Goal: Information Seeking & Learning: Learn about a topic

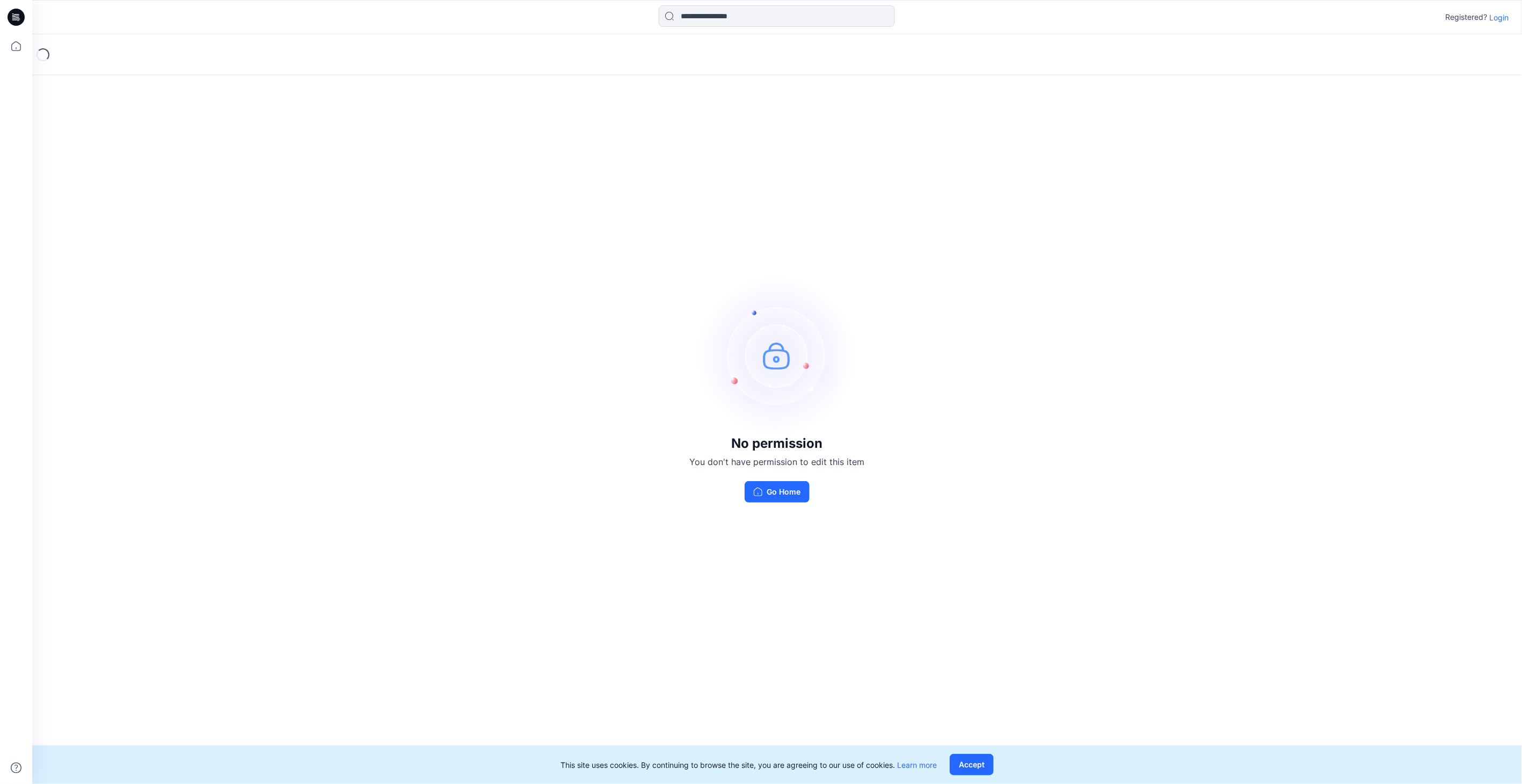
click at [1502, 20] on p "Login" at bounding box center [1499, 17] width 19 height 11
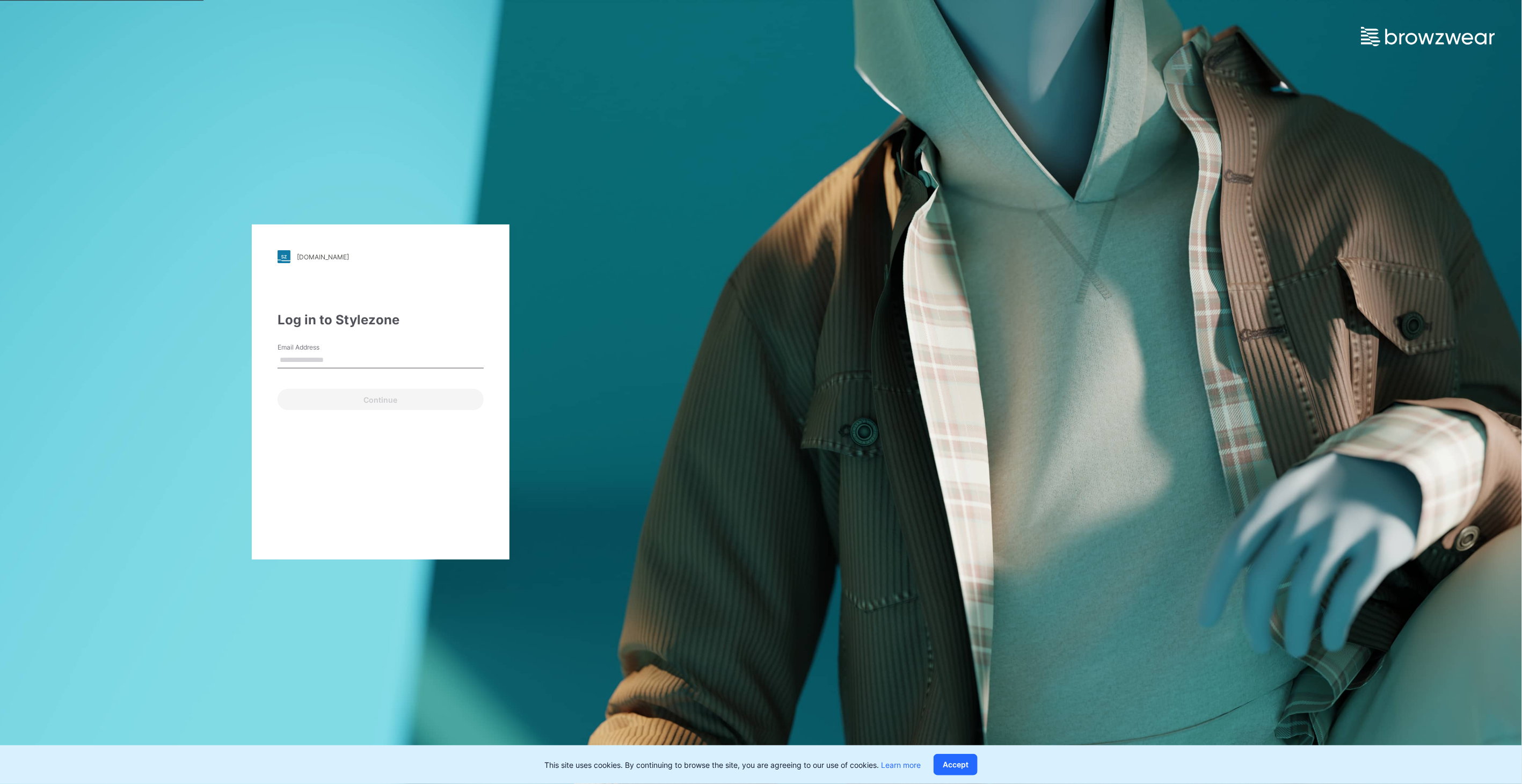
click at [364, 362] on input "Email Address" at bounding box center [380, 360] width 206 height 16
type input "**********"
click at [366, 401] on button "Continue" at bounding box center [380, 400] width 206 height 22
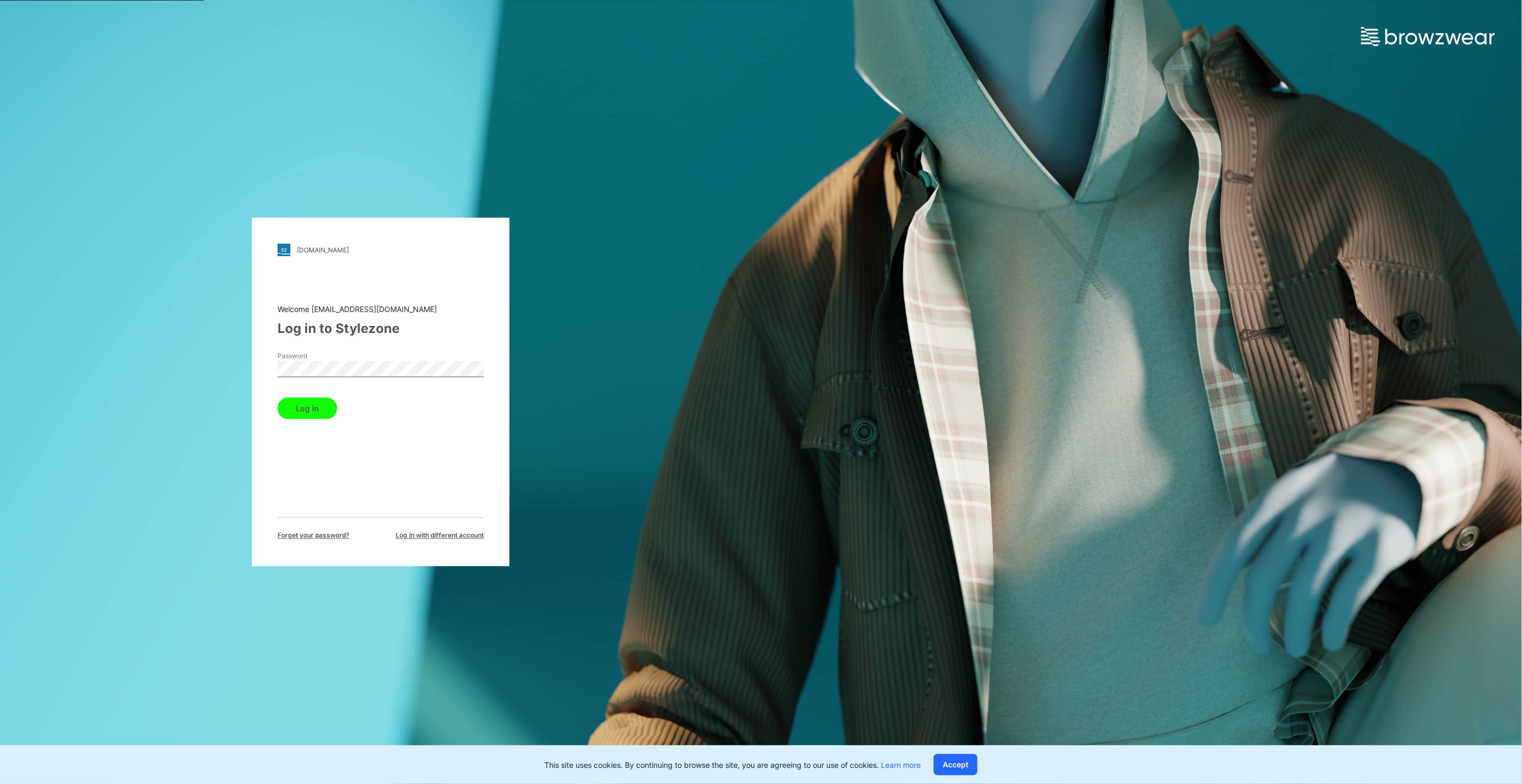
click at [308, 407] on button "Log in" at bounding box center [307, 408] width 60 height 22
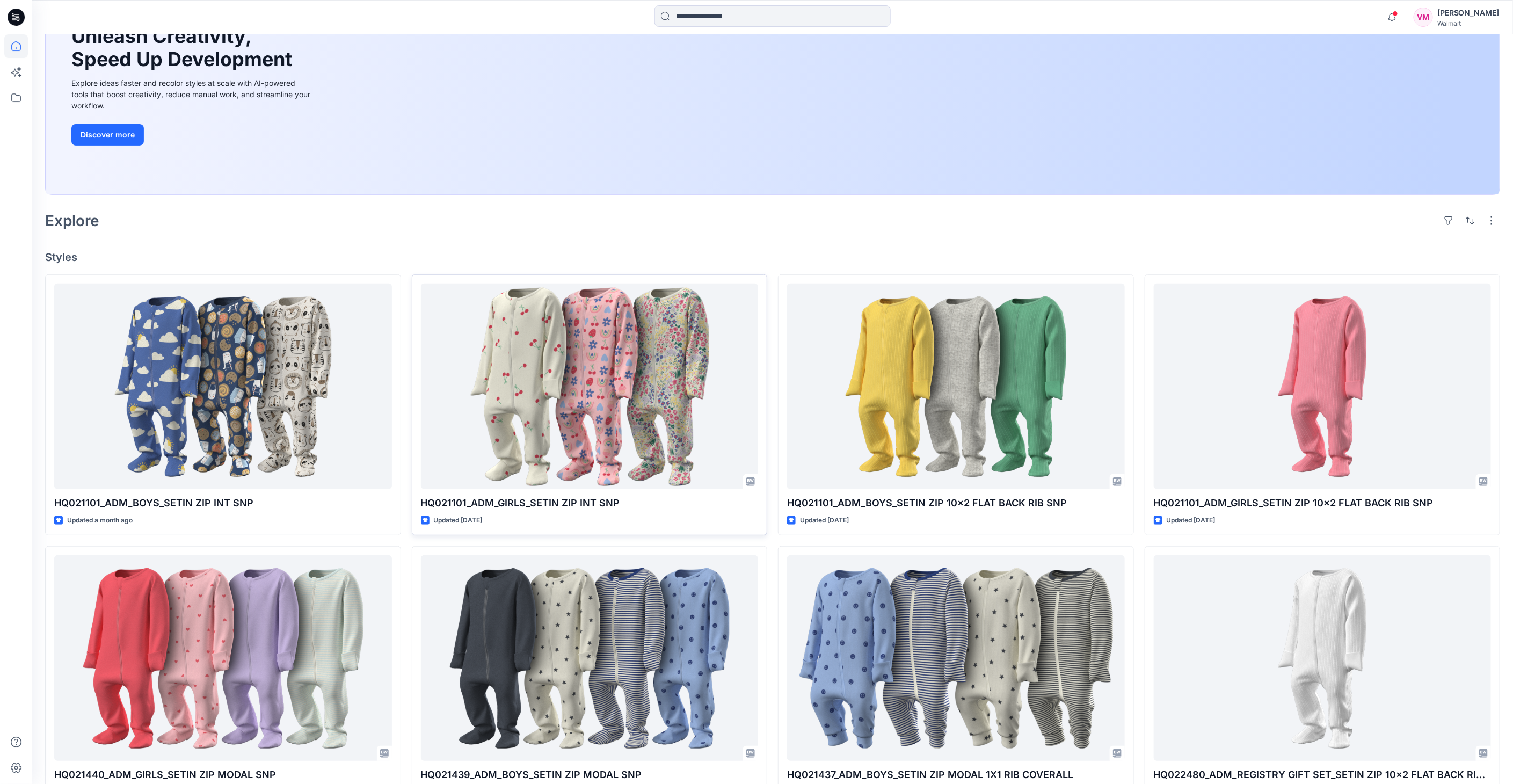
scroll to position [60, 0]
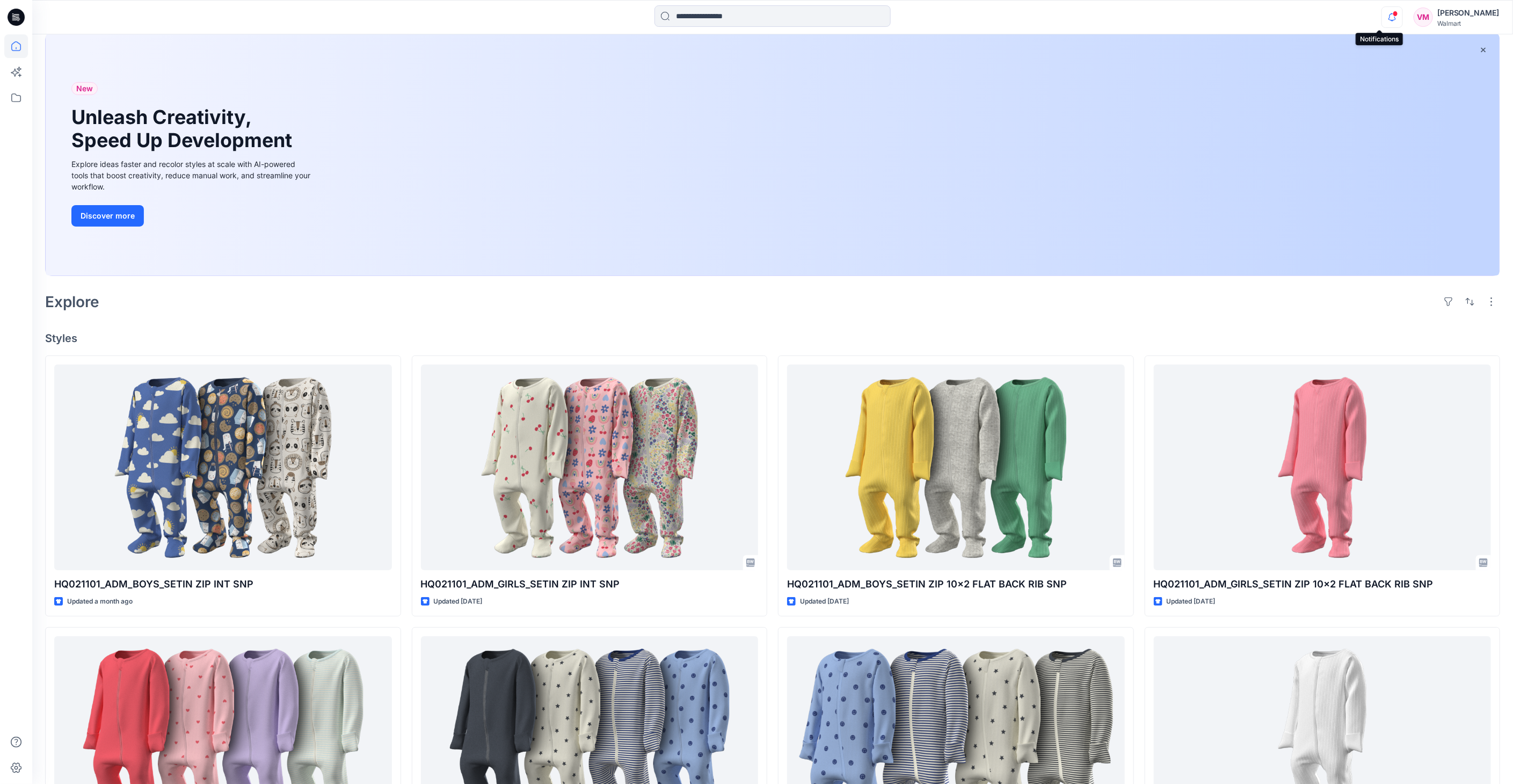
click at [1382, 17] on icon "button" at bounding box center [1392, 18] width 20 height 22
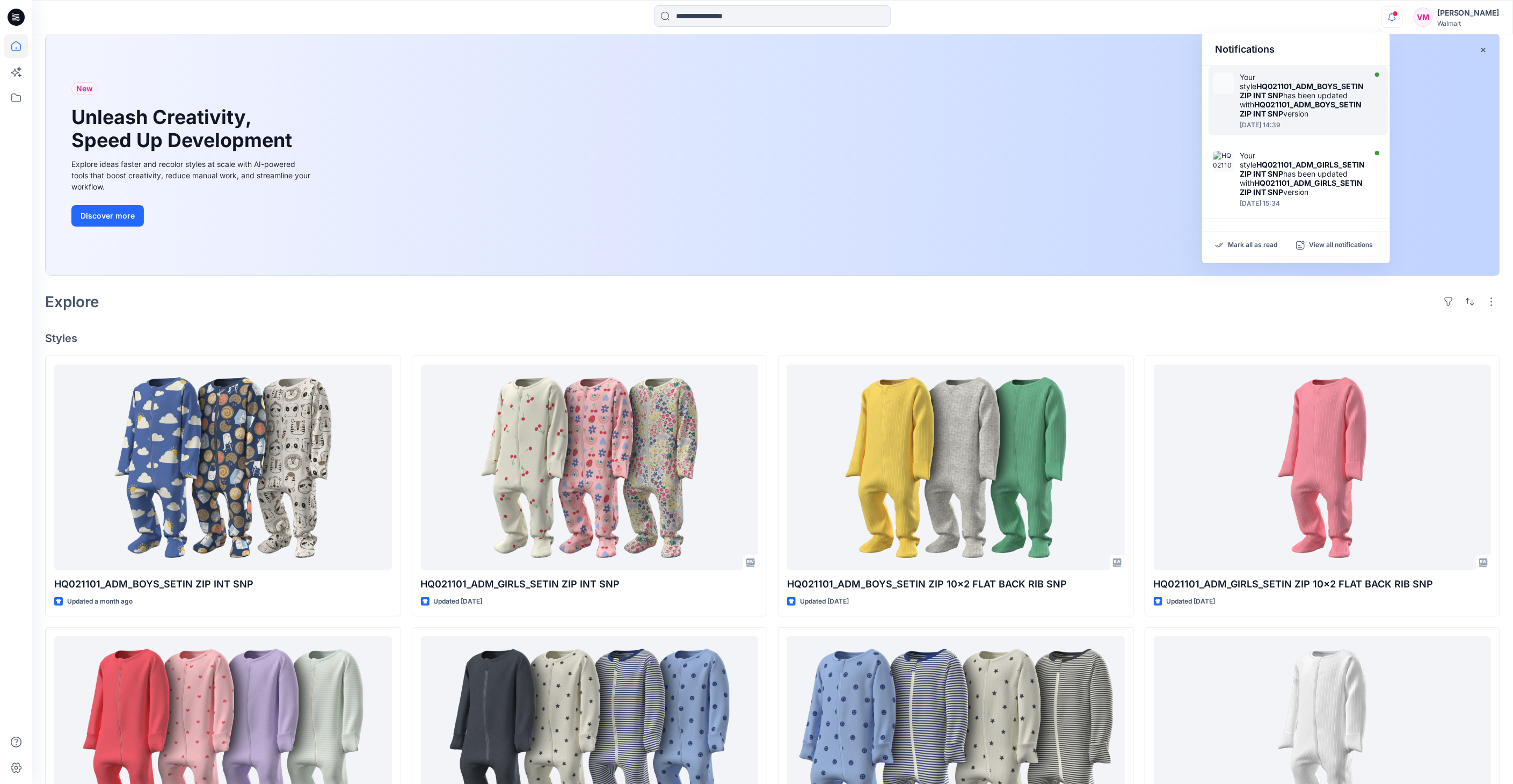
scroll to position [13, 0]
click at [1331, 248] on p "View all notifications" at bounding box center [1342, 245] width 64 height 9
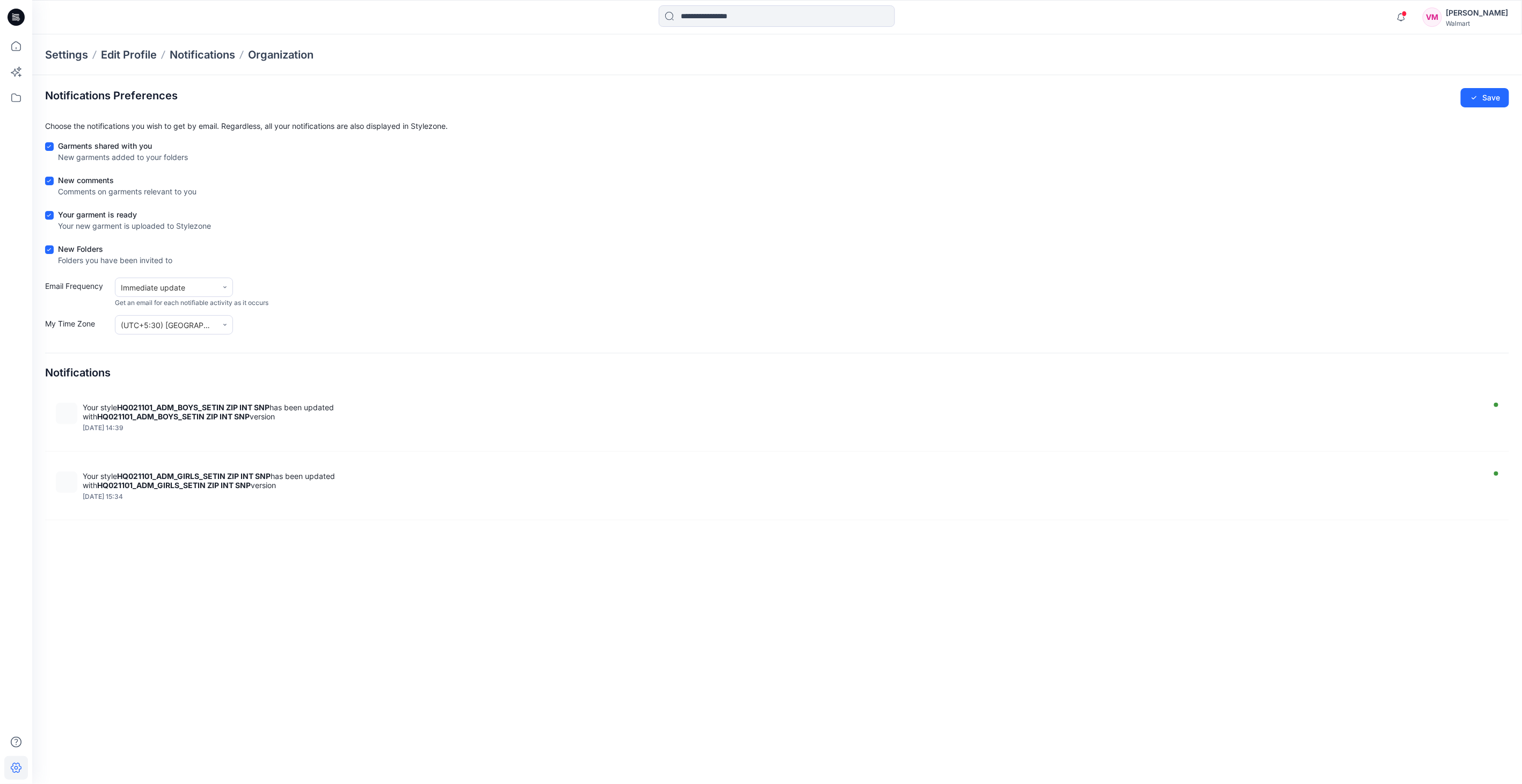
click at [130, 148] on div "Garments shared with you" at bounding box center [123, 145] width 130 height 11
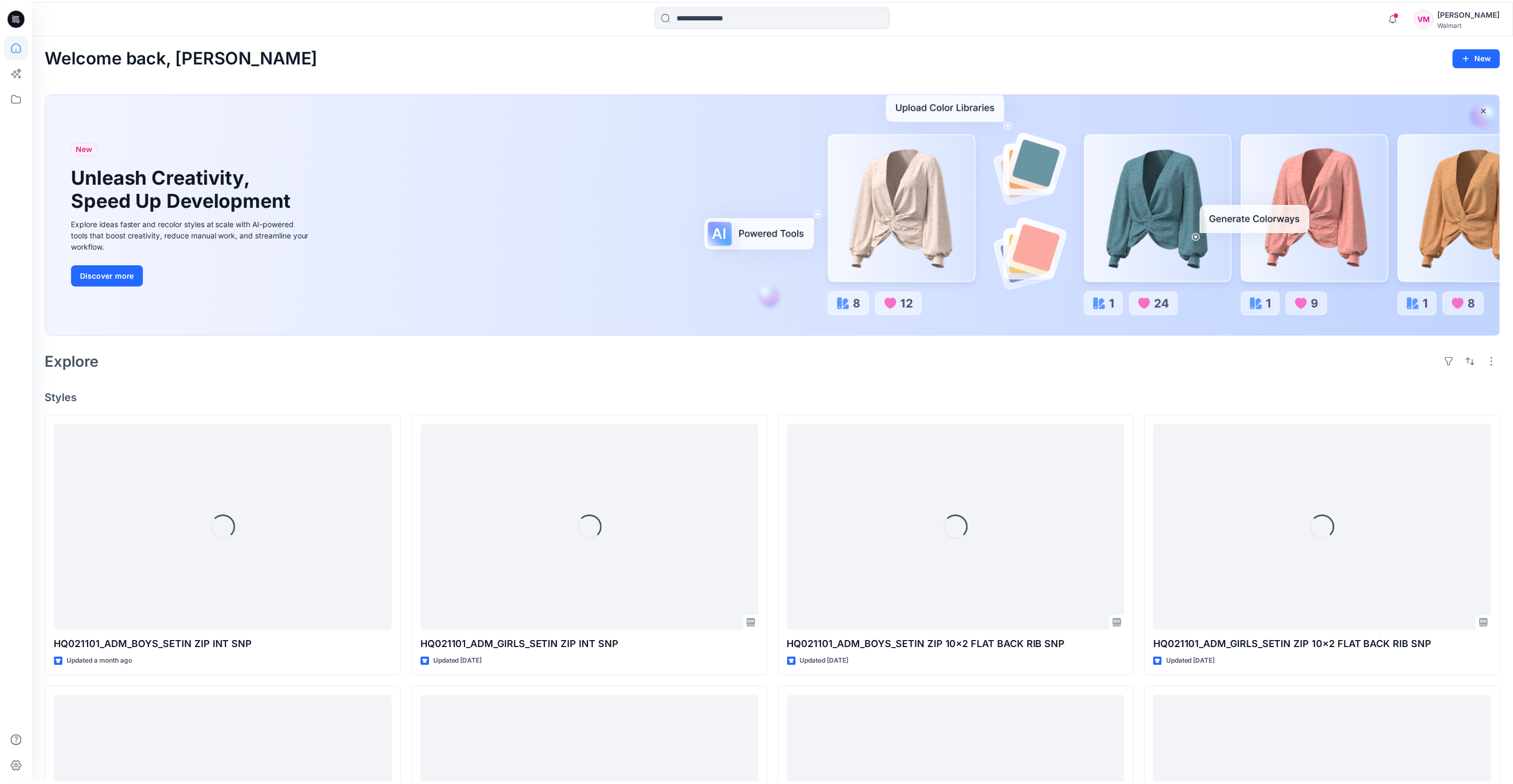
scroll to position [60, 0]
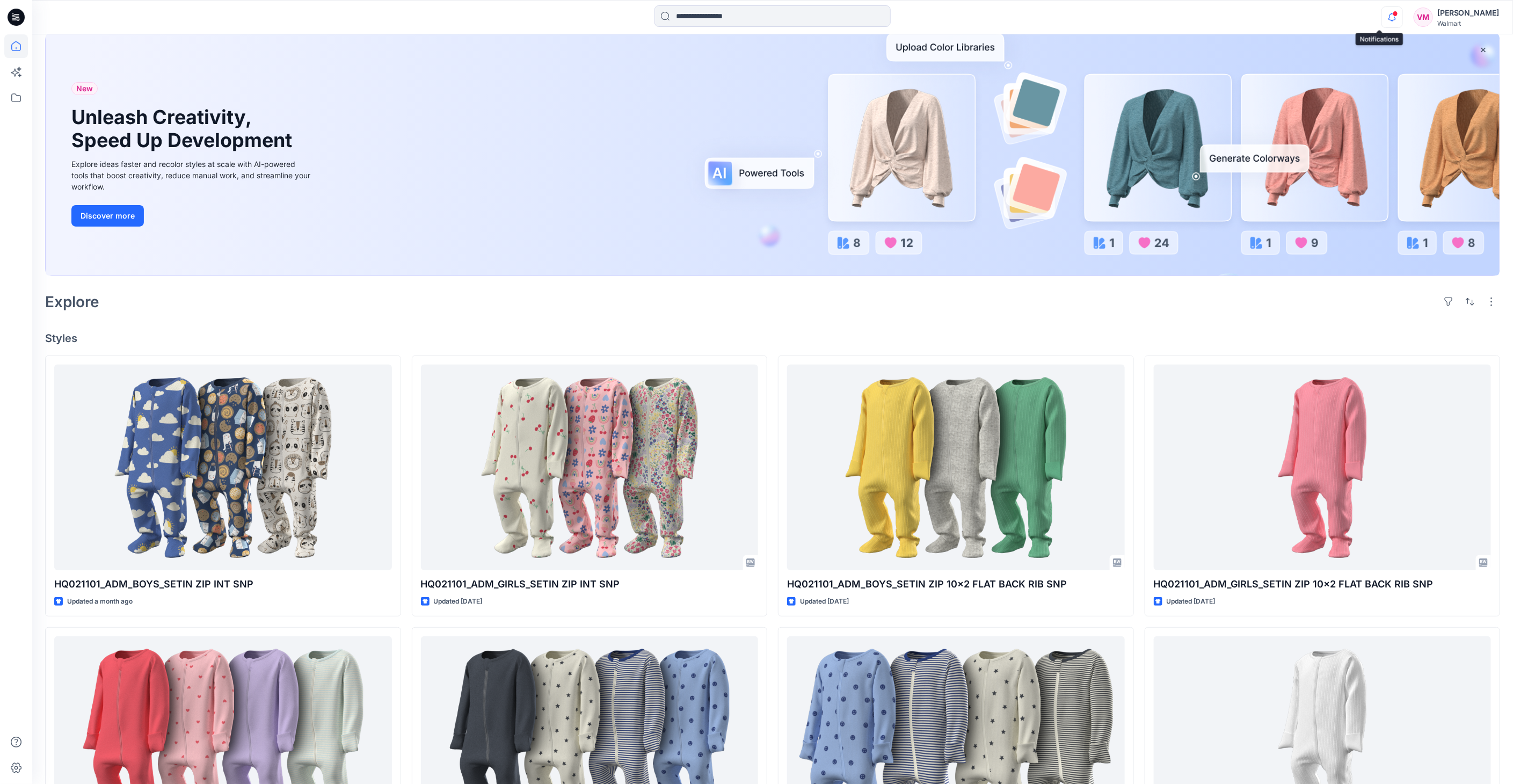
click at [1387, 20] on icon "button" at bounding box center [1392, 18] width 20 height 22
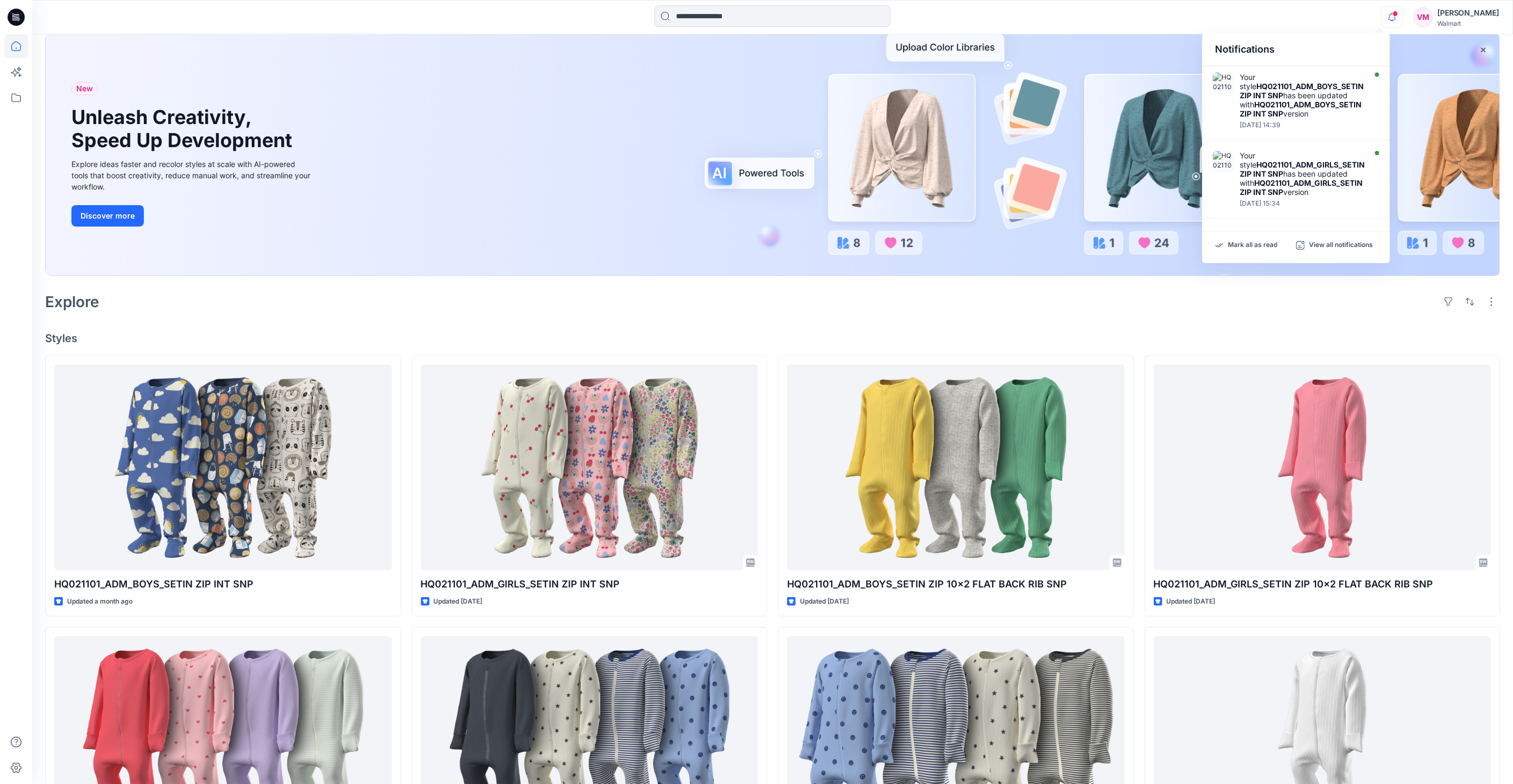
scroll to position [13, 0]
click at [1345, 249] on p "View all notifications" at bounding box center [1342, 245] width 64 height 9
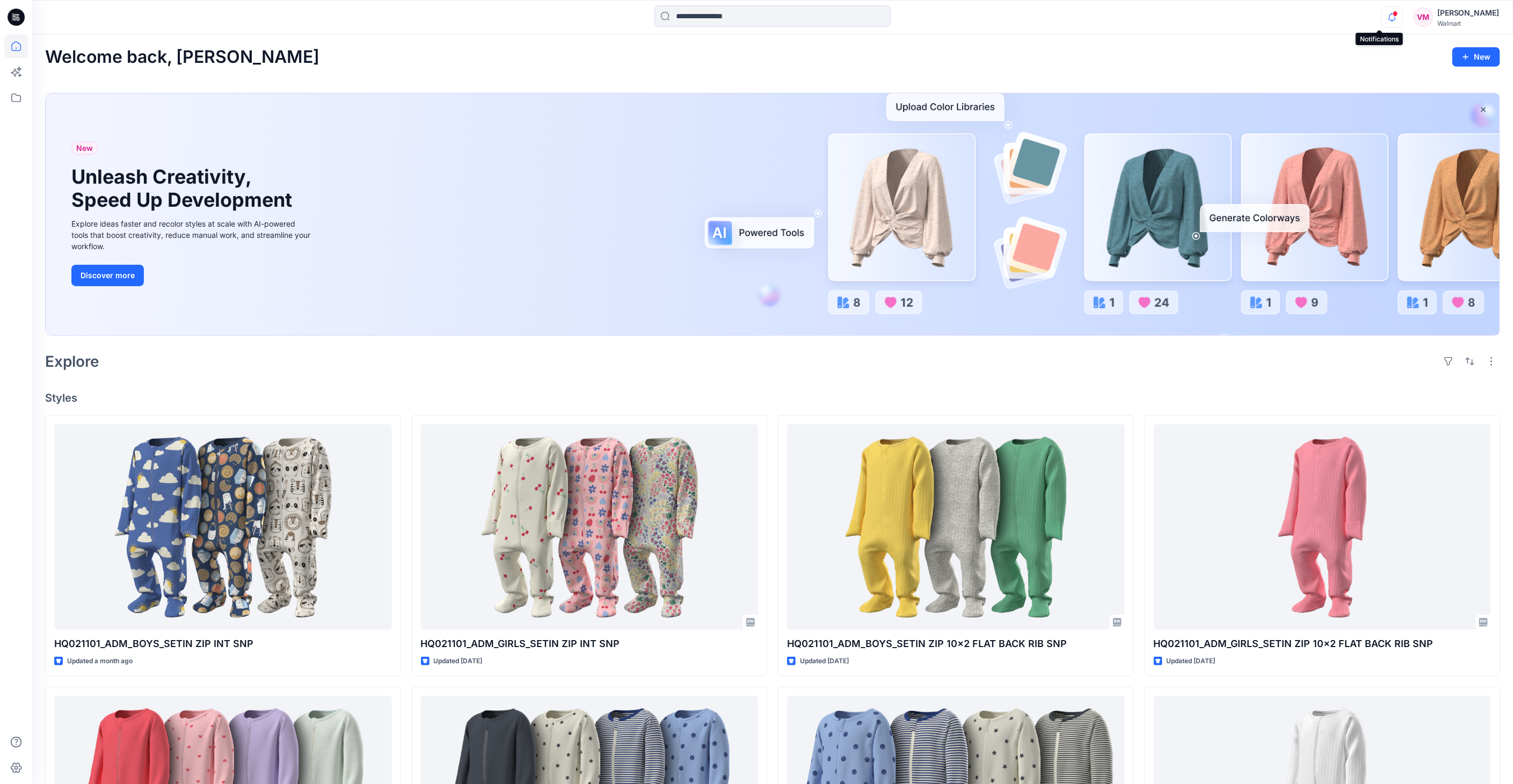
click at [1382, 16] on icon "button" at bounding box center [1392, 18] width 20 height 22
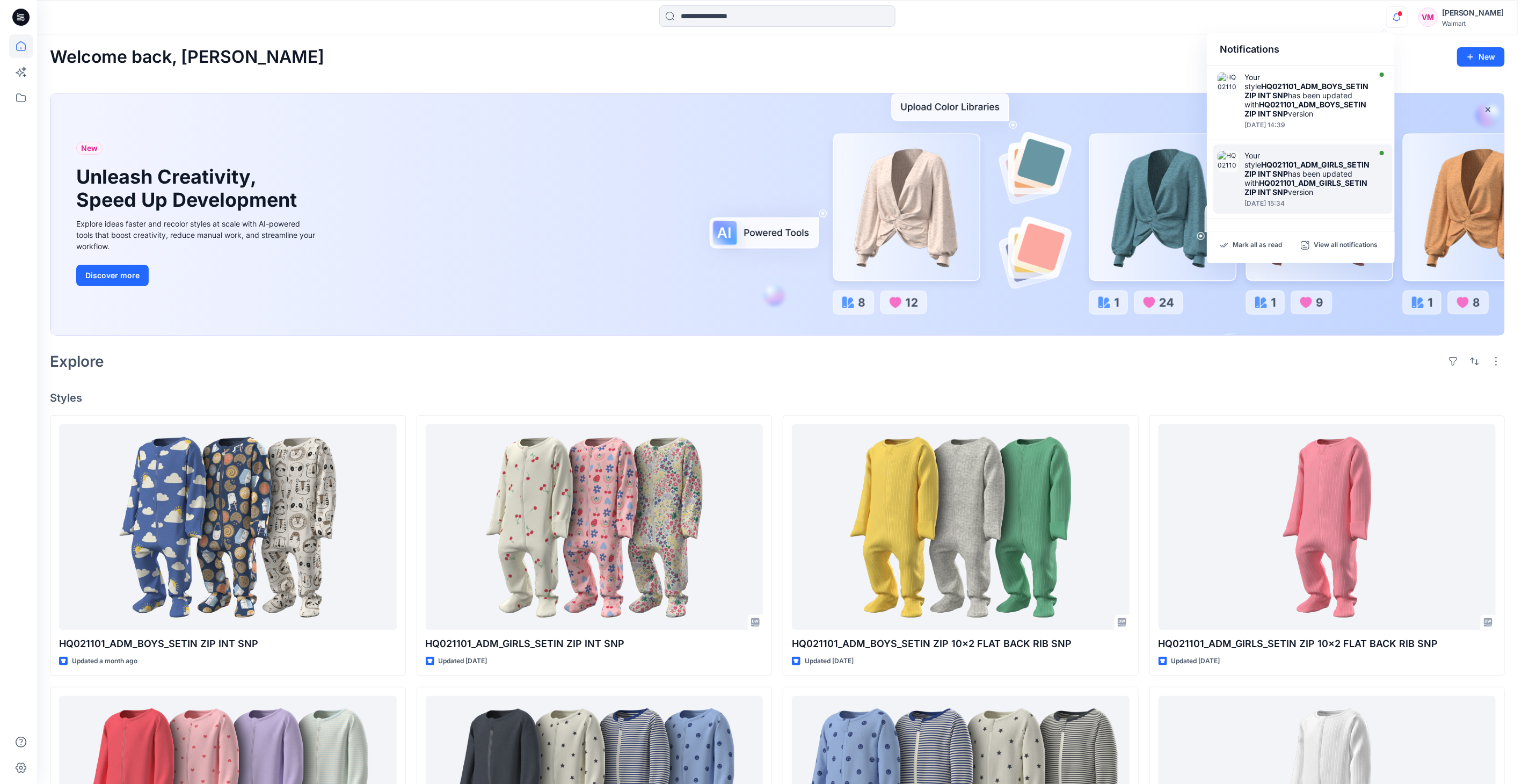
scroll to position [13, 0]
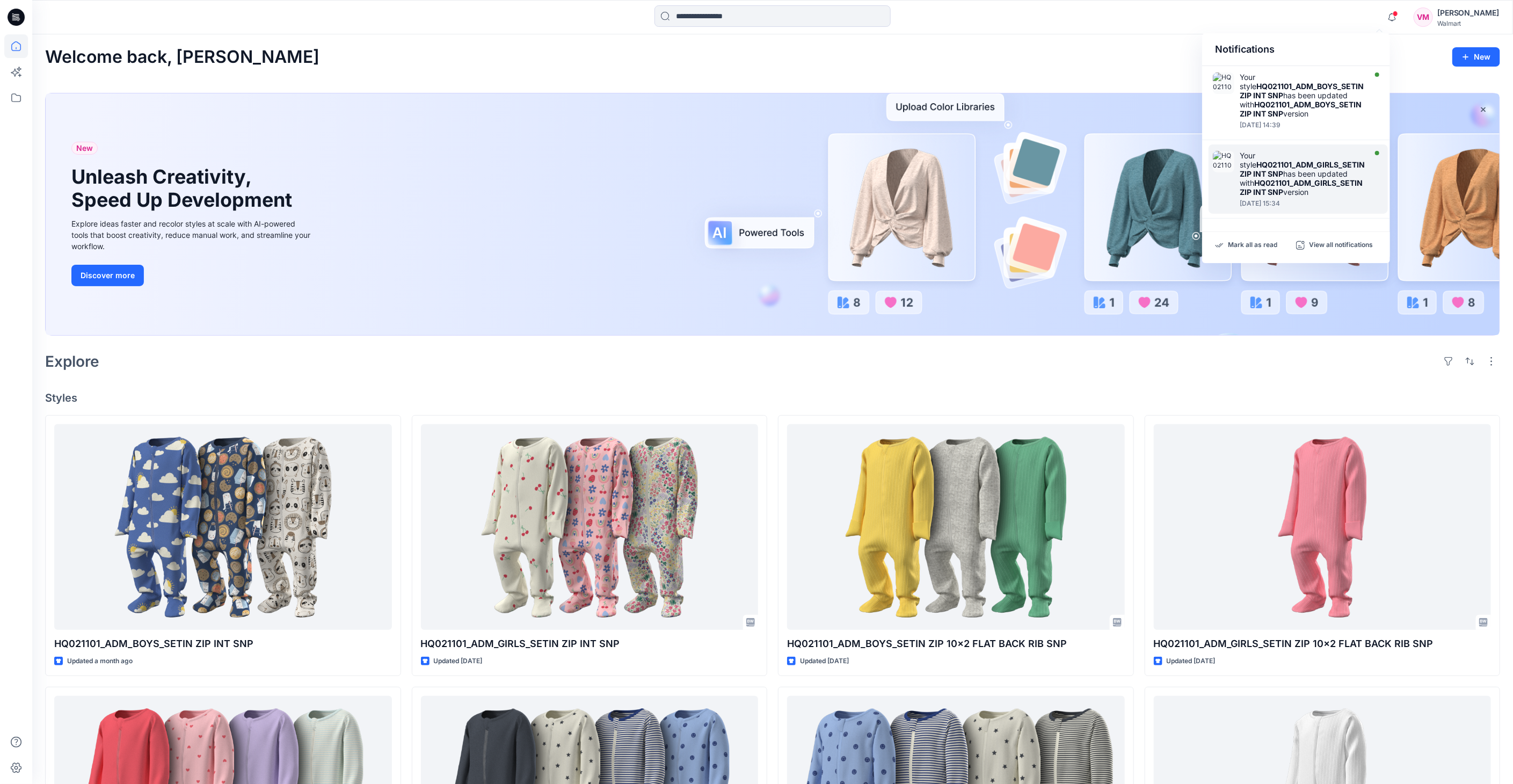
click at [1307, 163] on strong "HQ021101_ADM_GIRLS_SETIN ZIP INT SNP" at bounding box center [1302, 169] width 125 height 18
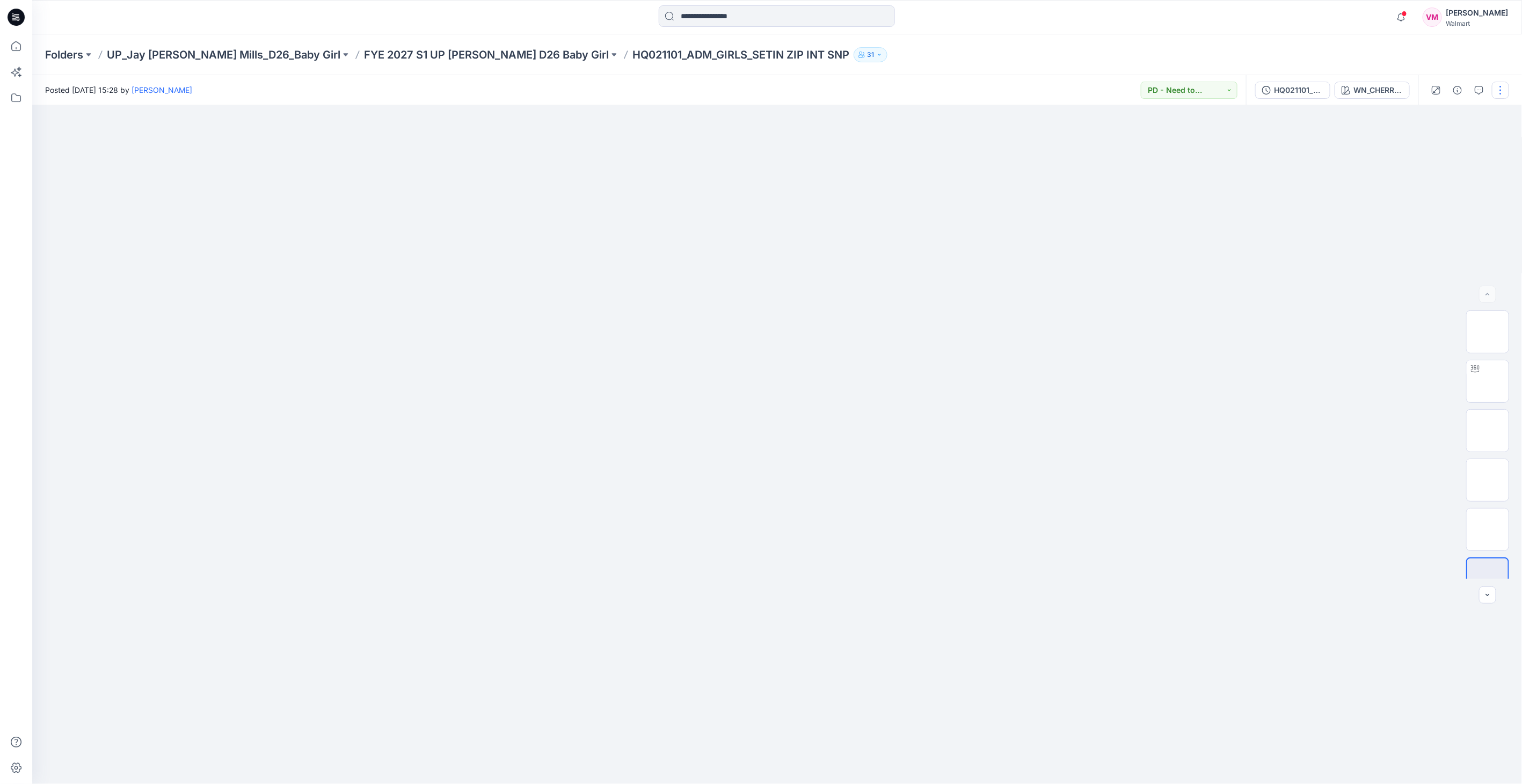
click at [1498, 87] on button "button" at bounding box center [1500, 90] width 17 height 17
click at [1312, 81] on div "HQ021101_ADM_GIRLS_SETIN ZIP INT SNP WN_CHERRY TOSS_OLD IVORY CREAM" at bounding box center [1332, 90] width 172 height 30
click at [1303, 84] on div "HQ021101_ADM_GIRLS_SETIN ZIP INT SNP" at bounding box center [1298, 90] width 50 height 12
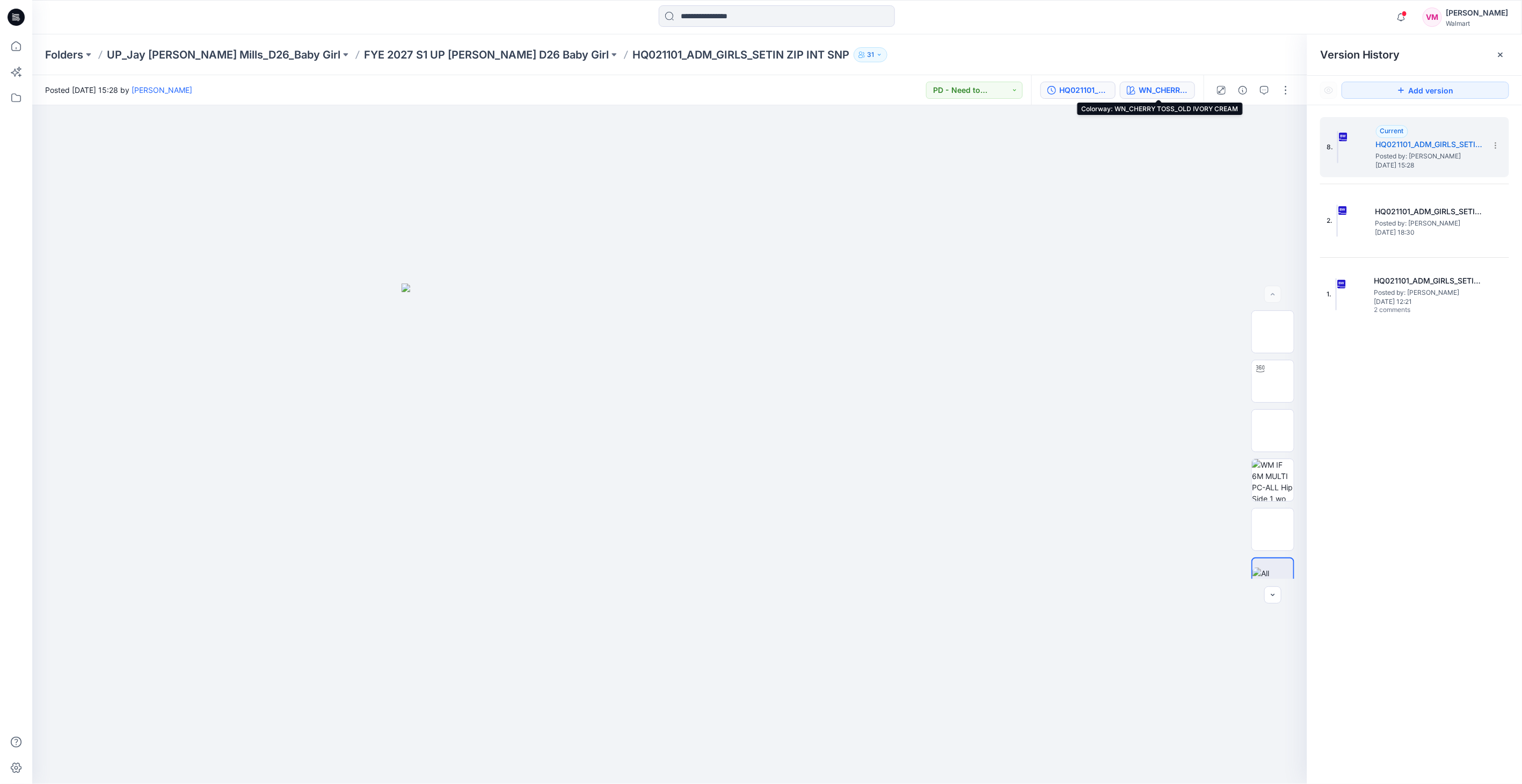
click at [1165, 90] on div "WN_CHERRY TOSS_OLD IVORY CREAM" at bounding box center [1163, 90] width 50 height 12
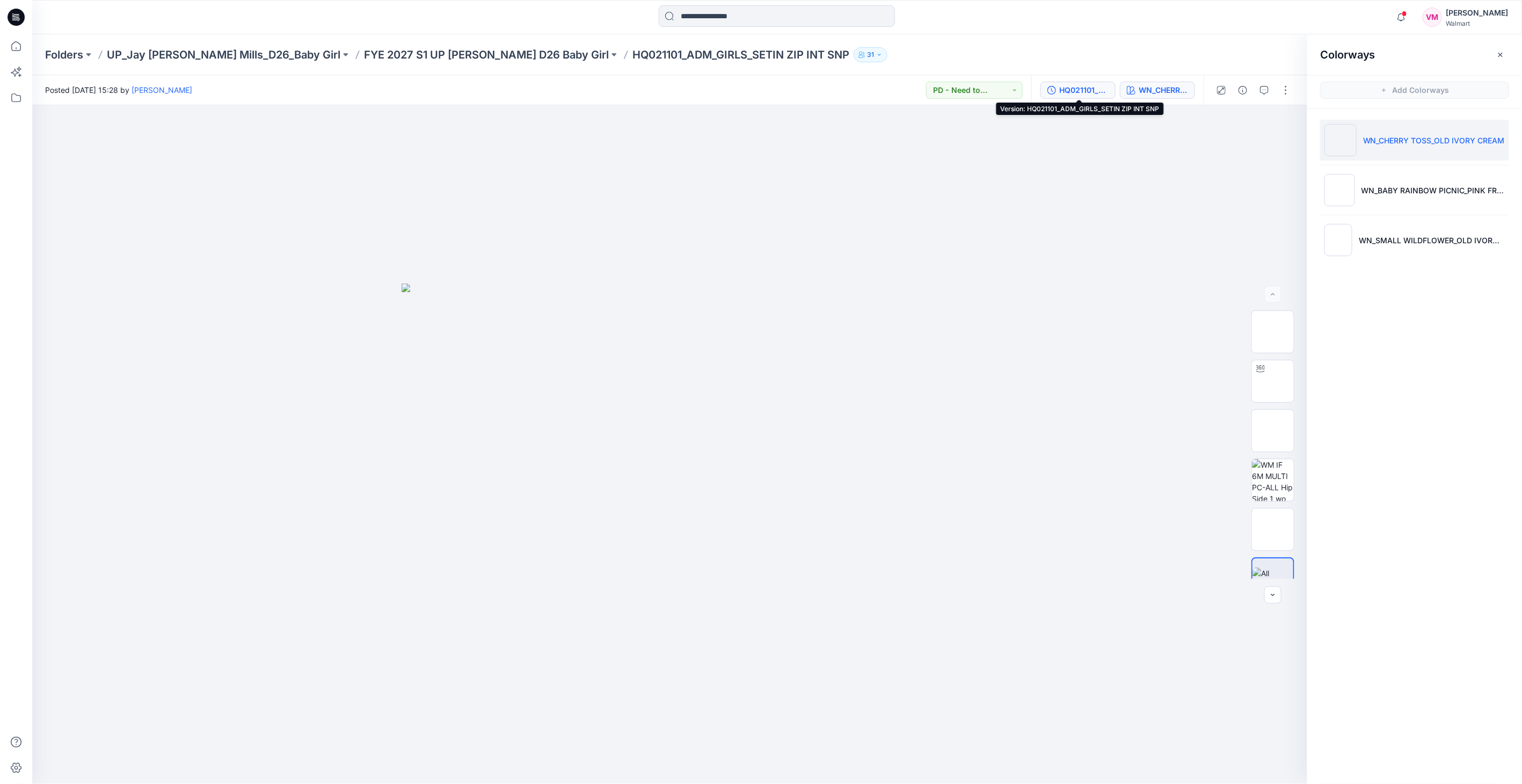
click at [1062, 85] on div "HQ021101_ADM_GIRLS_SETIN ZIP INT SNP" at bounding box center [1084, 90] width 50 height 12
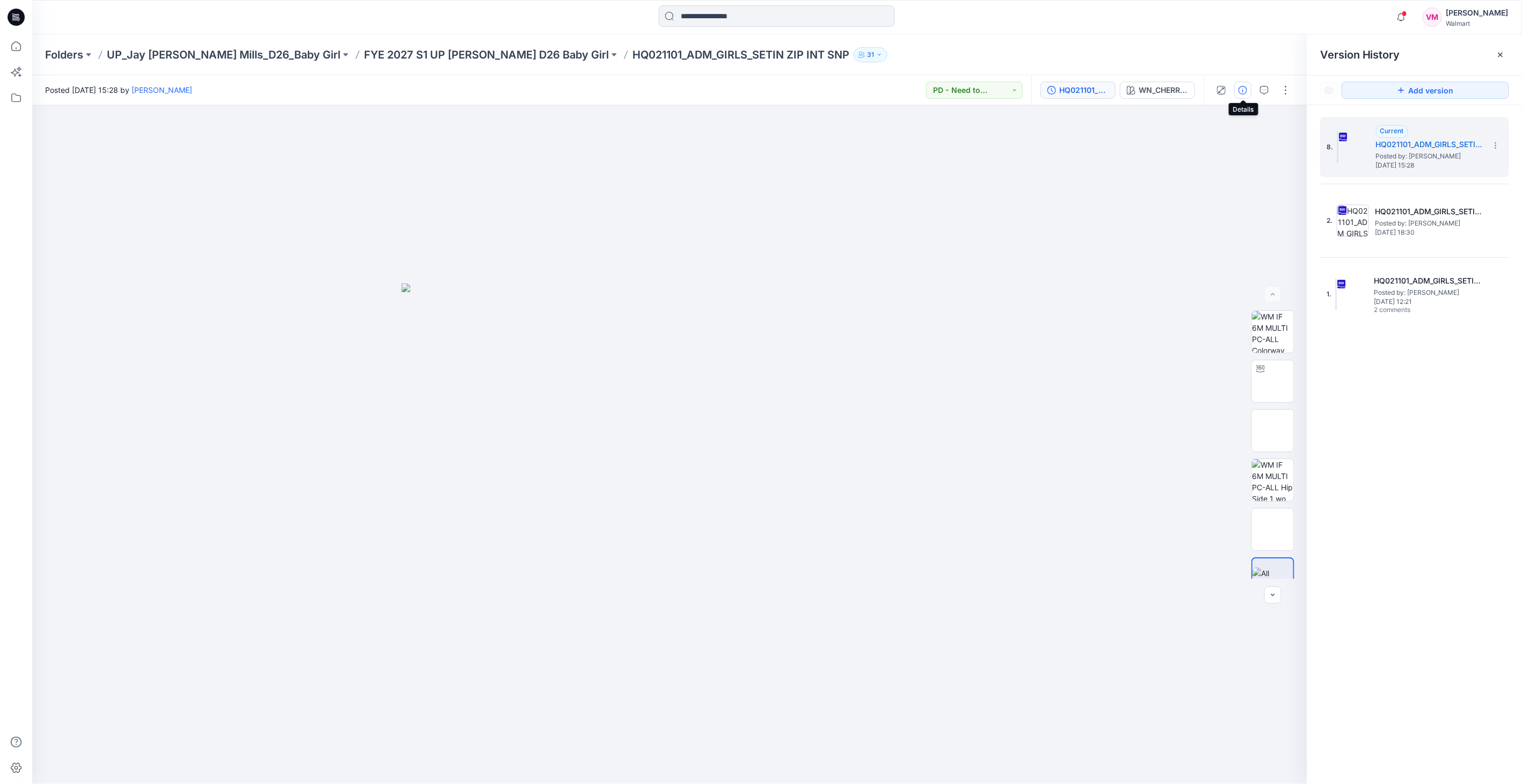
click at [1250, 90] on button "button" at bounding box center [1243, 90] width 17 height 17
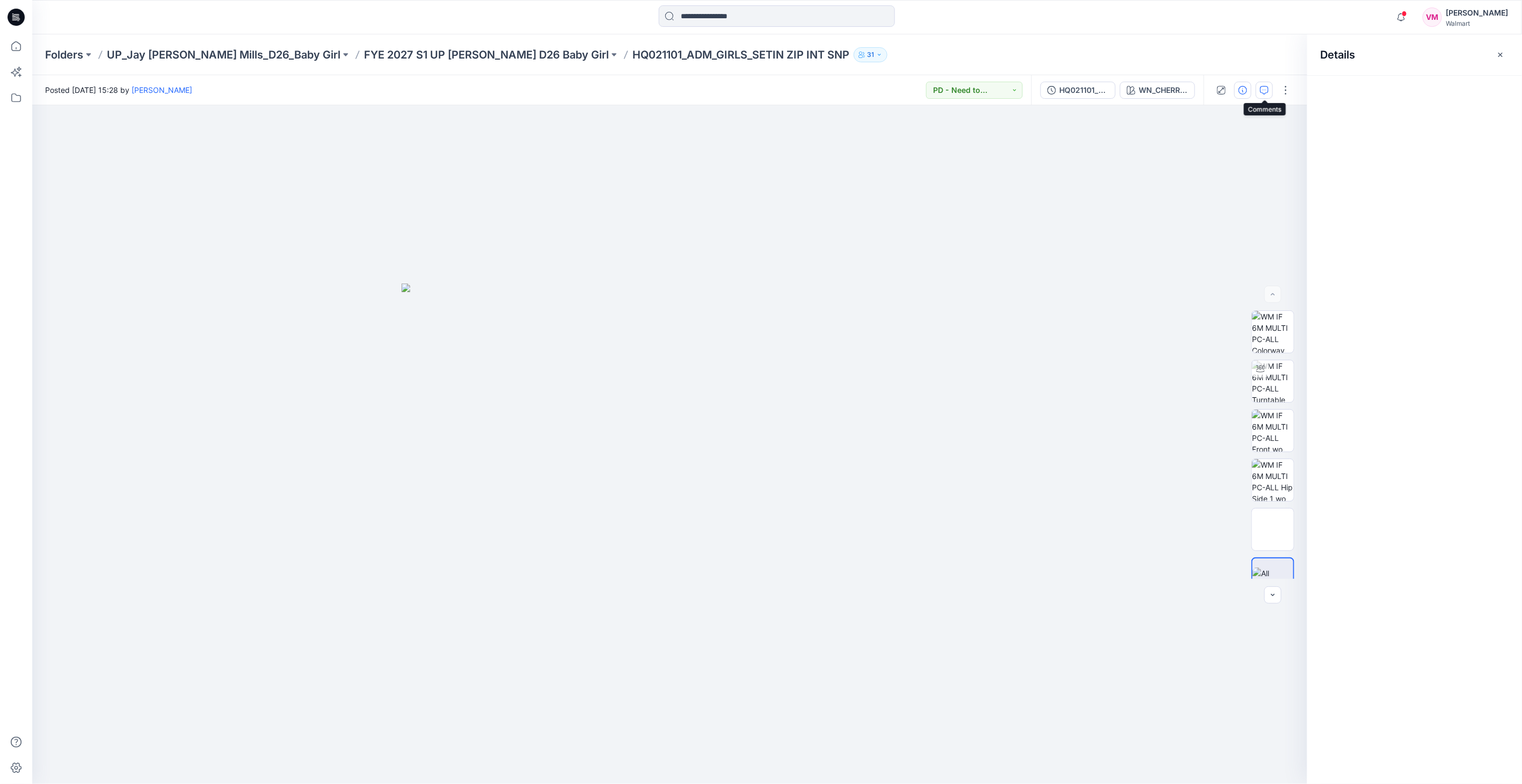
click at [1267, 92] on icon "button" at bounding box center [1264, 90] width 8 height 8
click at [1287, 86] on button "button" at bounding box center [1286, 90] width 17 height 17
click at [1265, 88] on icon "button" at bounding box center [1264, 90] width 8 height 8
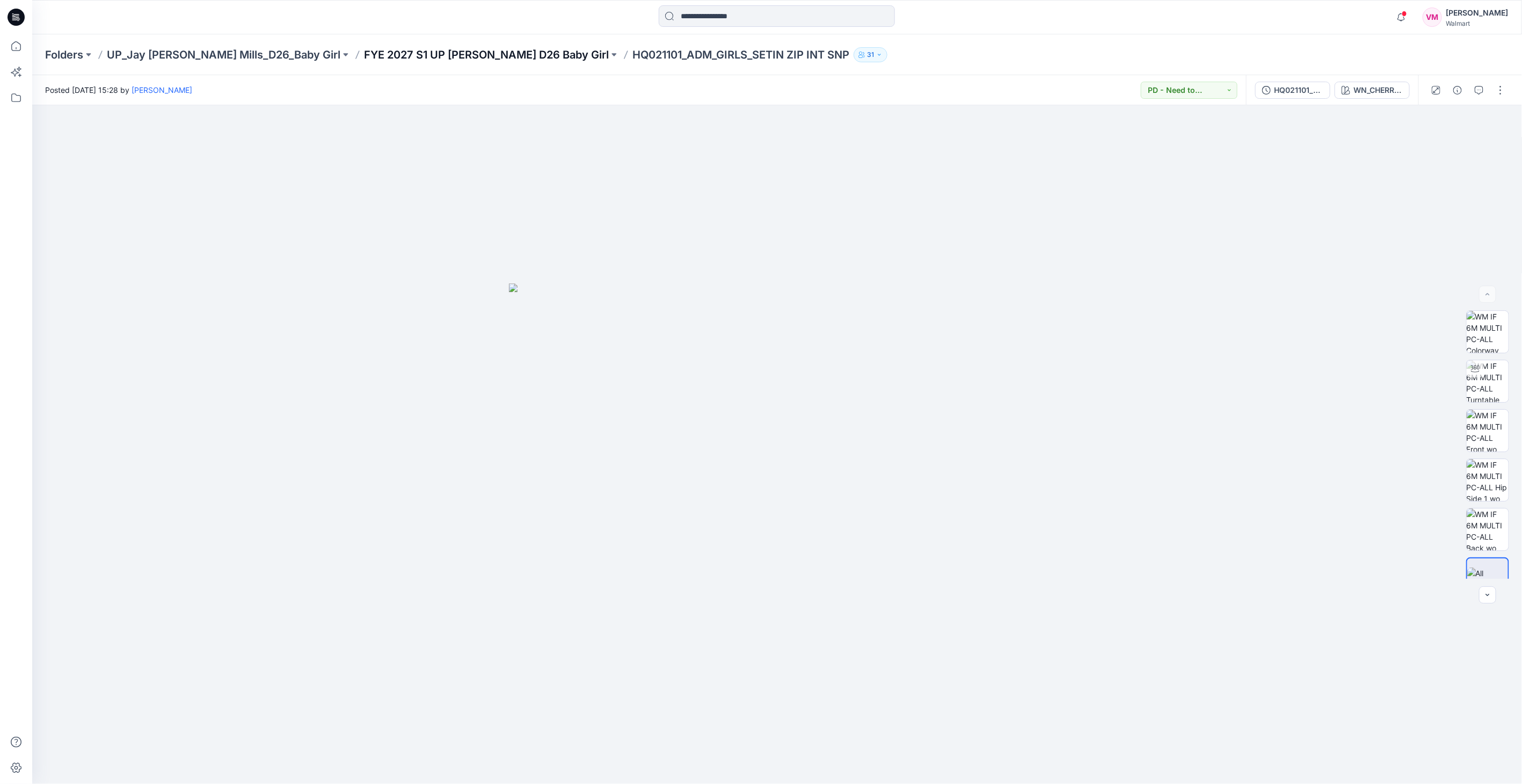
click at [412, 52] on p "FYE 2027 S1 UP [PERSON_NAME] D26 Baby Girl" at bounding box center [486, 55] width 245 height 15
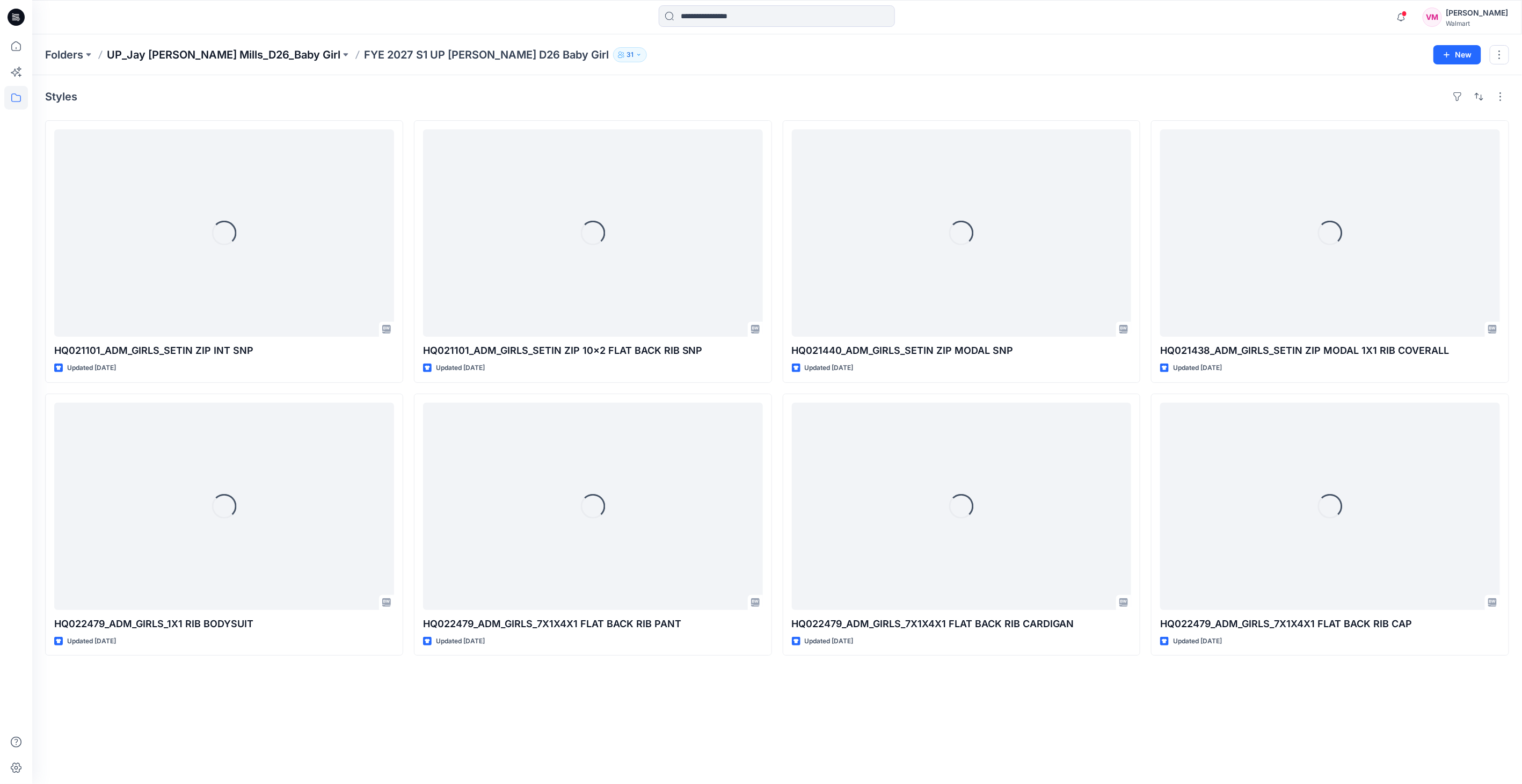
click at [231, 51] on p "UP_Jay [PERSON_NAME] Mills_D26_Baby Girl" at bounding box center [224, 55] width 234 height 15
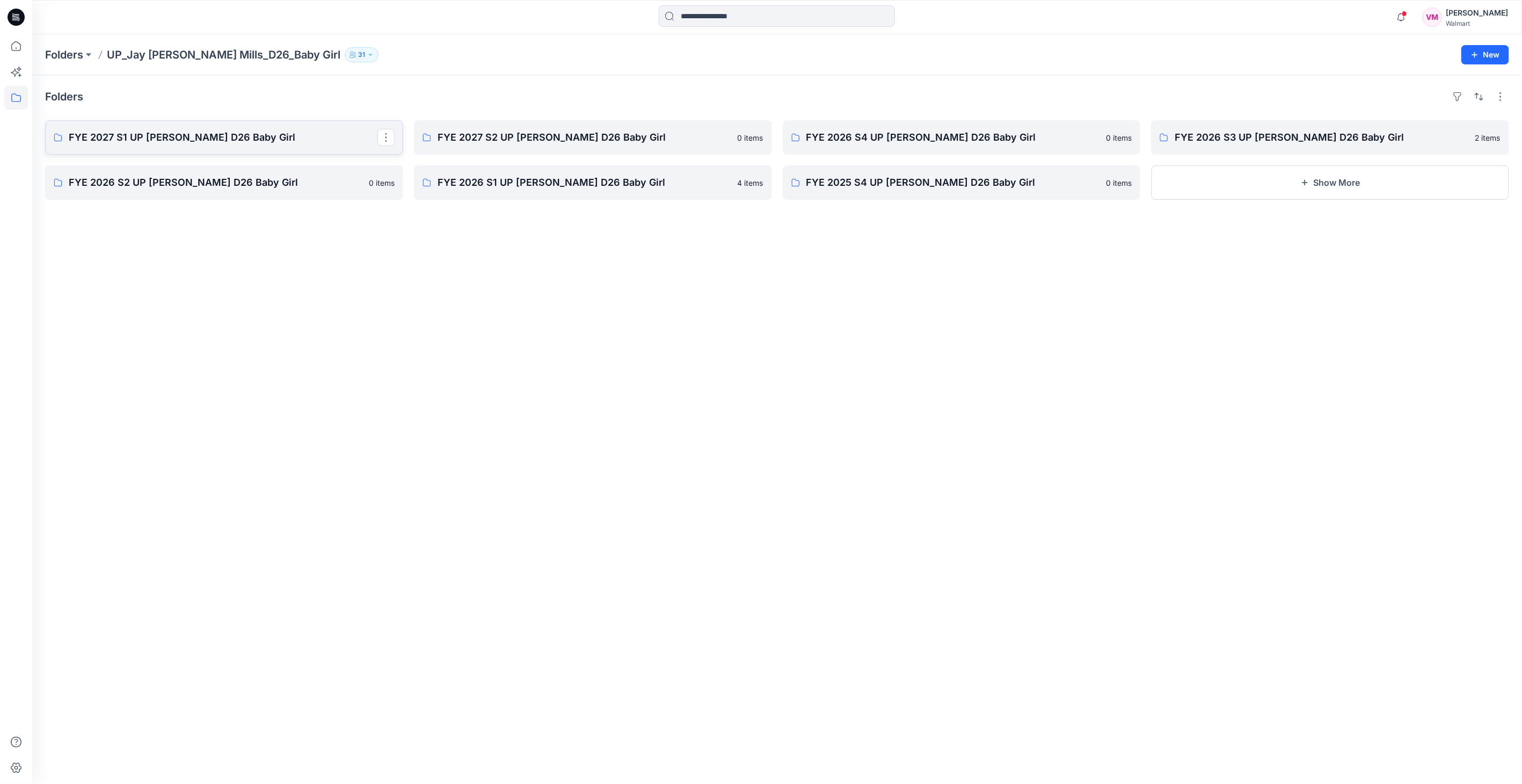
click at [170, 139] on p "FYE 2027 S1 UP [PERSON_NAME] D26 Baby Girl" at bounding box center [223, 138] width 308 height 15
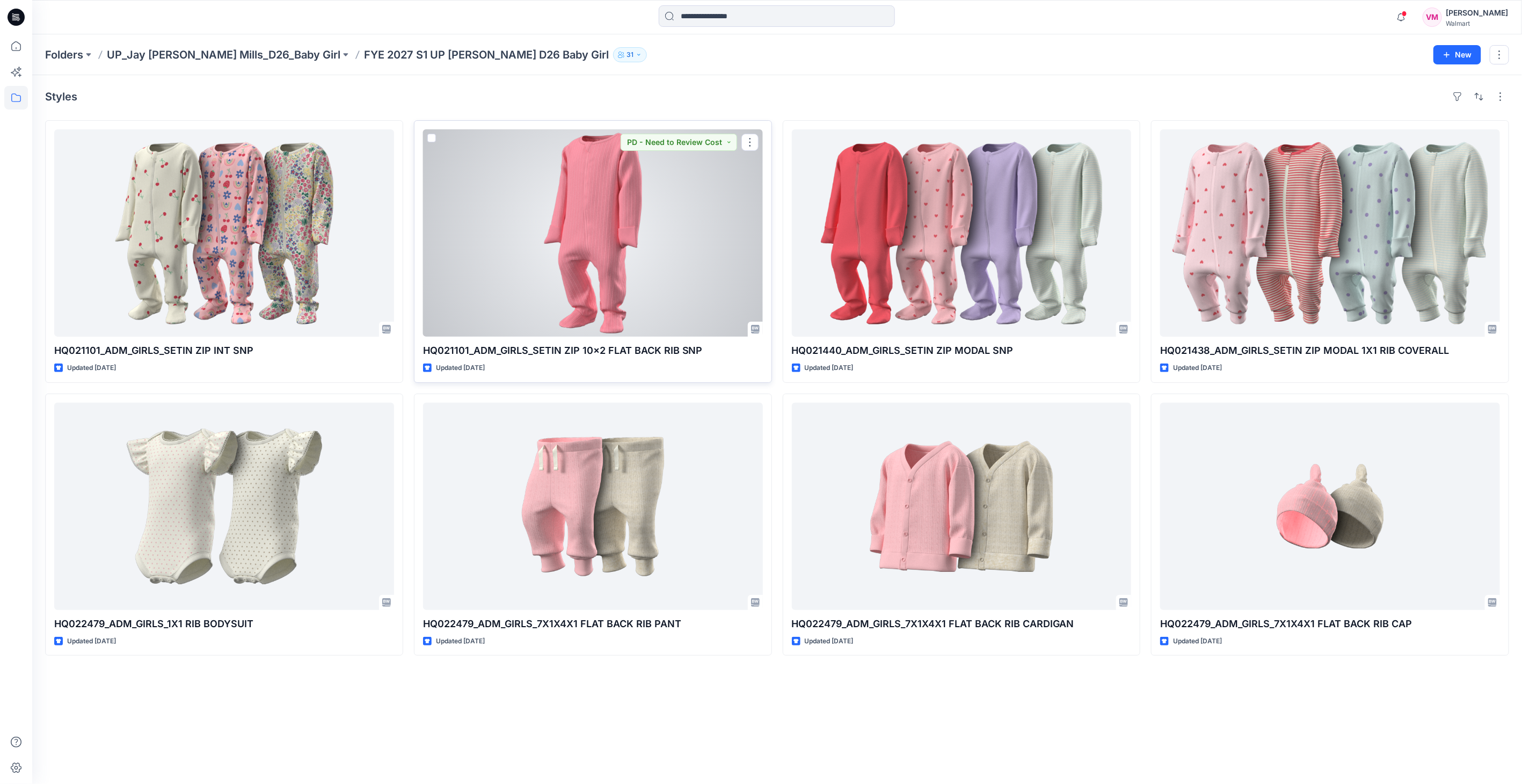
click at [569, 199] on div at bounding box center [592, 233] width 340 height 208
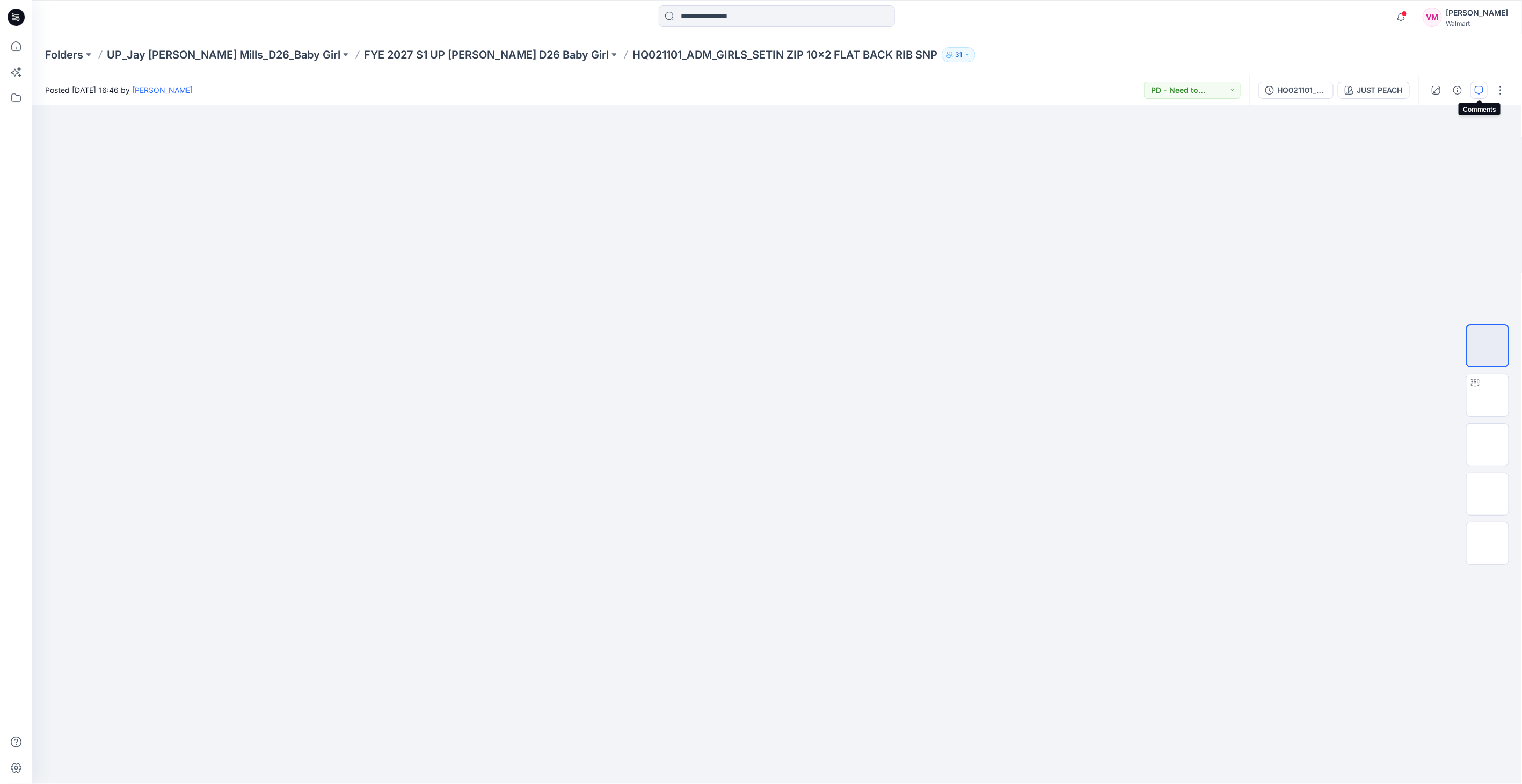
click at [1477, 93] on icon "button" at bounding box center [1479, 90] width 8 height 8
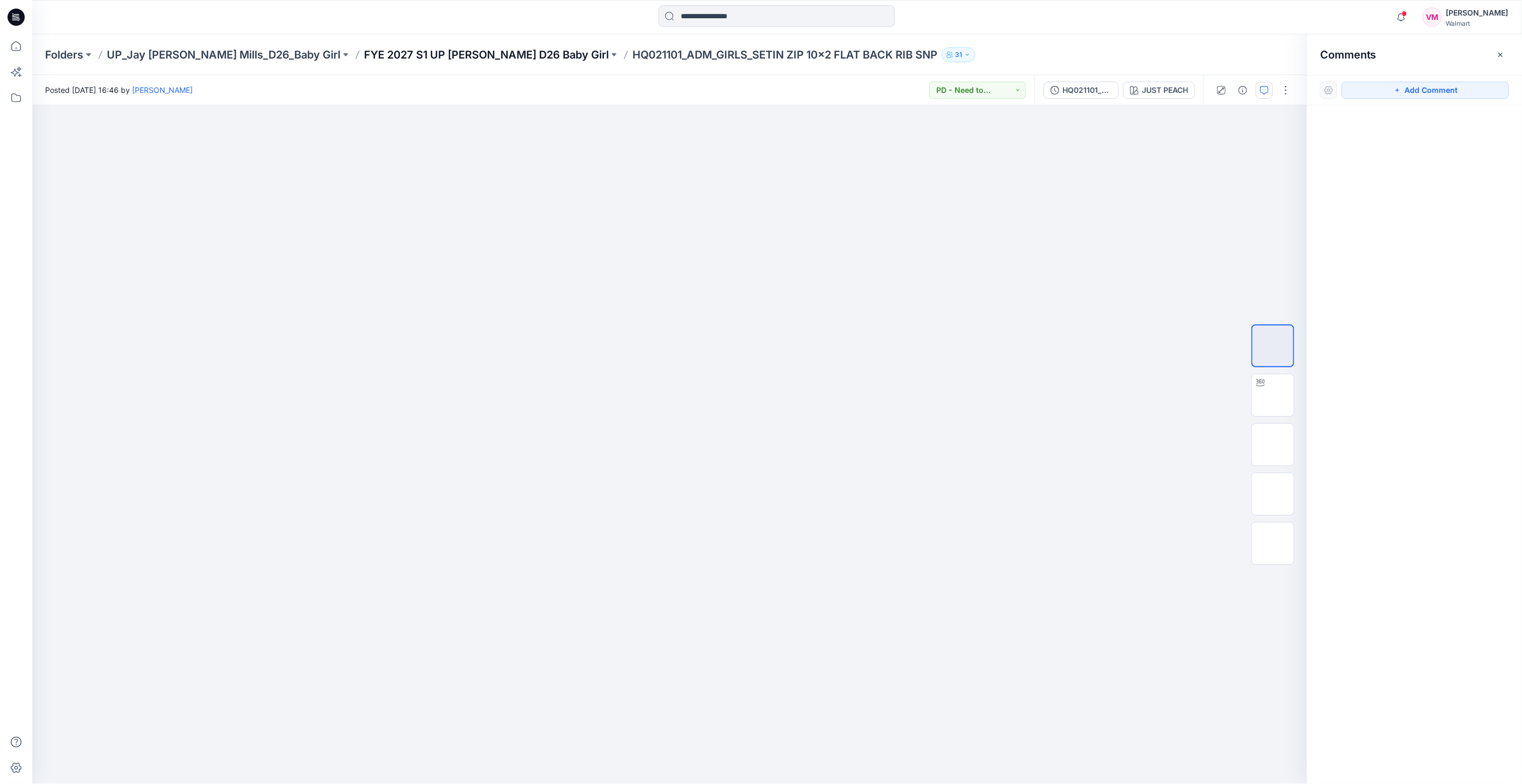
click at [512, 55] on p "FYE 2027 S1 UP [PERSON_NAME] D26 Baby Girl" at bounding box center [486, 55] width 245 height 15
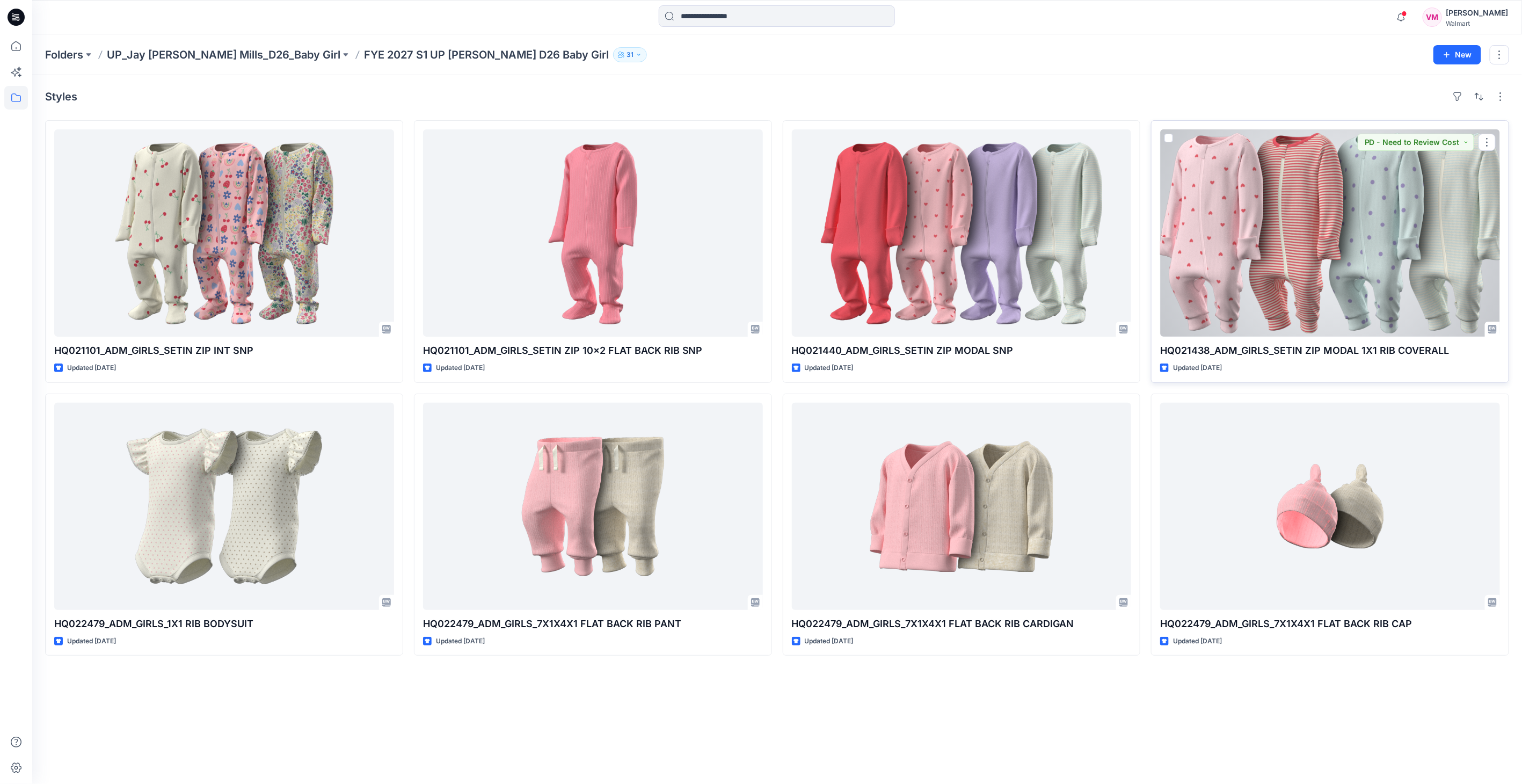
click at [1382, 242] on div at bounding box center [1330, 233] width 340 height 208
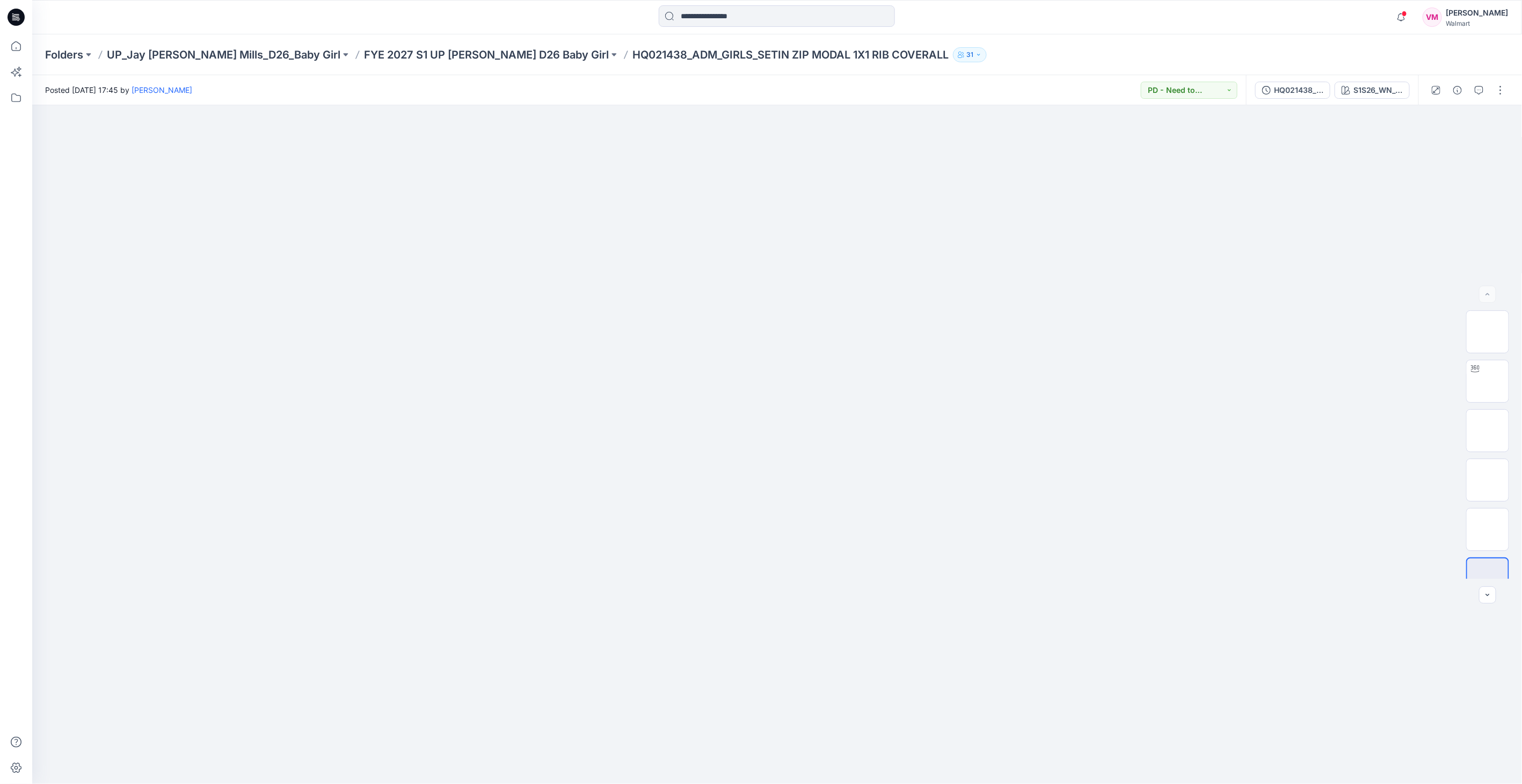
click at [1467, 88] on div at bounding box center [1468, 90] width 99 height 30
click at [1474, 88] on button "button" at bounding box center [1479, 90] width 17 height 17
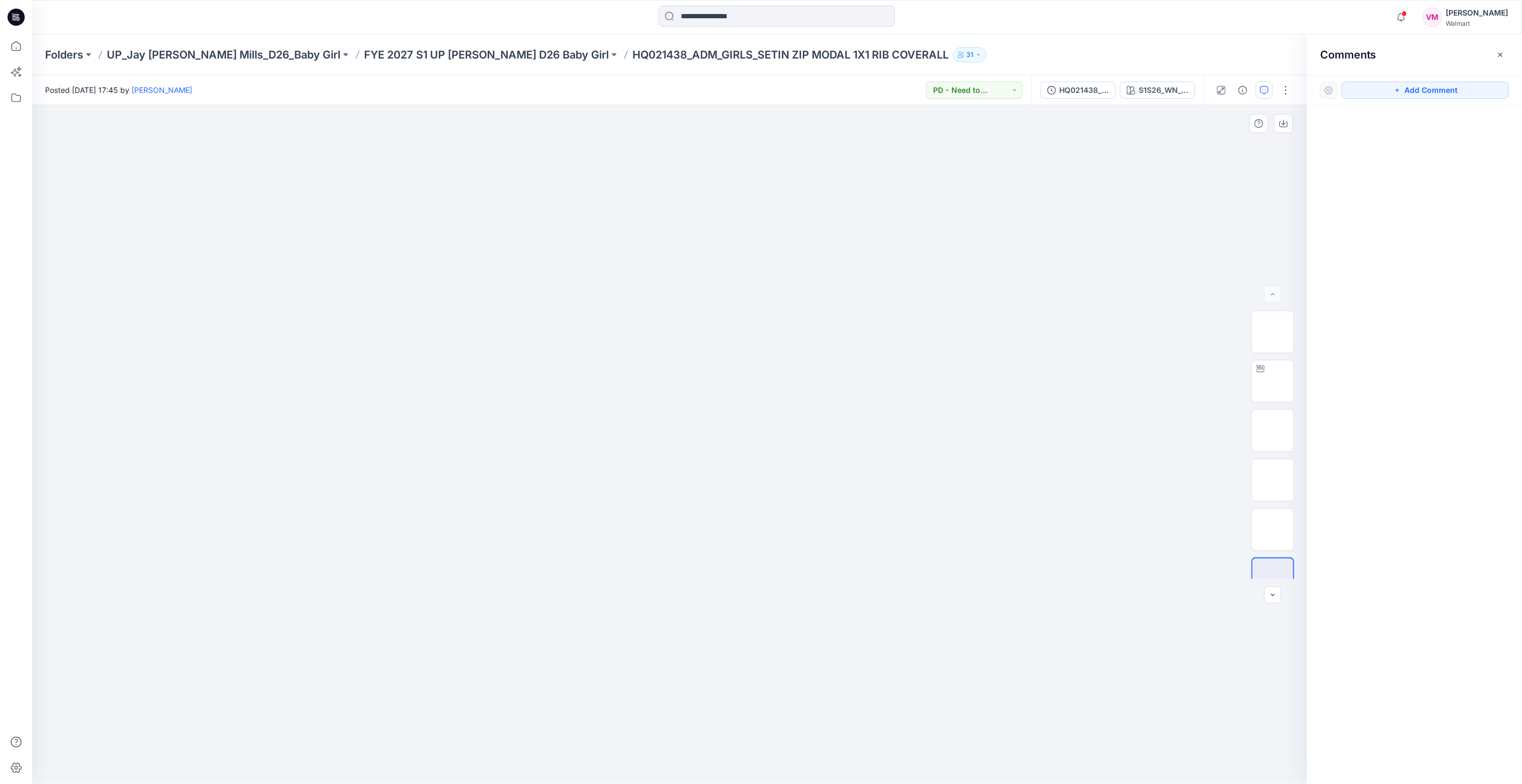
click at [1197, 208] on div at bounding box center [670, 445] width 1276 height 679
click at [403, 50] on p "FYE 2027 S1 UP [PERSON_NAME] D26 Baby Girl" at bounding box center [486, 55] width 245 height 15
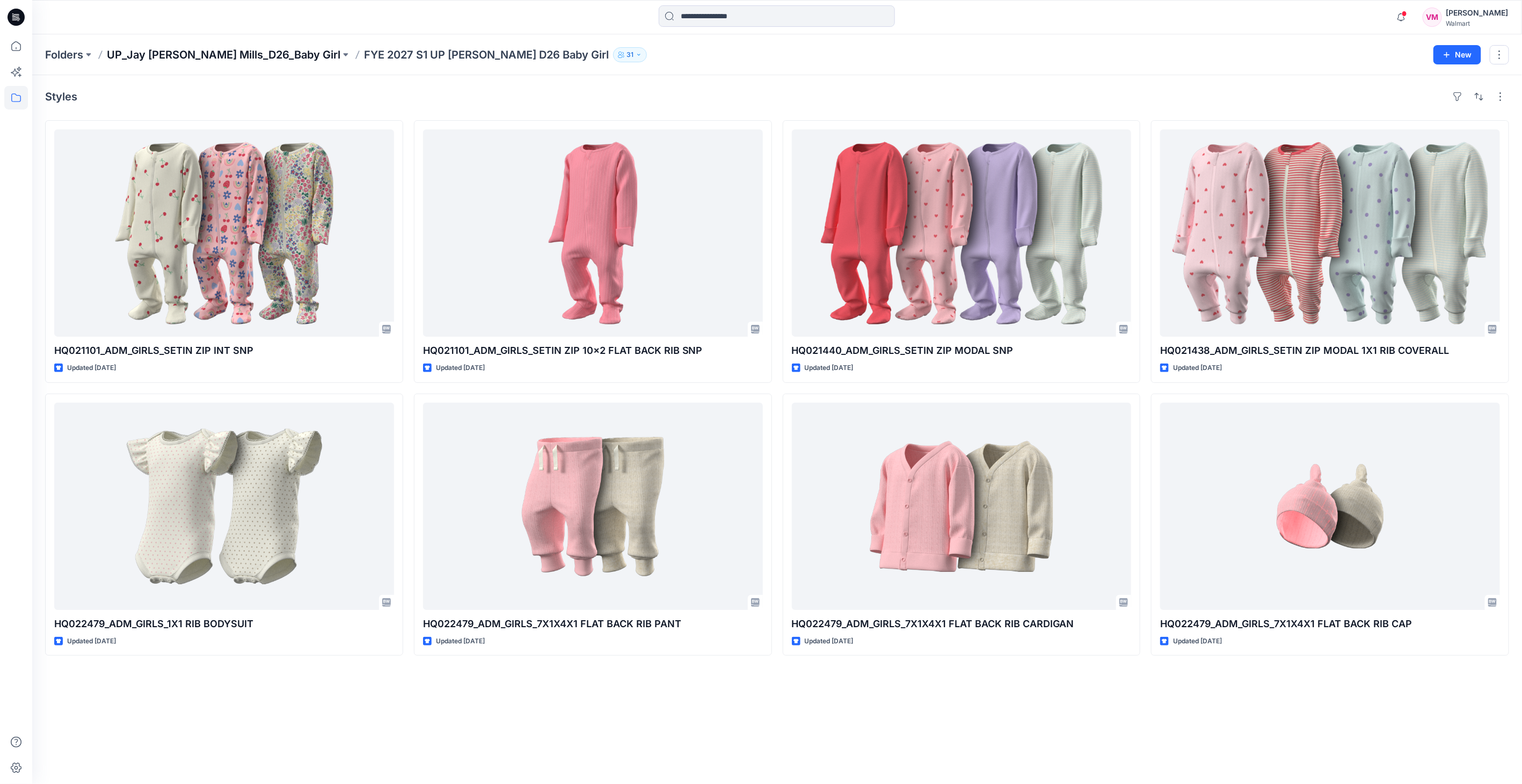
click at [184, 51] on p "UP_Jay [PERSON_NAME] Mills_D26_Baby Girl" at bounding box center [224, 55] width 234 height 15
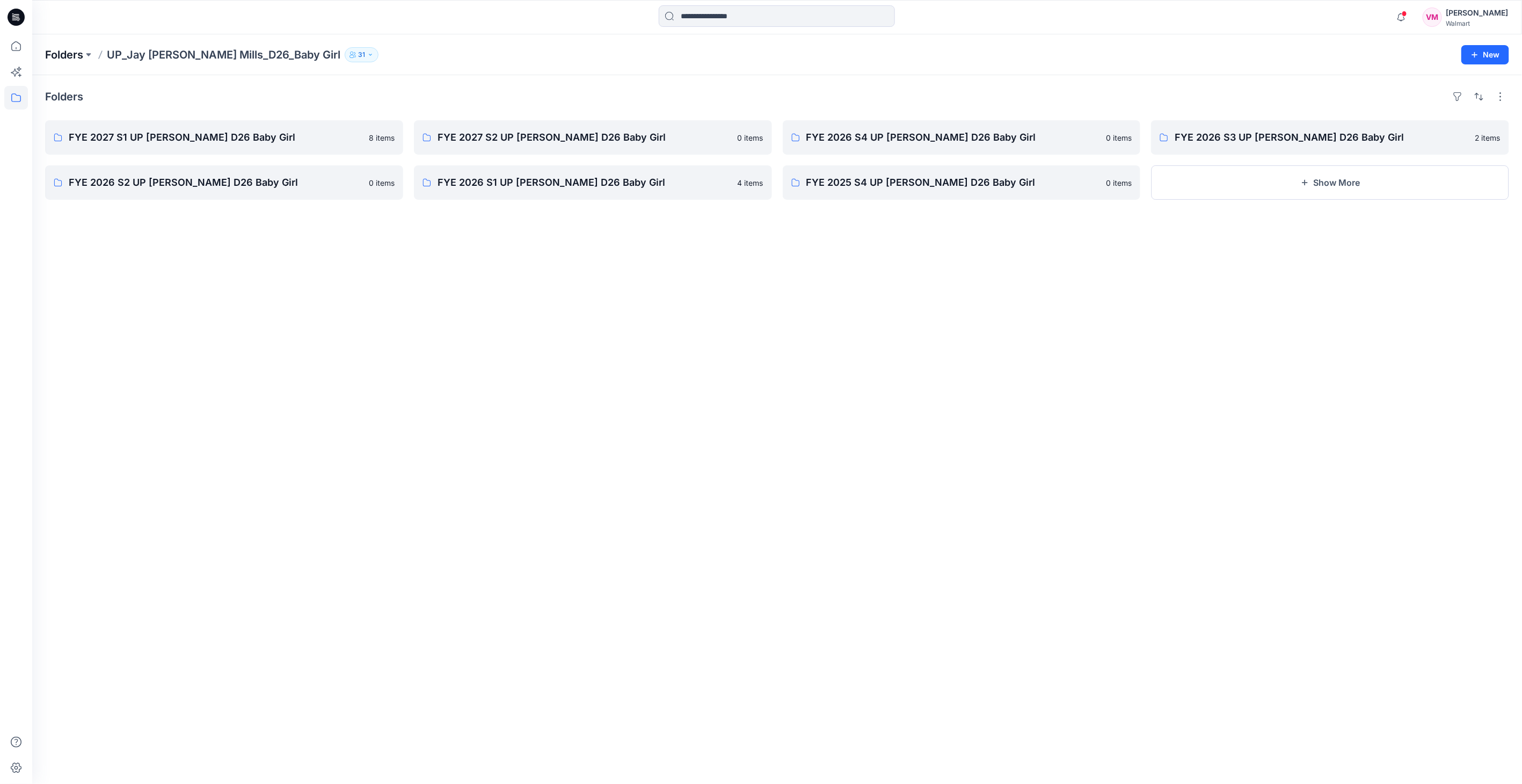
click at [81, 51] on p "Folders" at bounding box center [64, 55] width 38 height 15
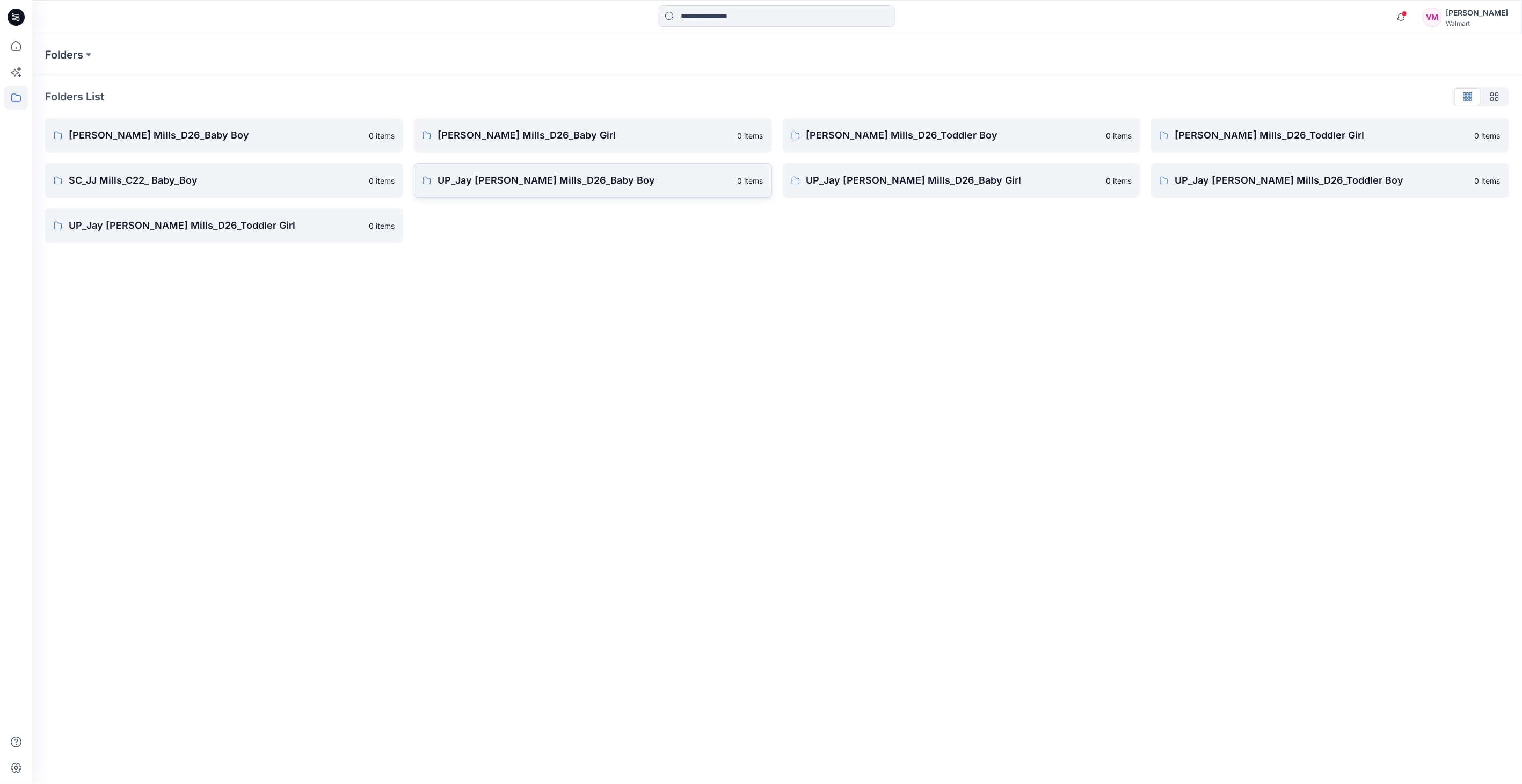
click at [475, 181] on p "UP_Jay [PERSON_NAME] Mills_D26_Baby Boy" at bounding box center [584, 181] width 293 height 15
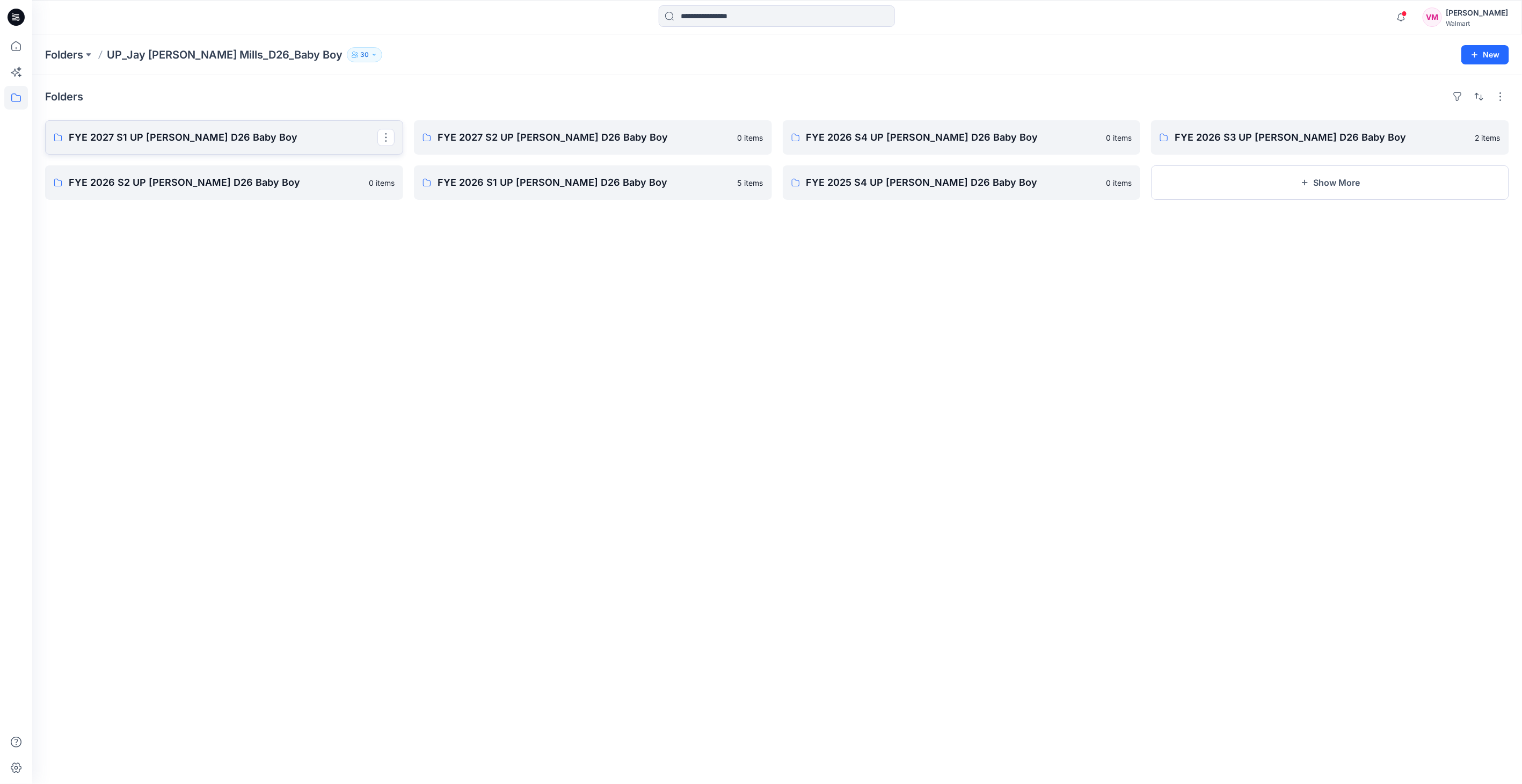
click at [252, 138] on p "FYE 2027 S1 UP [PERSON_NAME] D26 Baby Boy" at bounding box center [223, 138] width 308 height 15
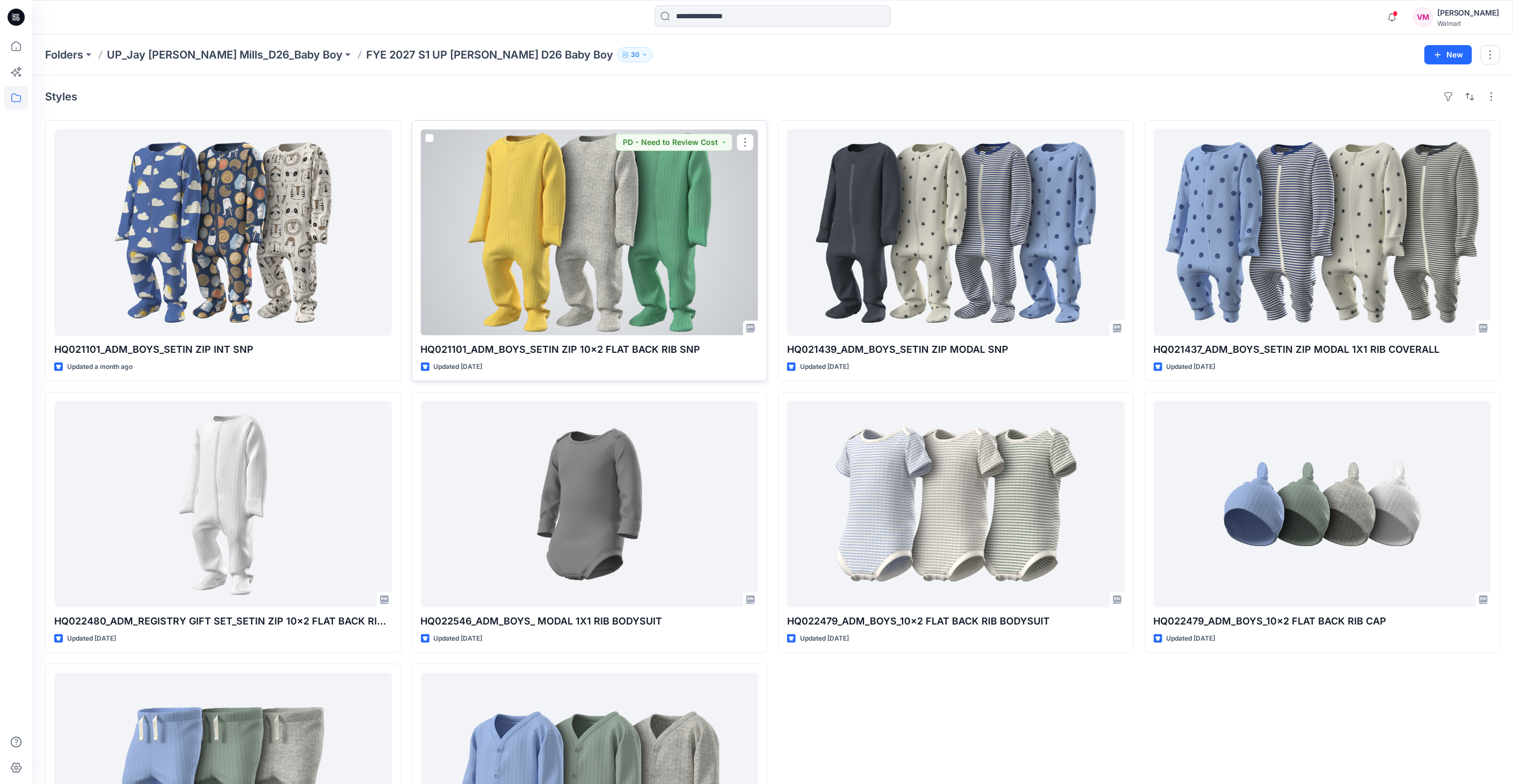
click at [588, 256] on div at bounding box center [590, 232] width 338 height 206
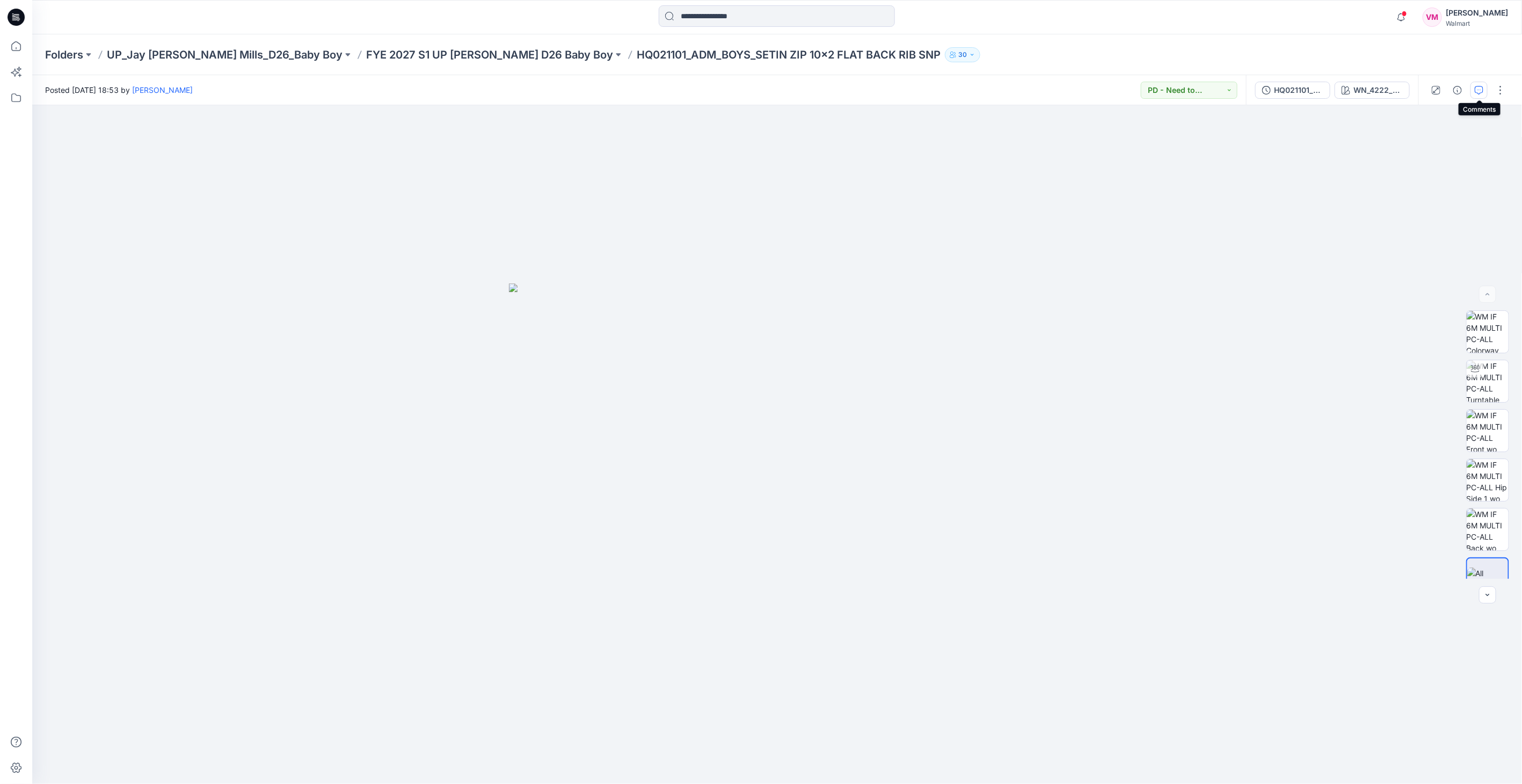
click at [1482, 89] on icon "button" at bounding box center [1479, 90] width 8 height 8
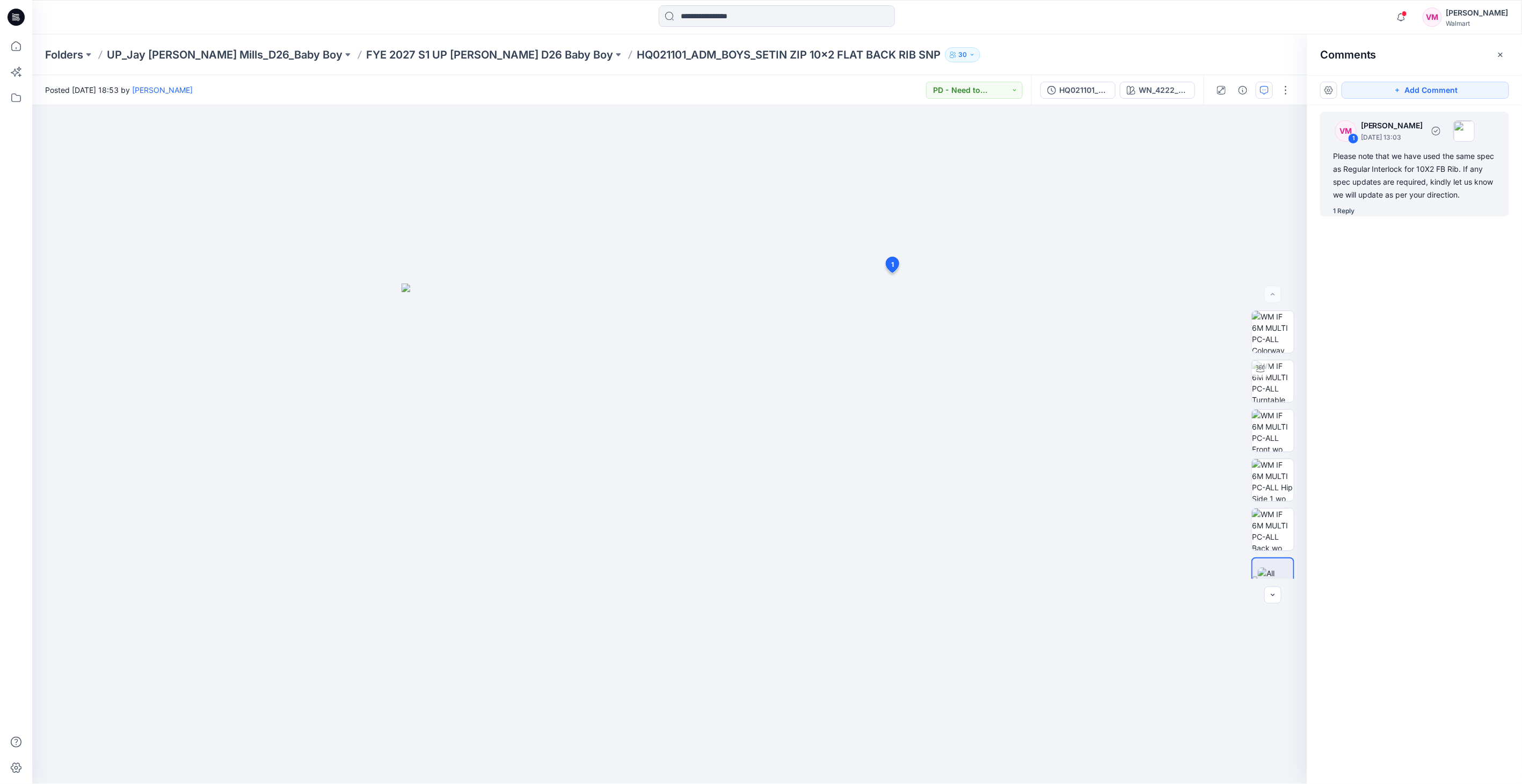
click at [1362, 133] on p "[DATE] 13:03" at bounding box center [1393, 137] width 62 height 11
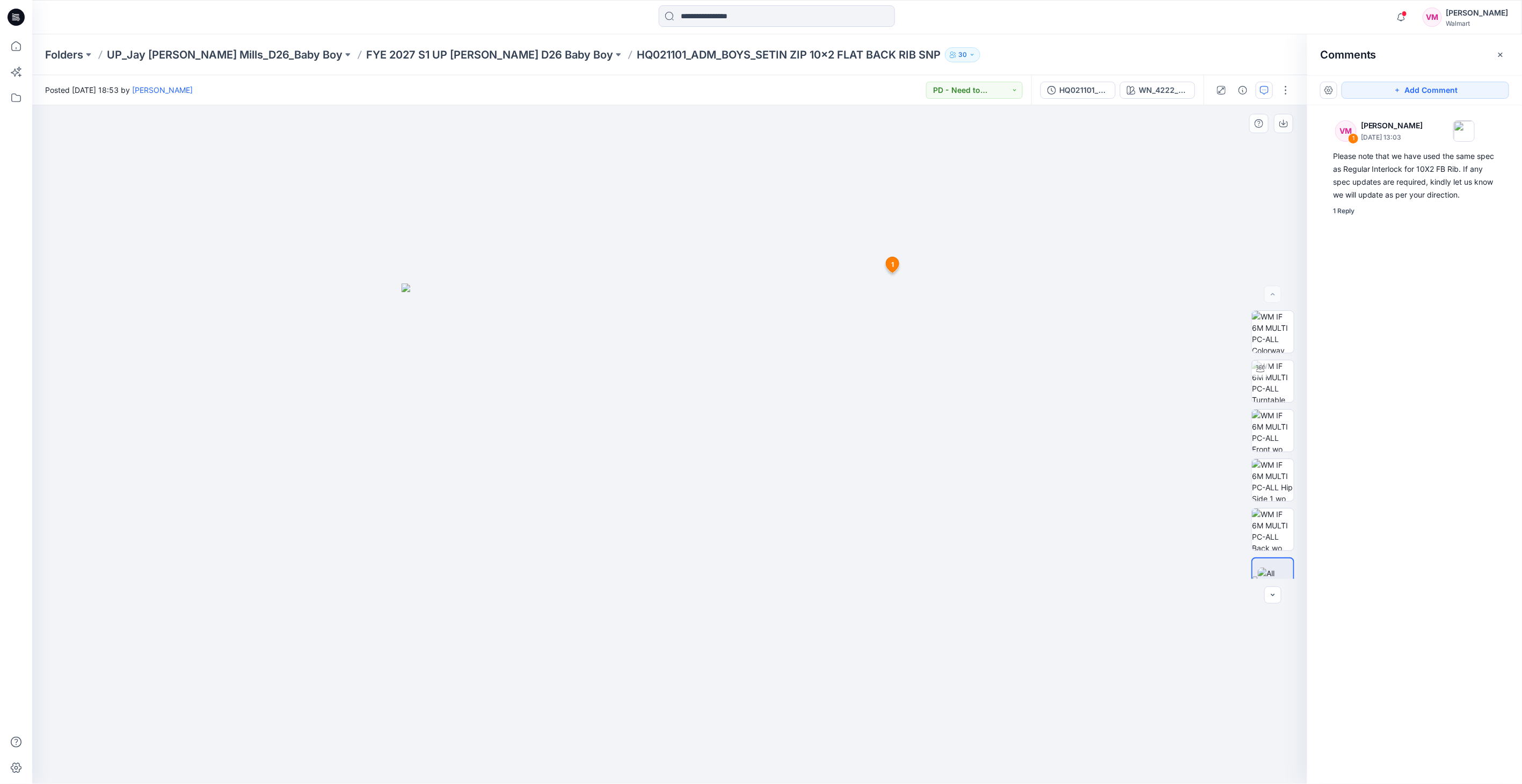
click at [898, 261] on icon at bounding box center [893, 265] width 13 height 16
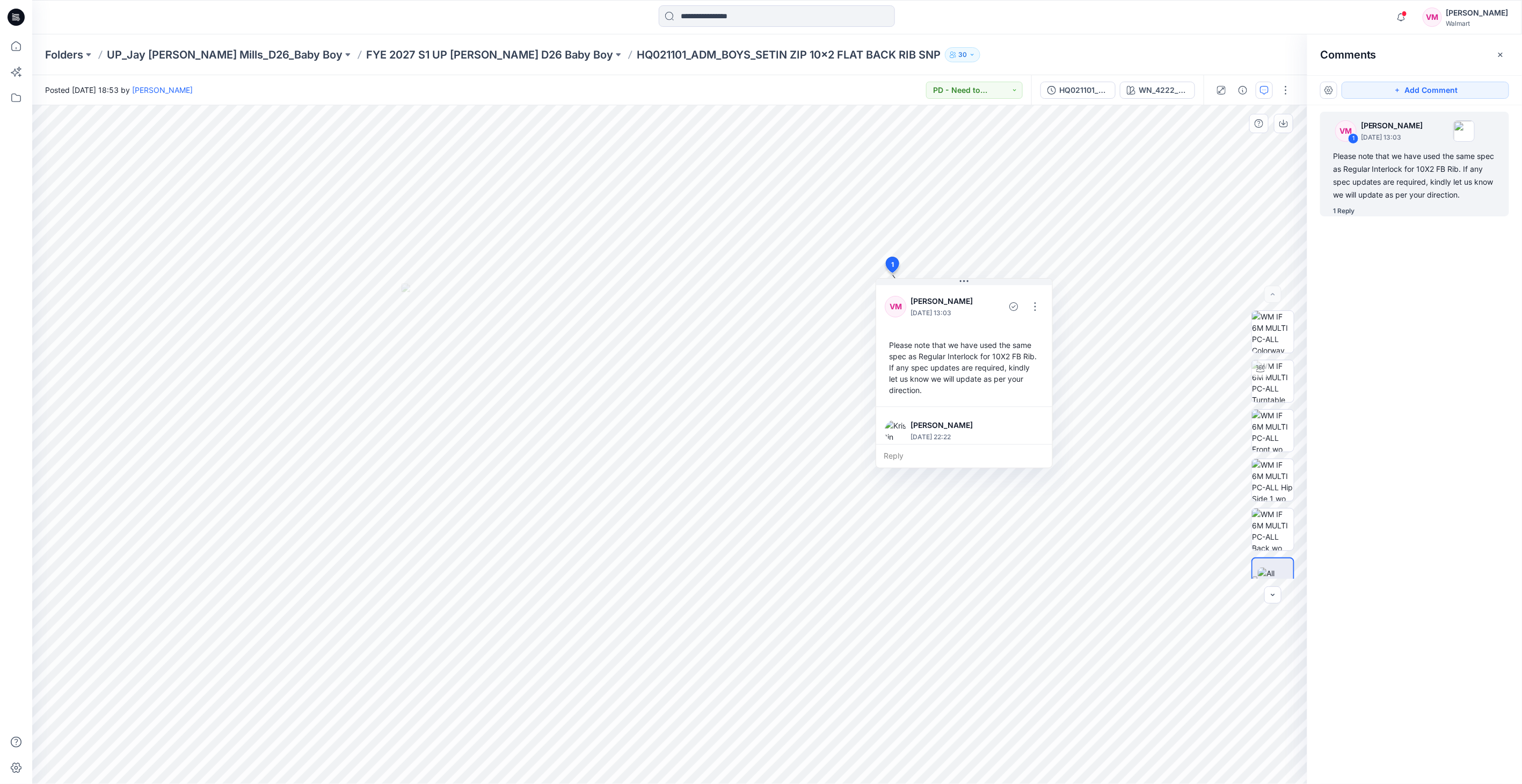
click at [898, 261] on icon at bounding box center [893, 265] width 13 height 16
click at [1053, 88] on icon "button" at bounding box center [1051, 90] width 8 height 8
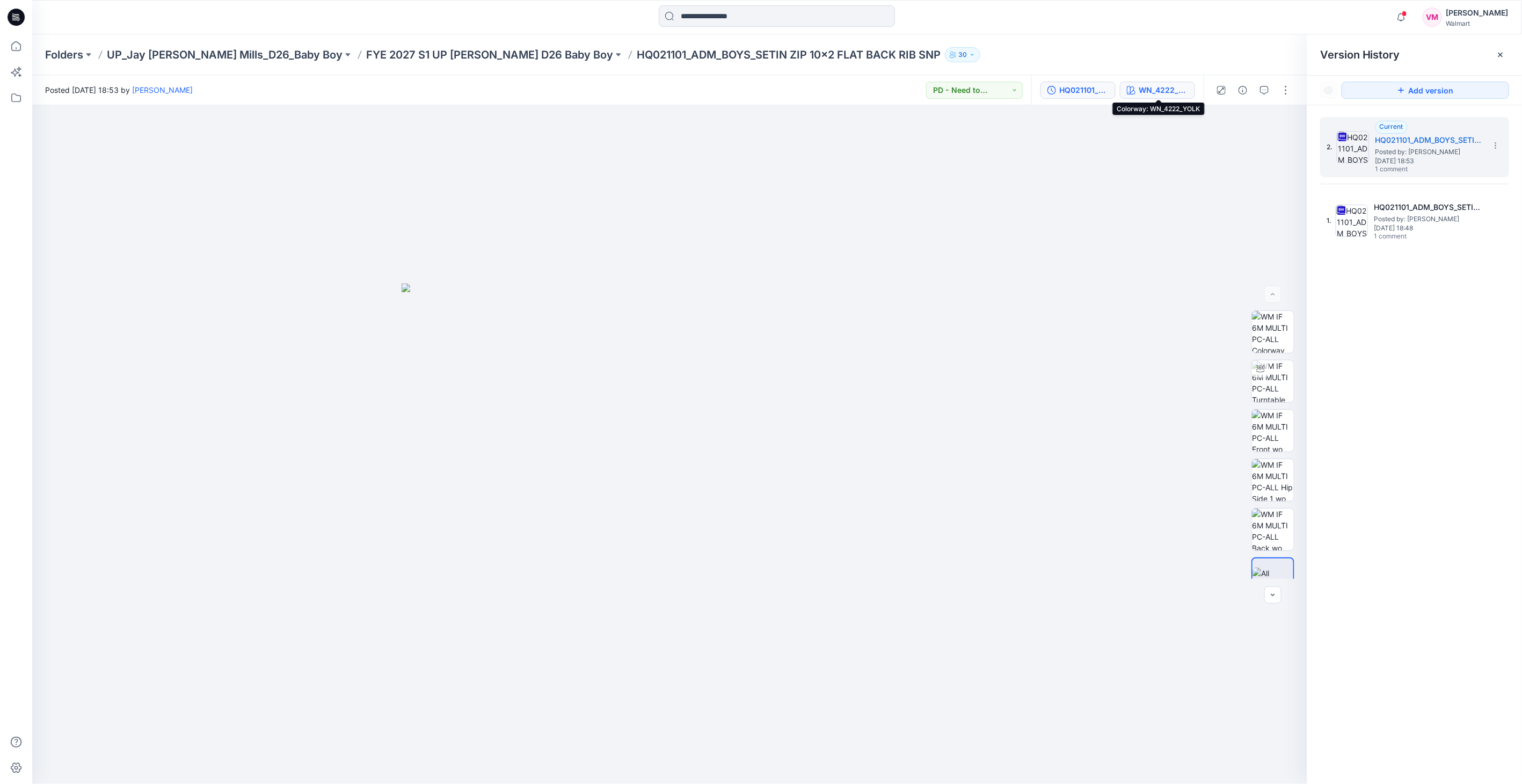
click at [1144, 87] on div "WN_4222_YOLK" at bounding box center [1163, 90] width 50 height 12
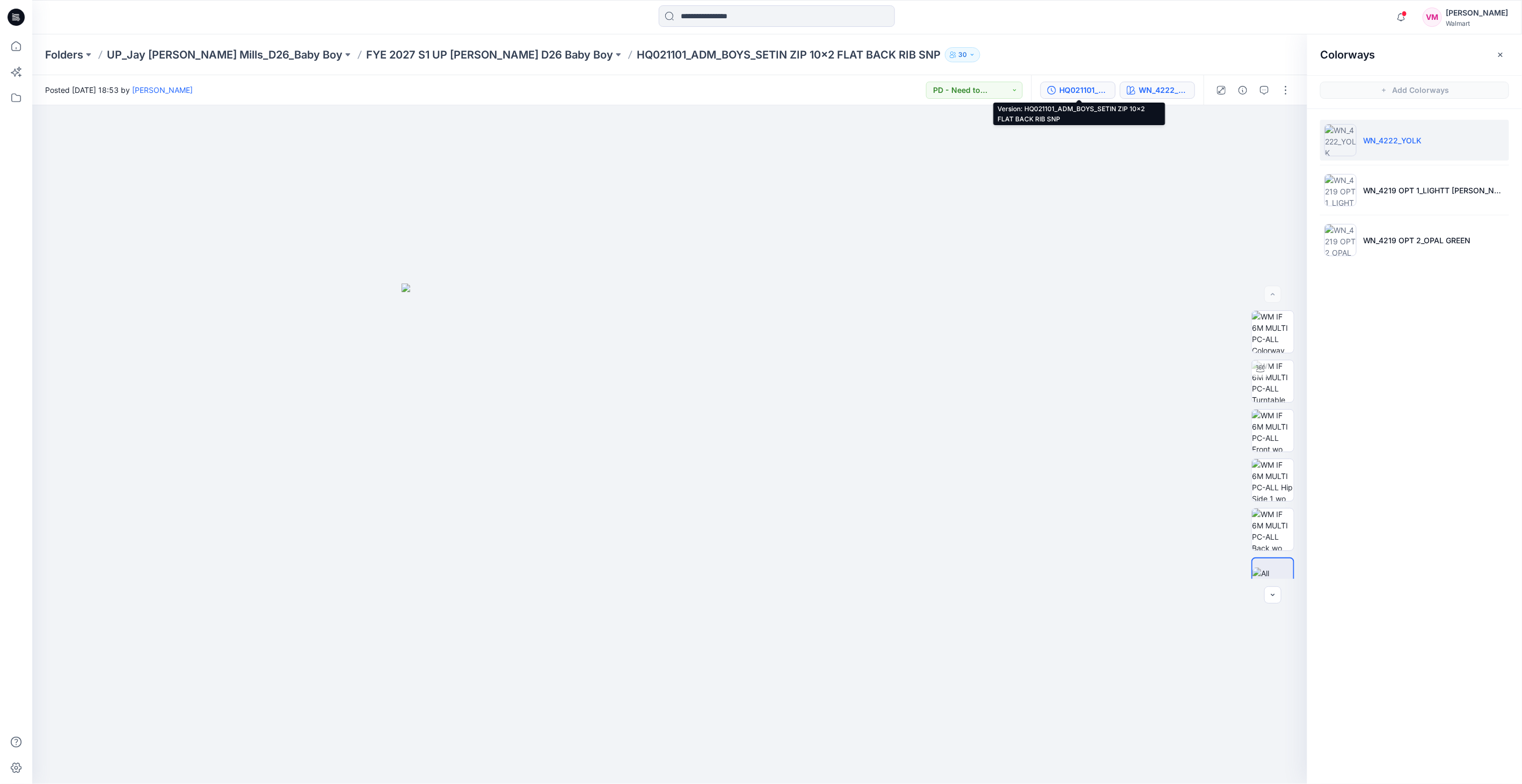
click at [1080, 90] on div "HQ021101_ADM_BOYS_SETIN ZIP 10x2 FLAT BACK RIB SNP" at bounding box center [1084, 90] width 50 height 12
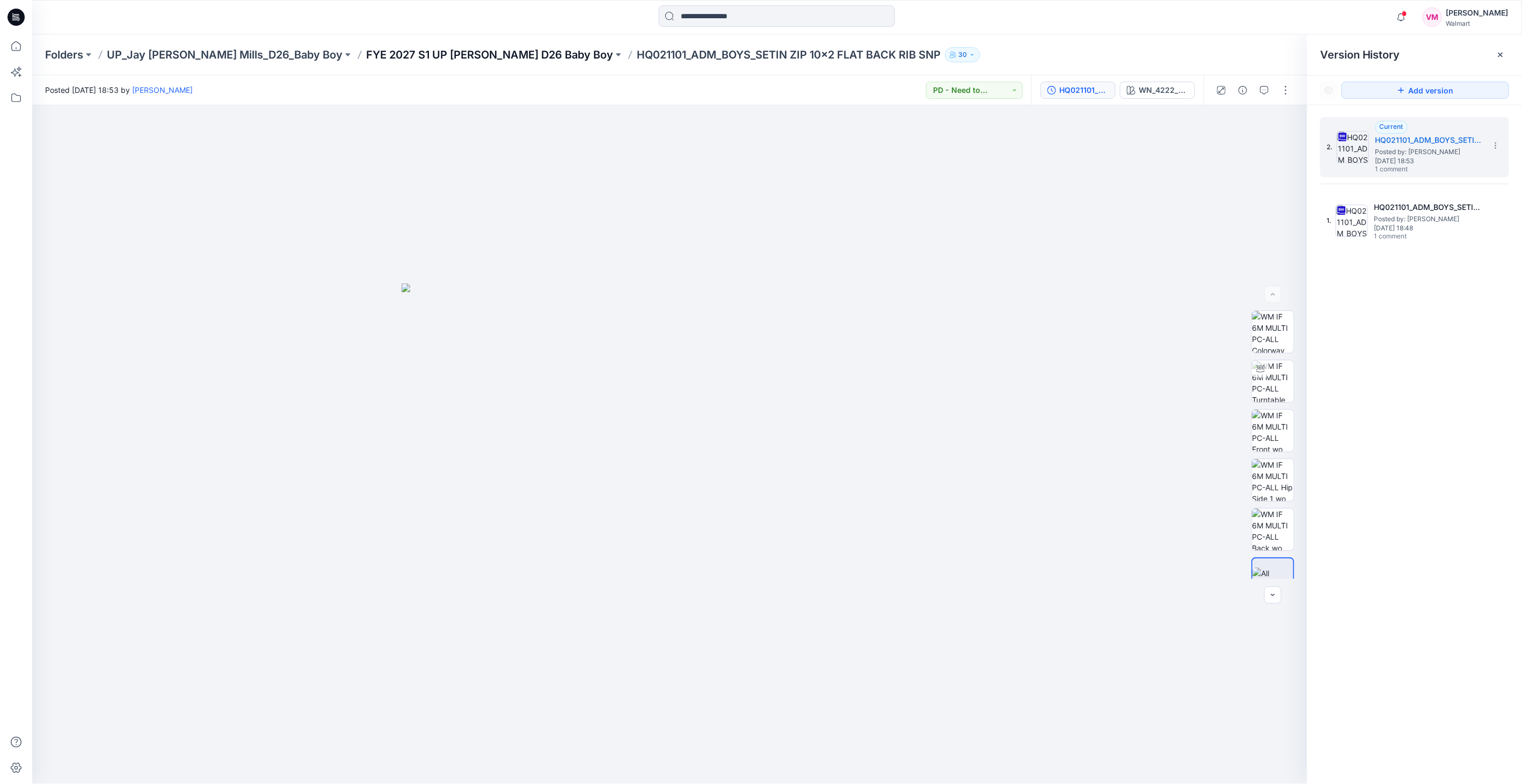
click at [366, 58] on p "FYE 2027 S1 UP [PERSON_NAME] D26 Baby Boy" at bounding box center [490, 55] width 247 height 15
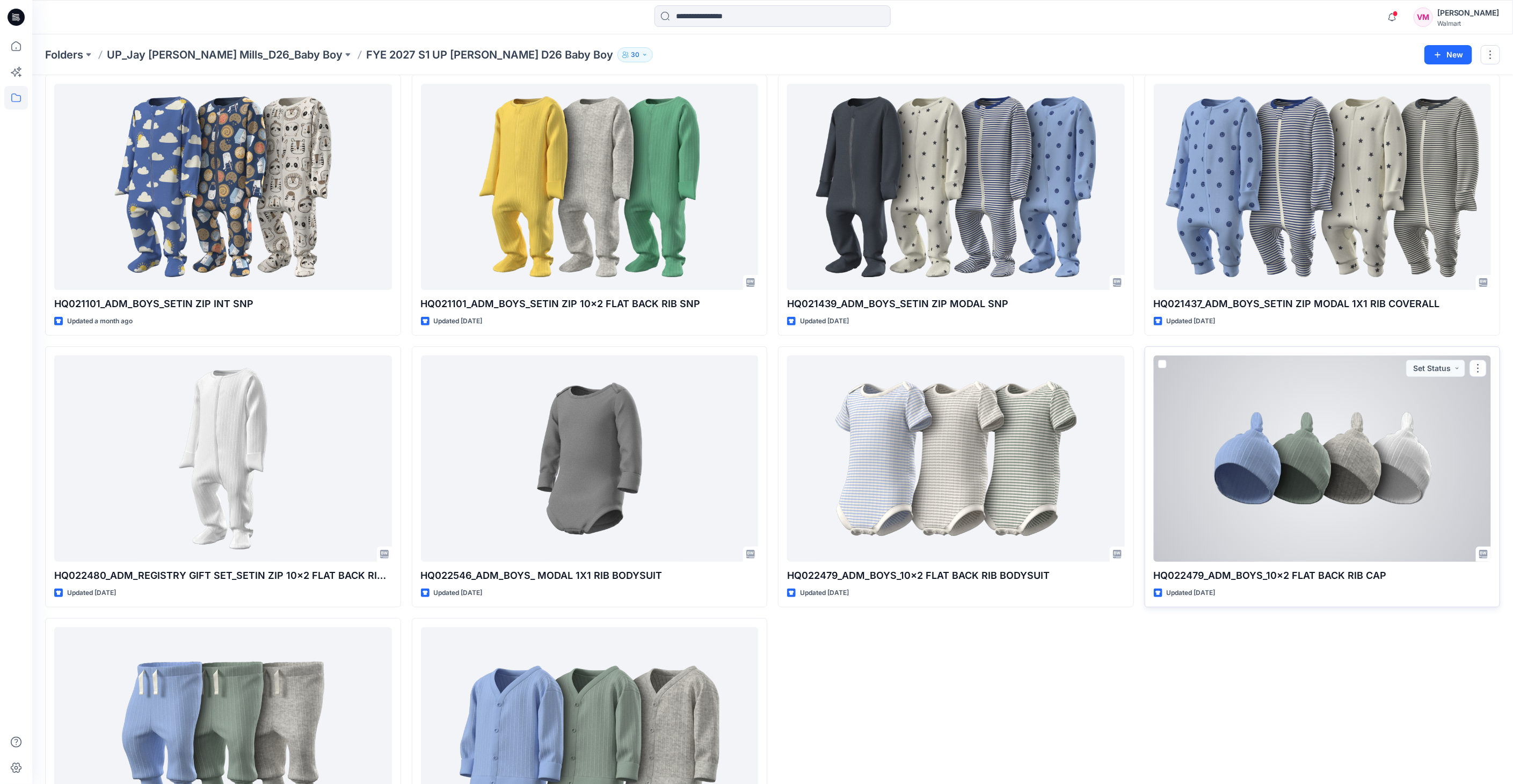
scroll to position [34, 0]
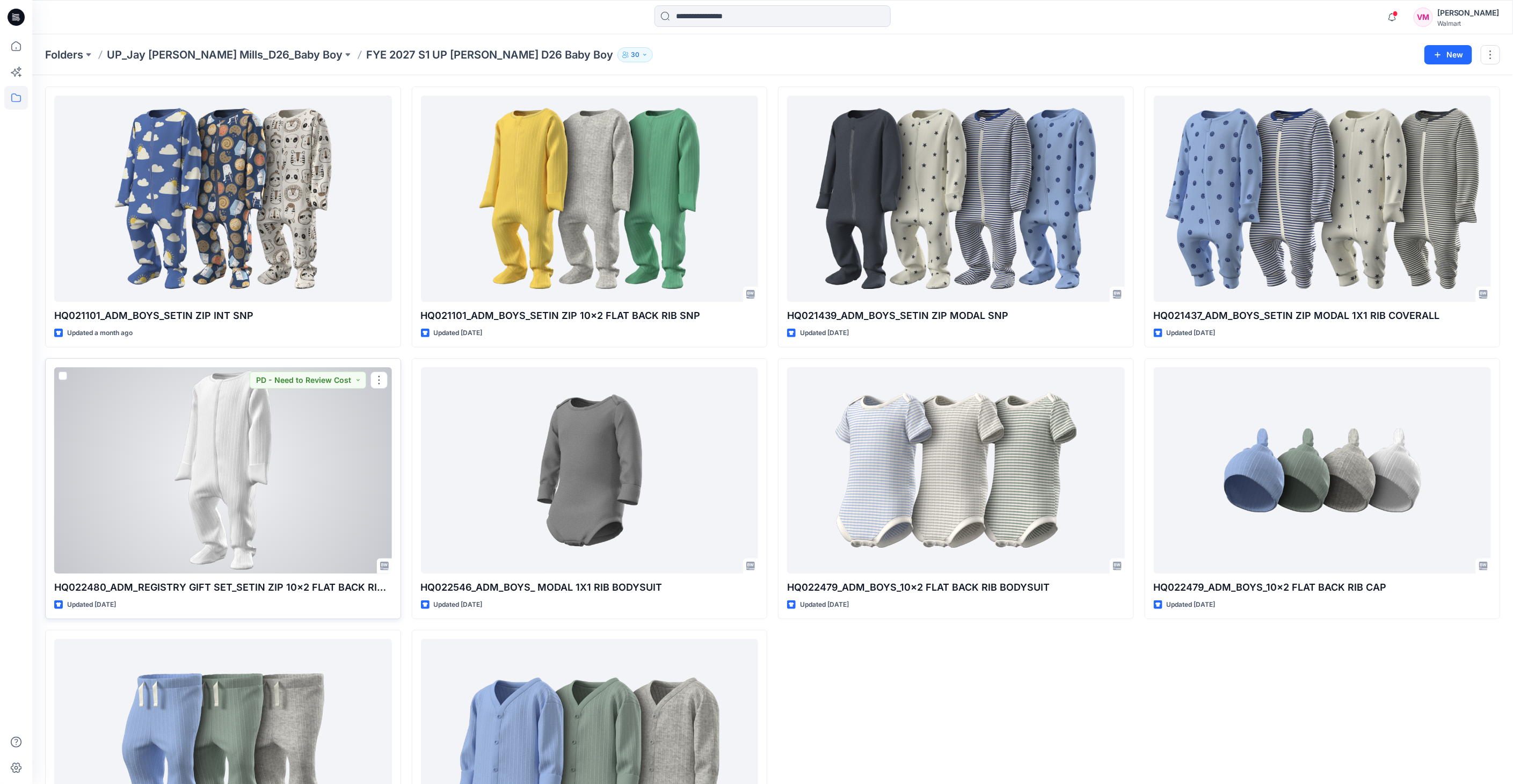
click at [208, 400] on div at bounding box center [224, 470] width 338 height 206
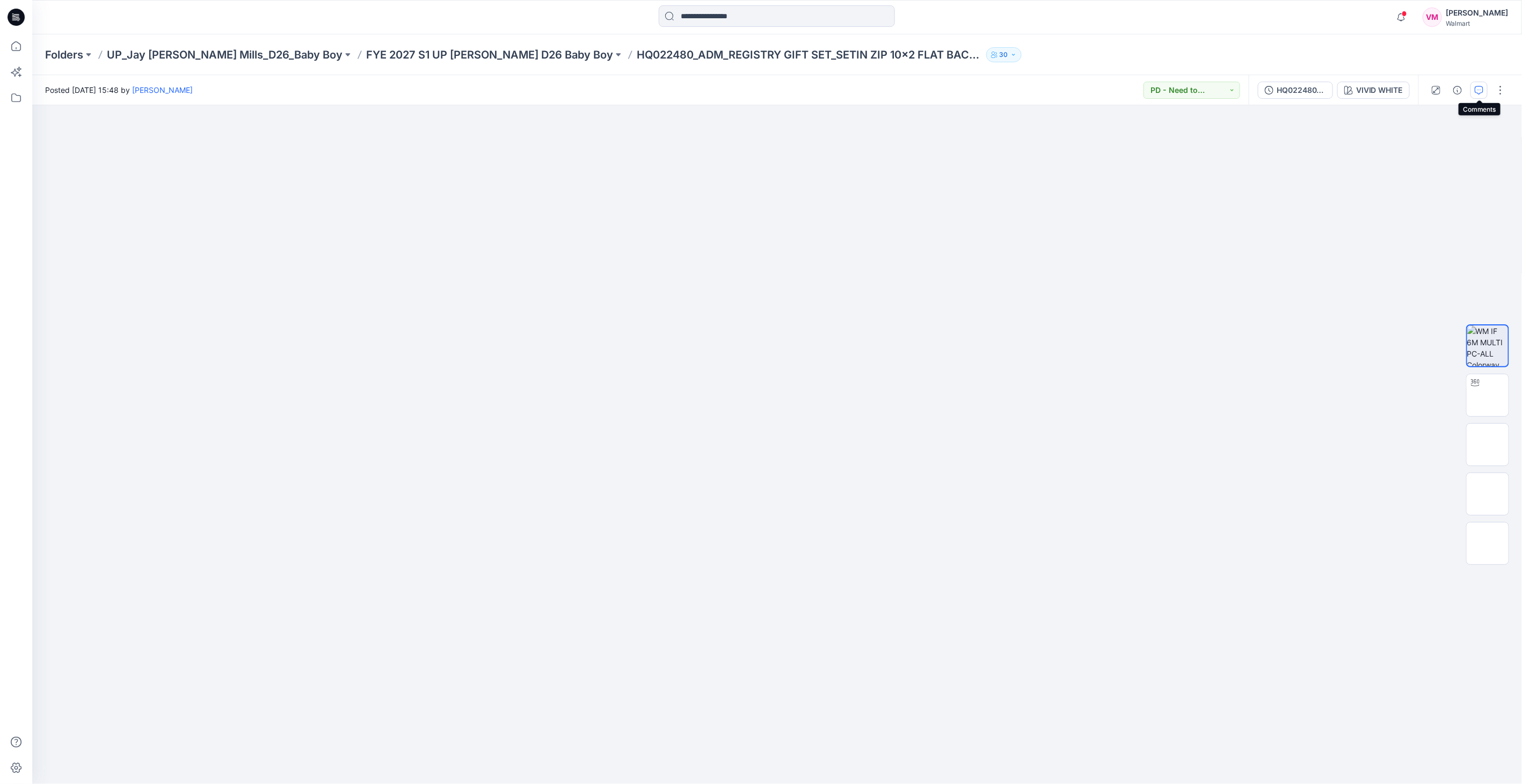
click at [1476, 94] on icon "button" at bounding box center [1479, 90] width 8 height 8
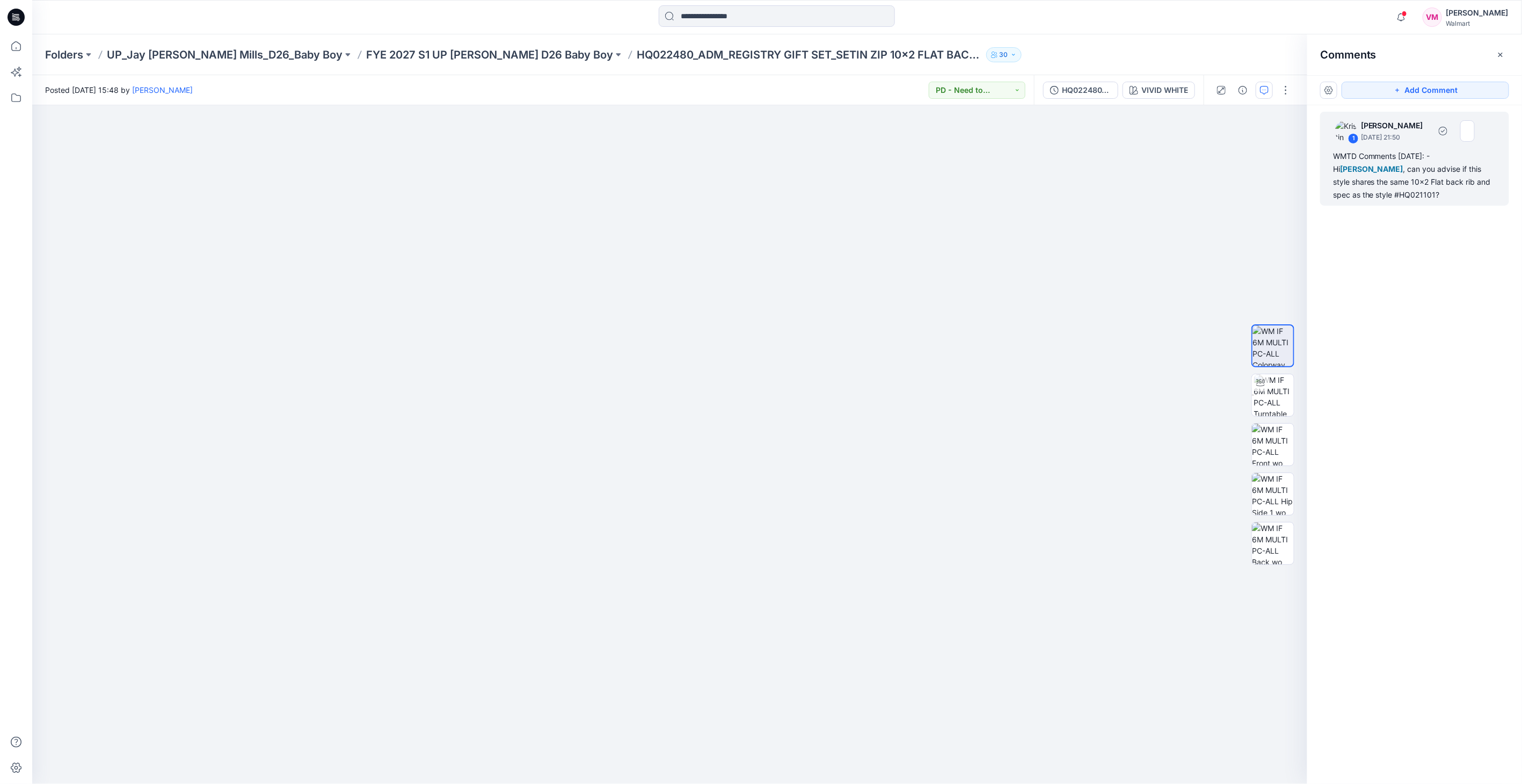
click at [1428, 190] on div "WMTD Comments [DATE]: -Hi [PERSON_NAME] , can you advise if this style shares t…" at bounding box center [1414, 175] width 163 height 51
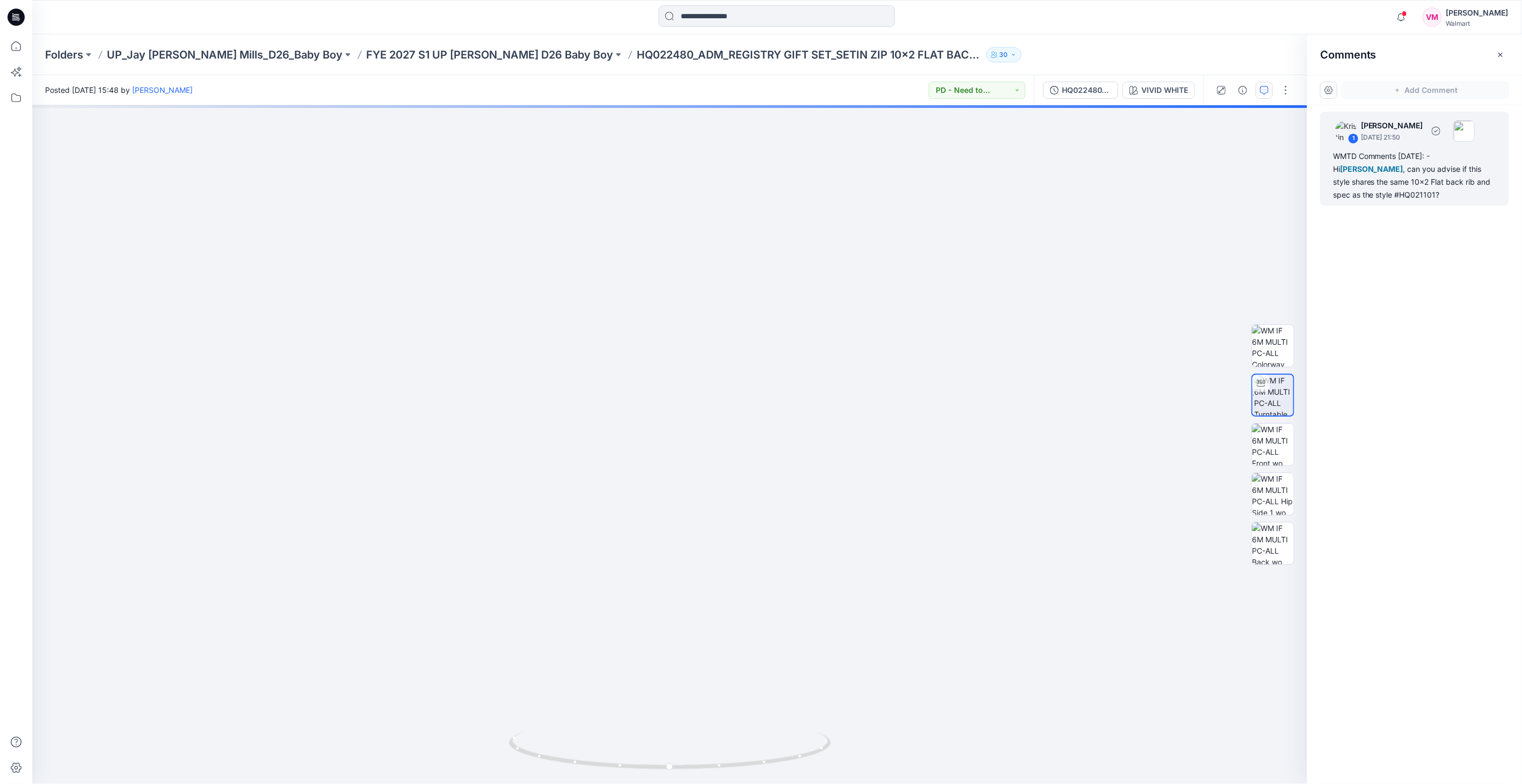
click at [1355, 137] on div "1" at bounding box center [1353, 138] width 11 height 11
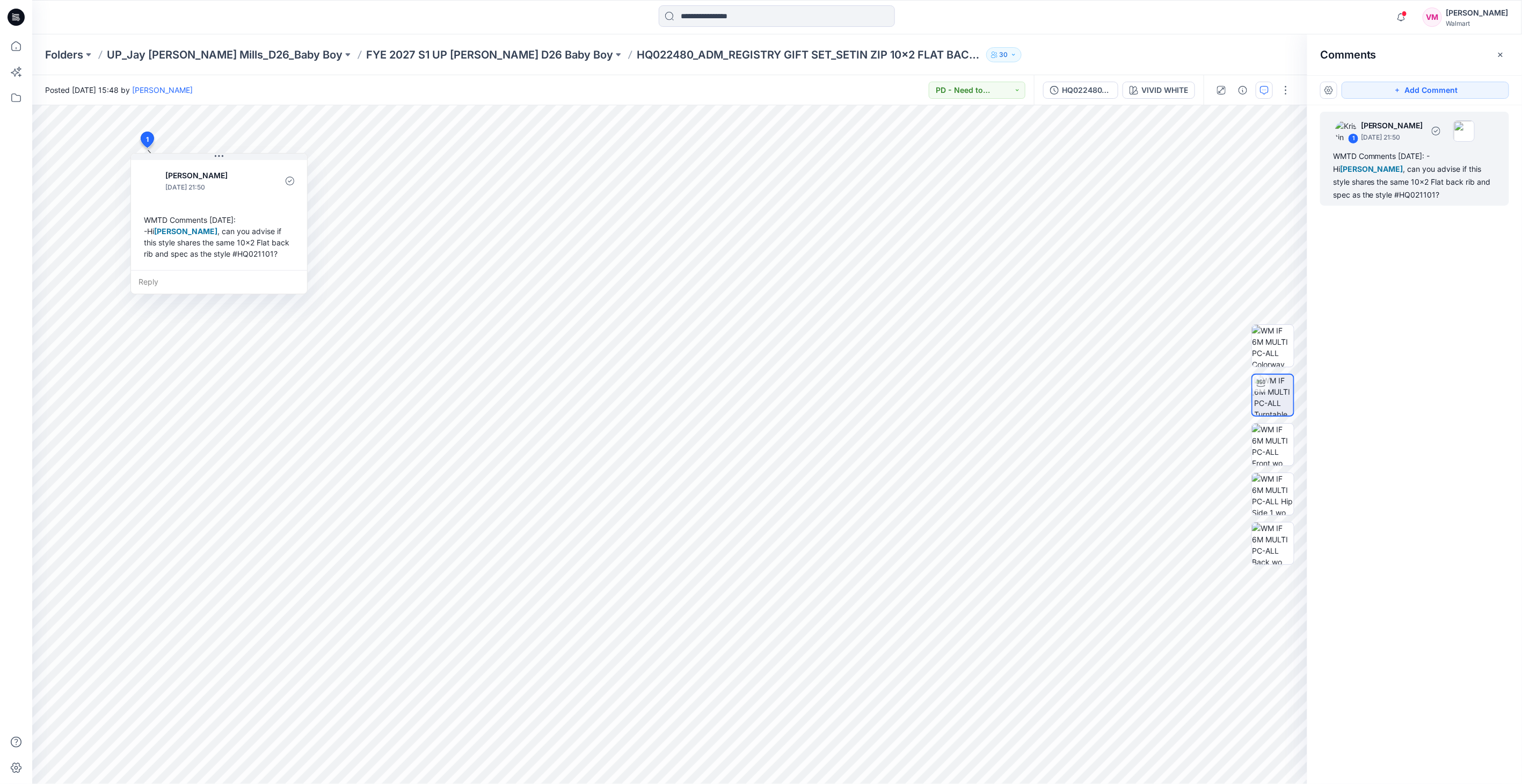
click at [1352, 136] on div "1" at bounding box center [1353, 138] width 11 height 11
click at [467, 60] on p "FYE 2027 S1 UP [PERSON_NAME] D26 Baby Boy" at bounding box center [490, 55] width 247 height 15
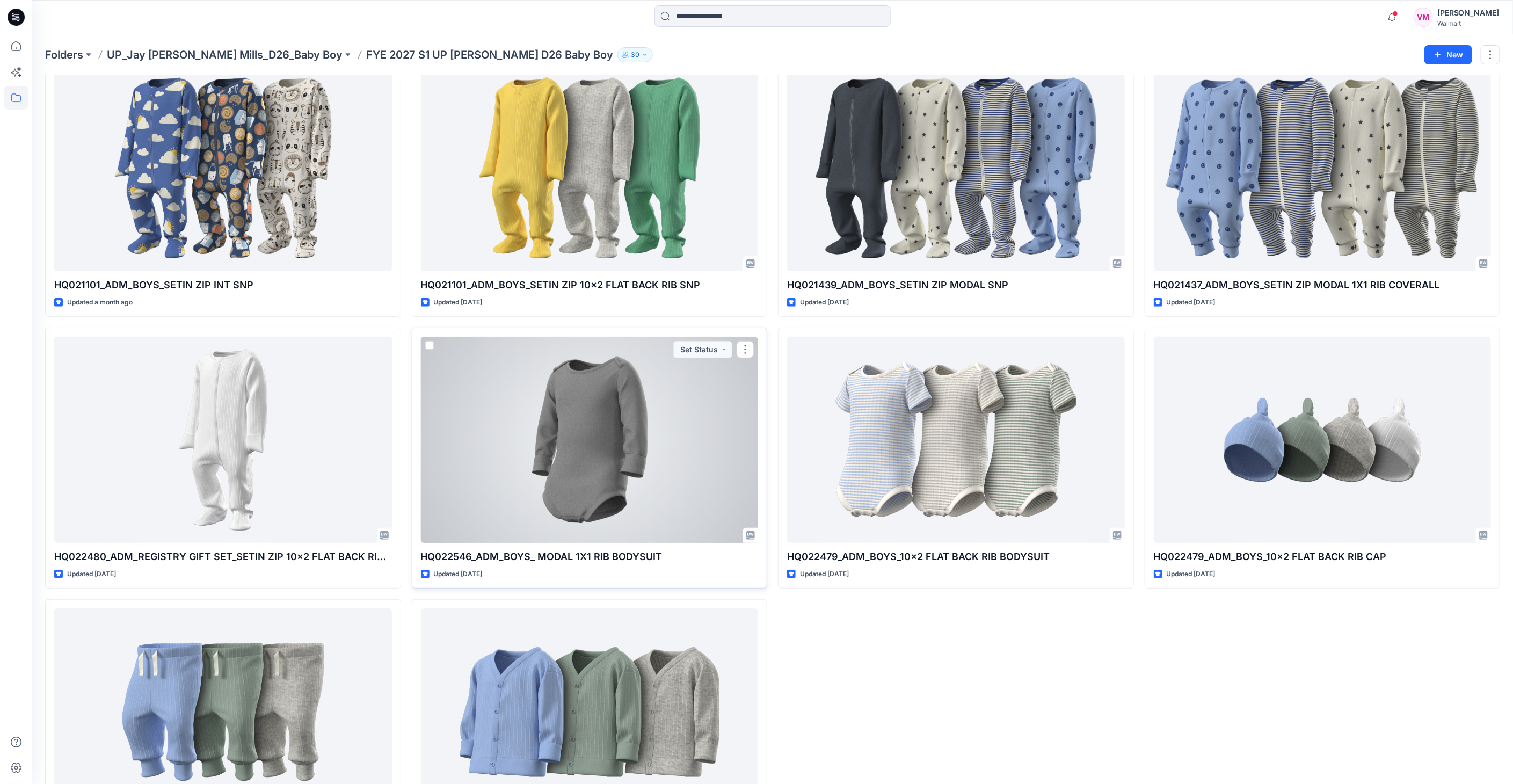
scroll to position [119, 0]
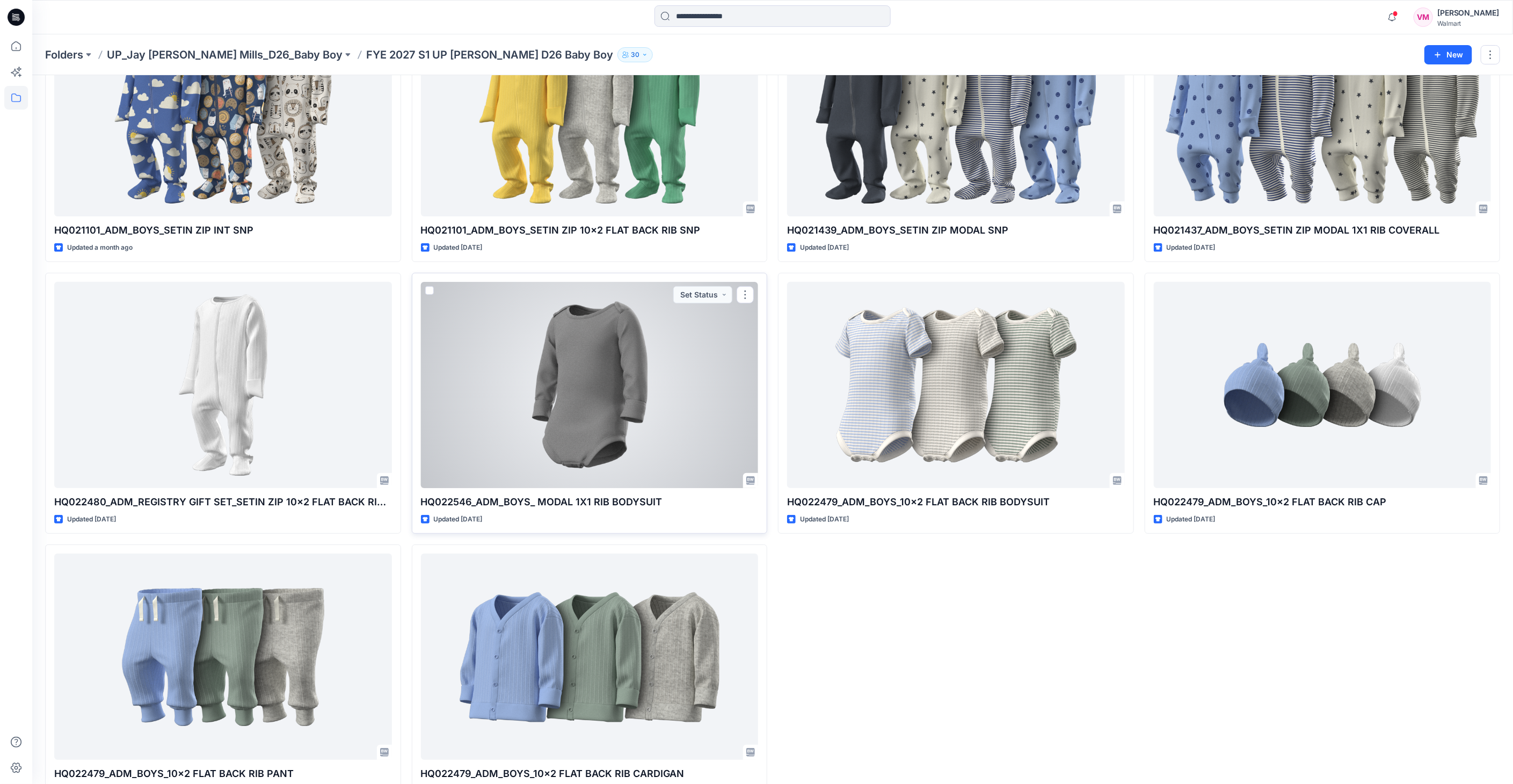
click at [590, 415] on div at bounding box center [590, 384] width 338 height 206
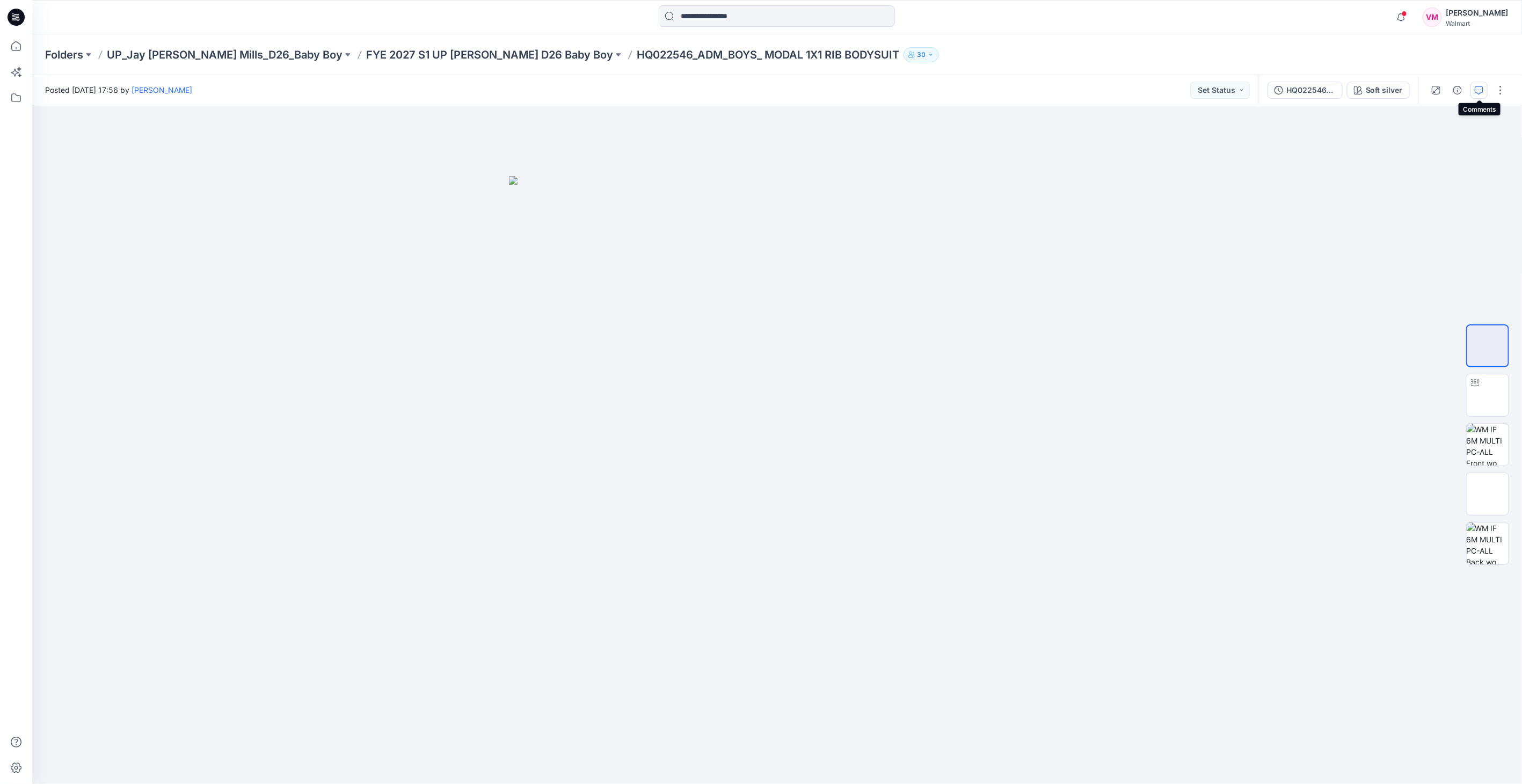
click at [1478, 90] on icon "button" at bounding box center [1479, 90] width 8 height 8
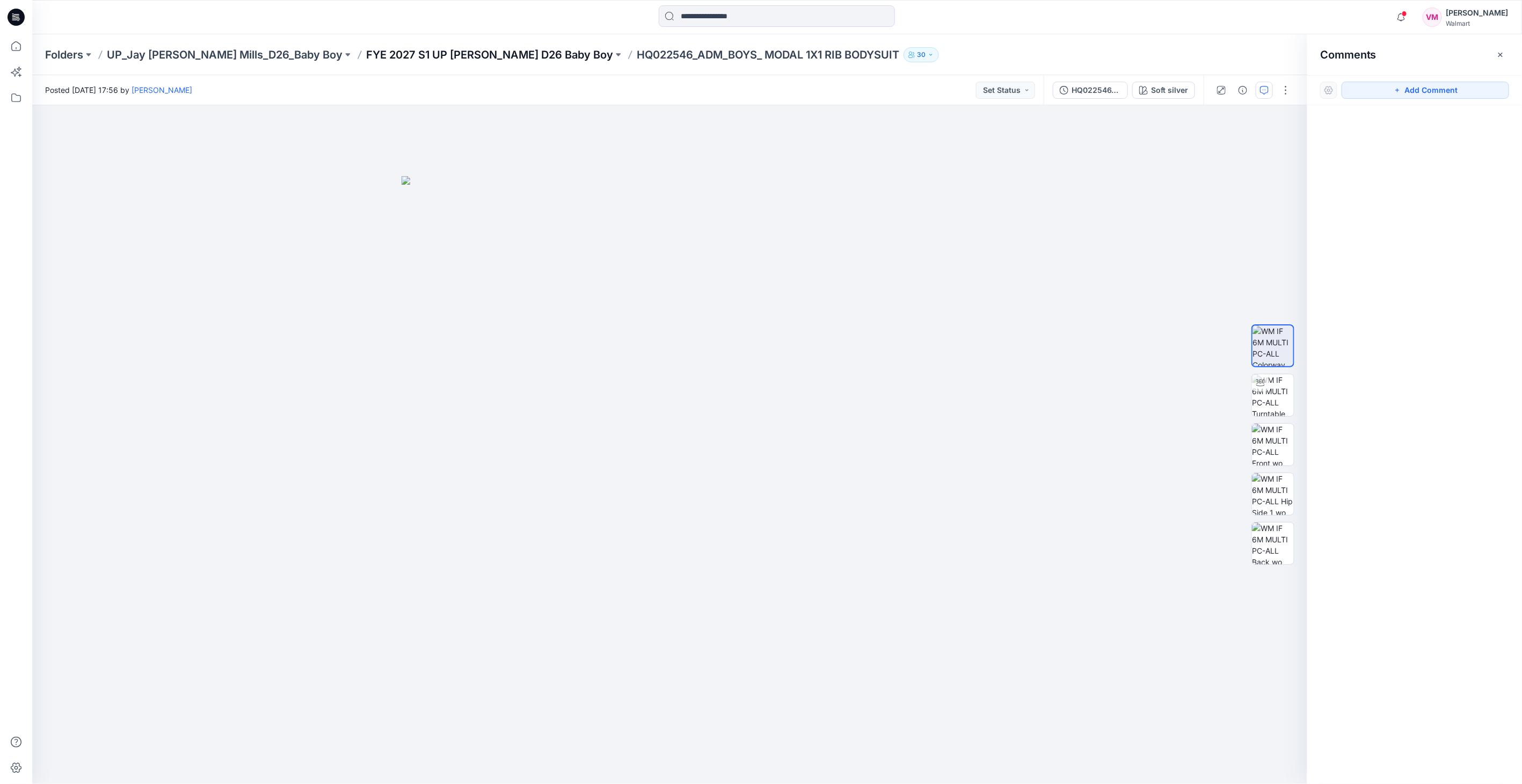
click at [443, 58] on p "FYE 2027 S1 UP [PERSON_NAME] D26 Baby Boy" at bounding box center [490, 55] width 247 height 15
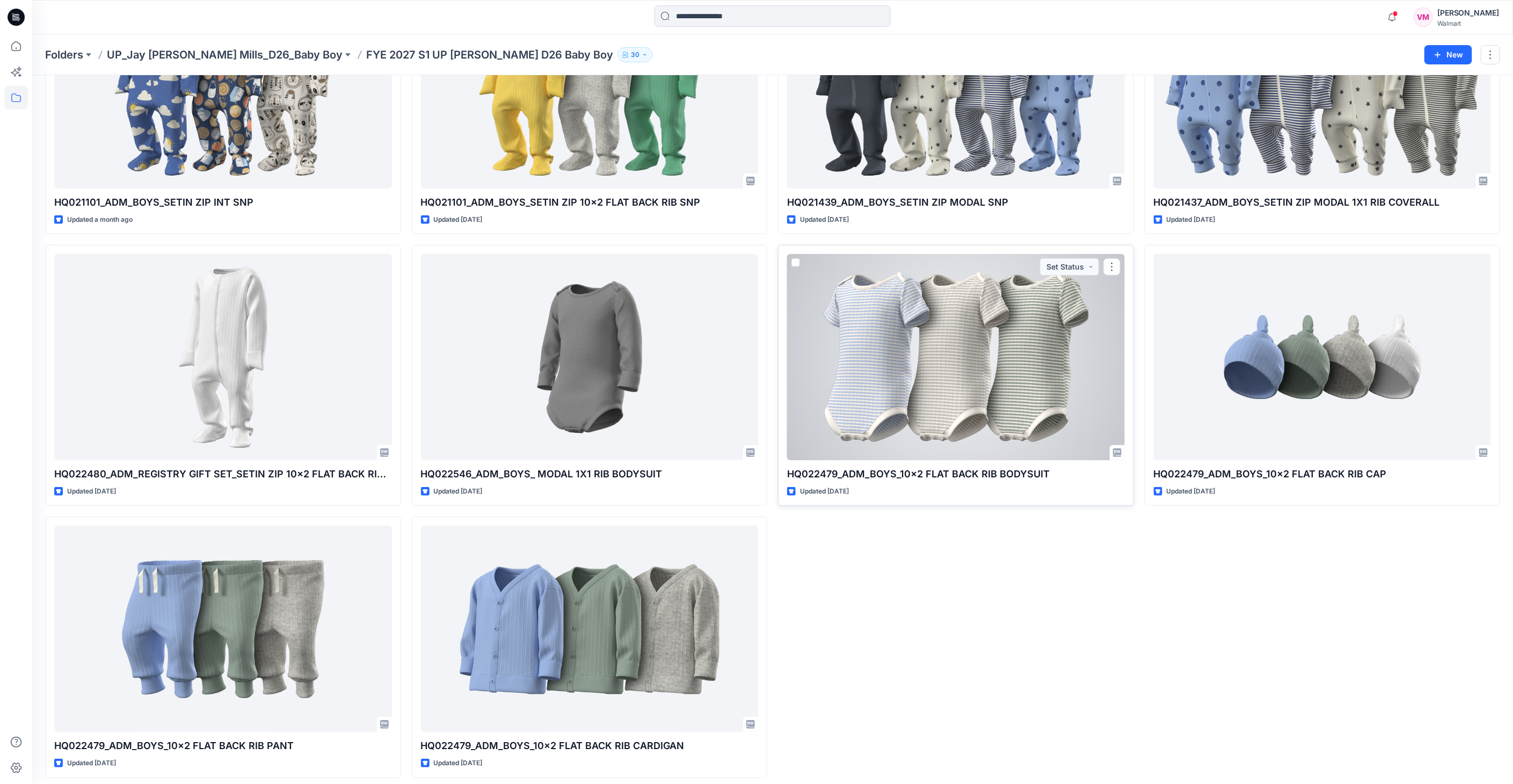
scroll to position [153, 0]
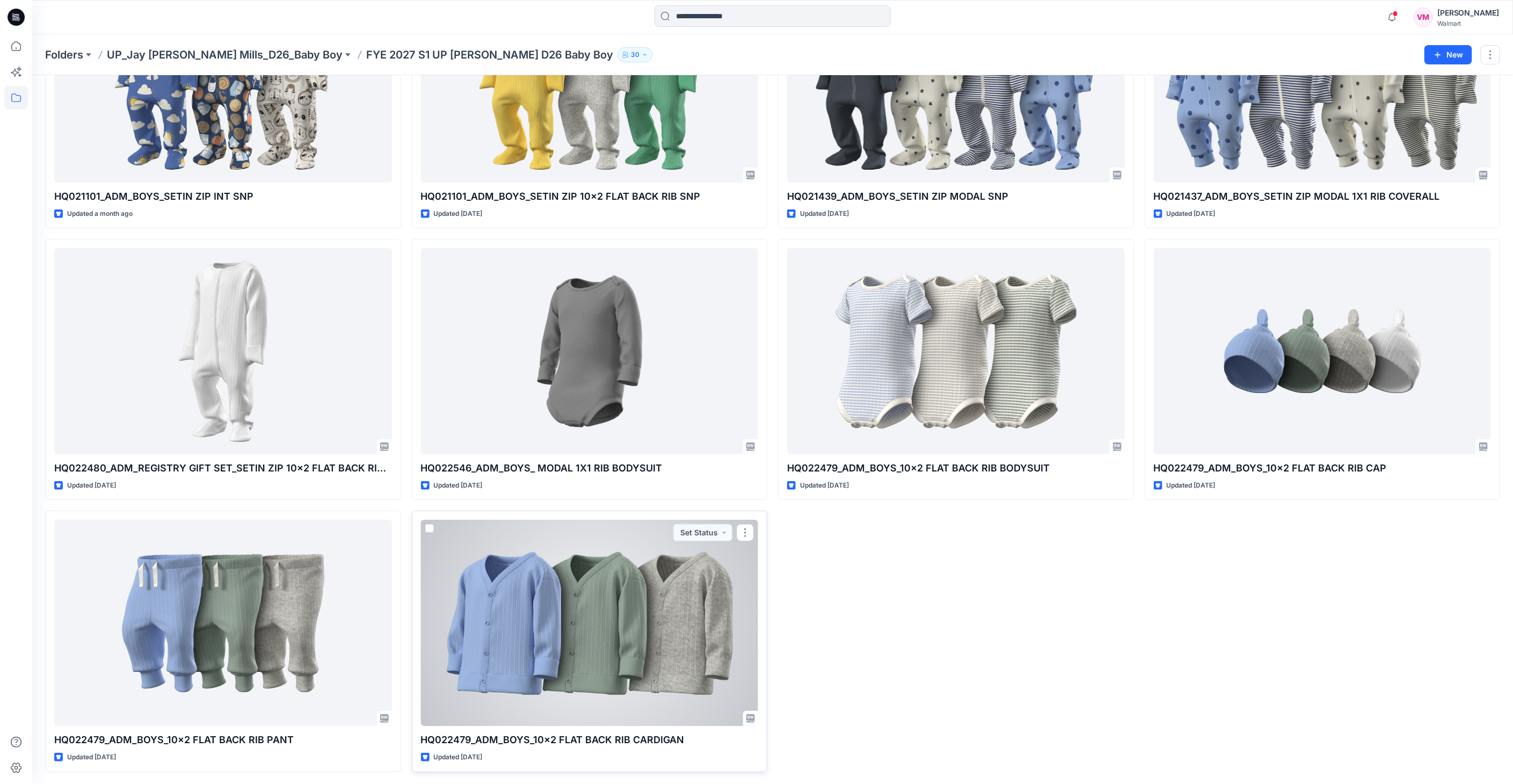
click at [538, 592] on div at bounding box center [590, 622] width 338 height 206
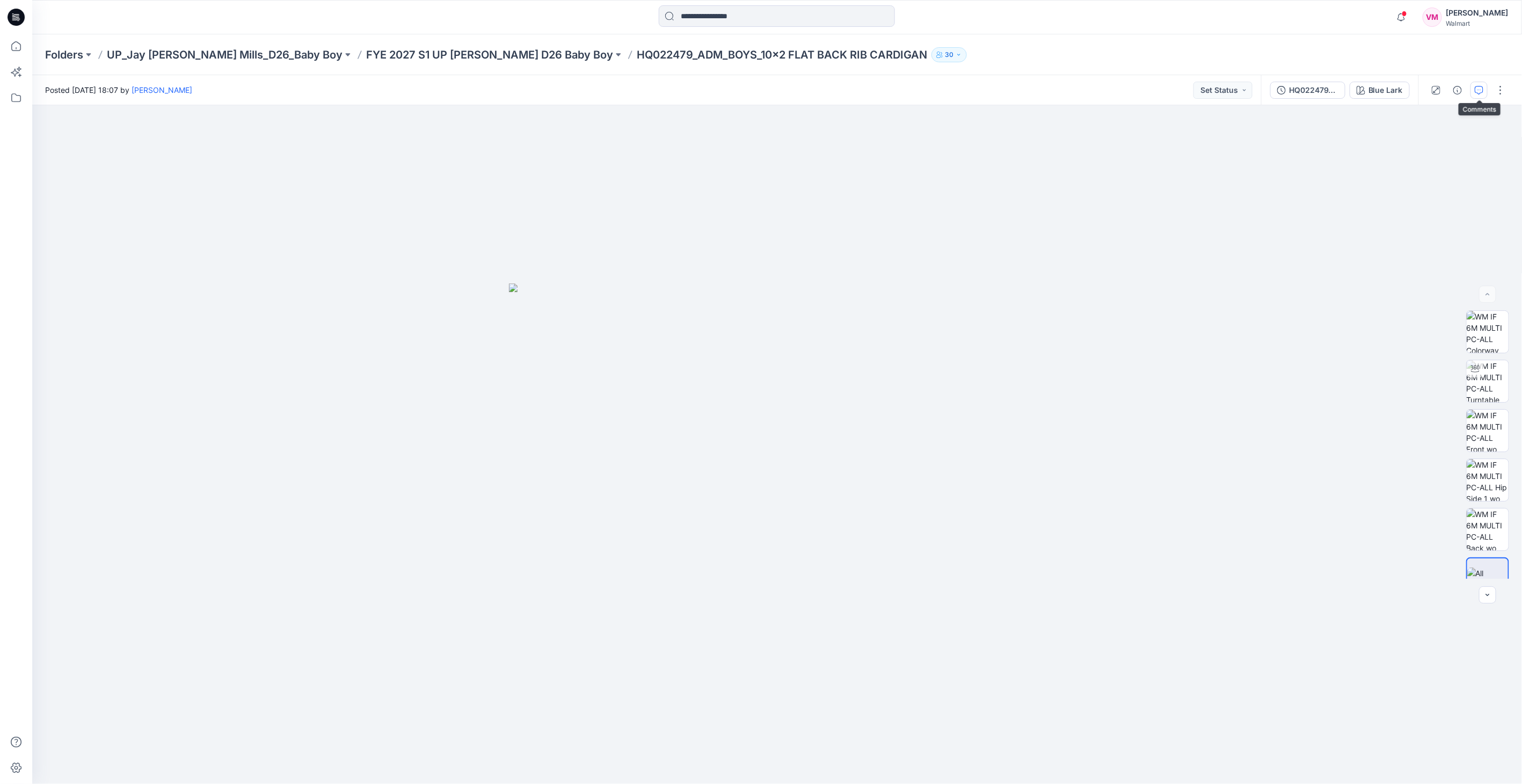
click at [1477, 93] on icon "button" at bounding box center [1479, 90] width 8 height 8
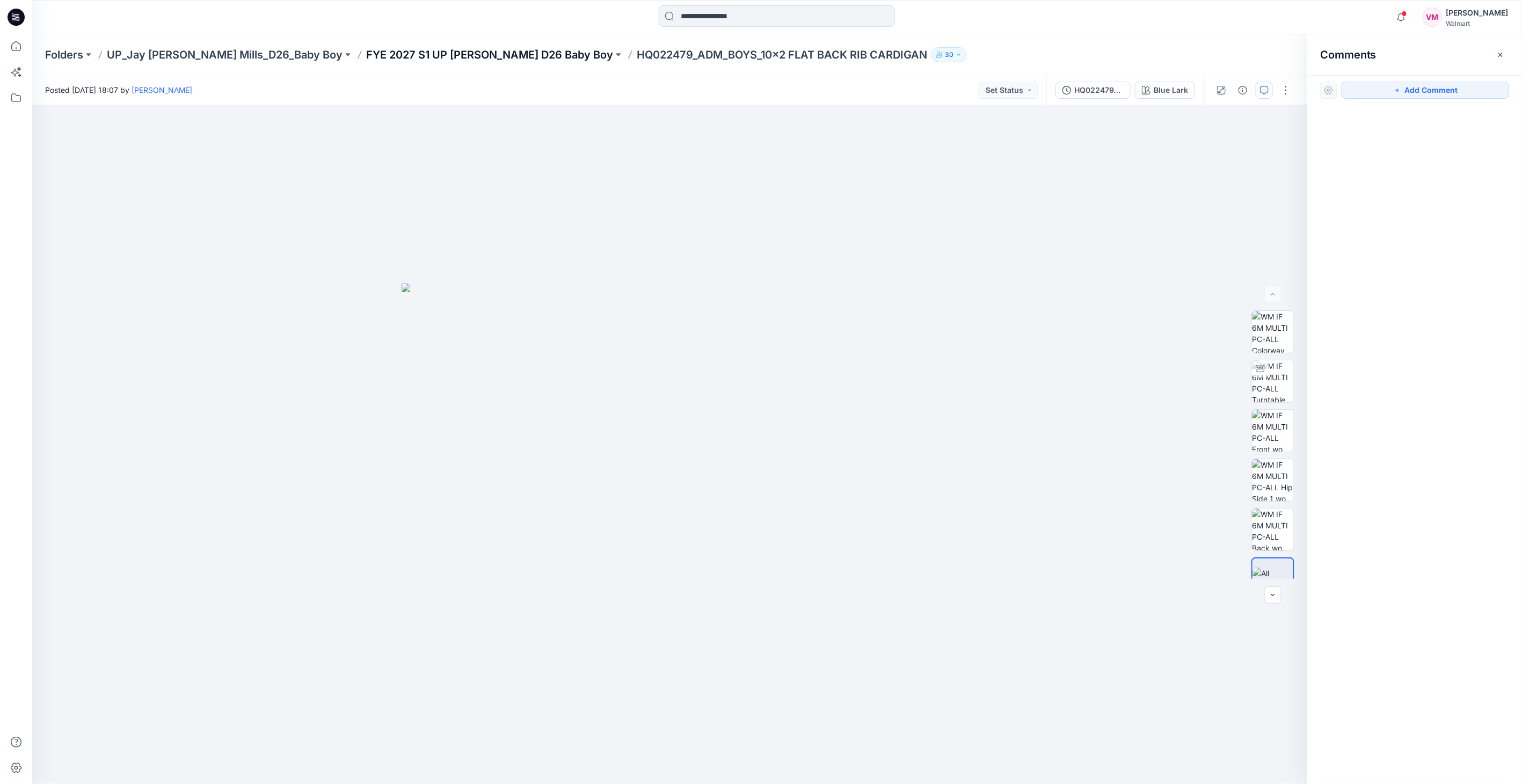
click at [469, 48] on p "FYE 2027 S1 UP [PERSON_NAME] D26 Baby Boy" at bounding box center [490, 55] width 247 height 15
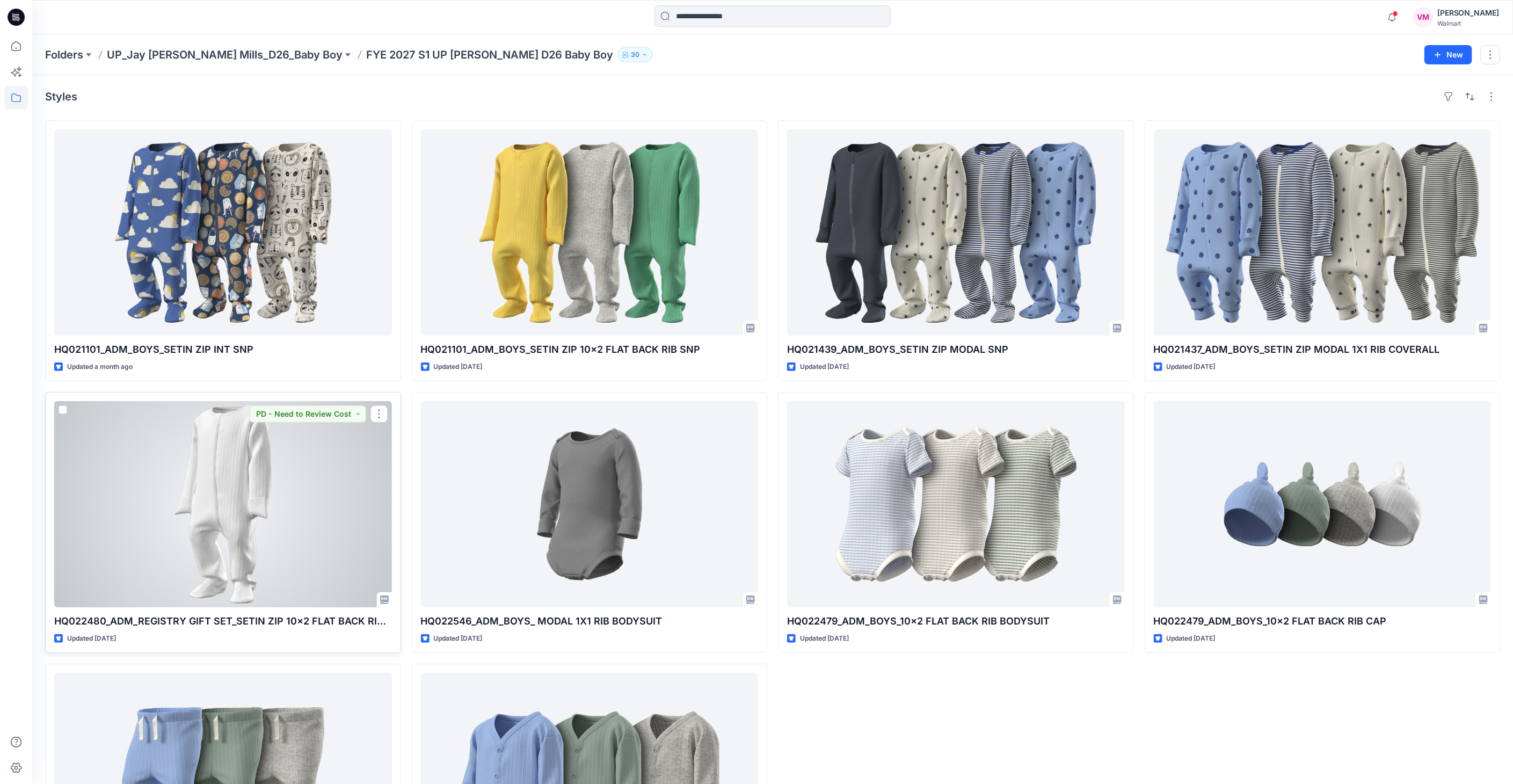
click at [225, 554] on div at bounding box center [224, 503] width 338 height 206
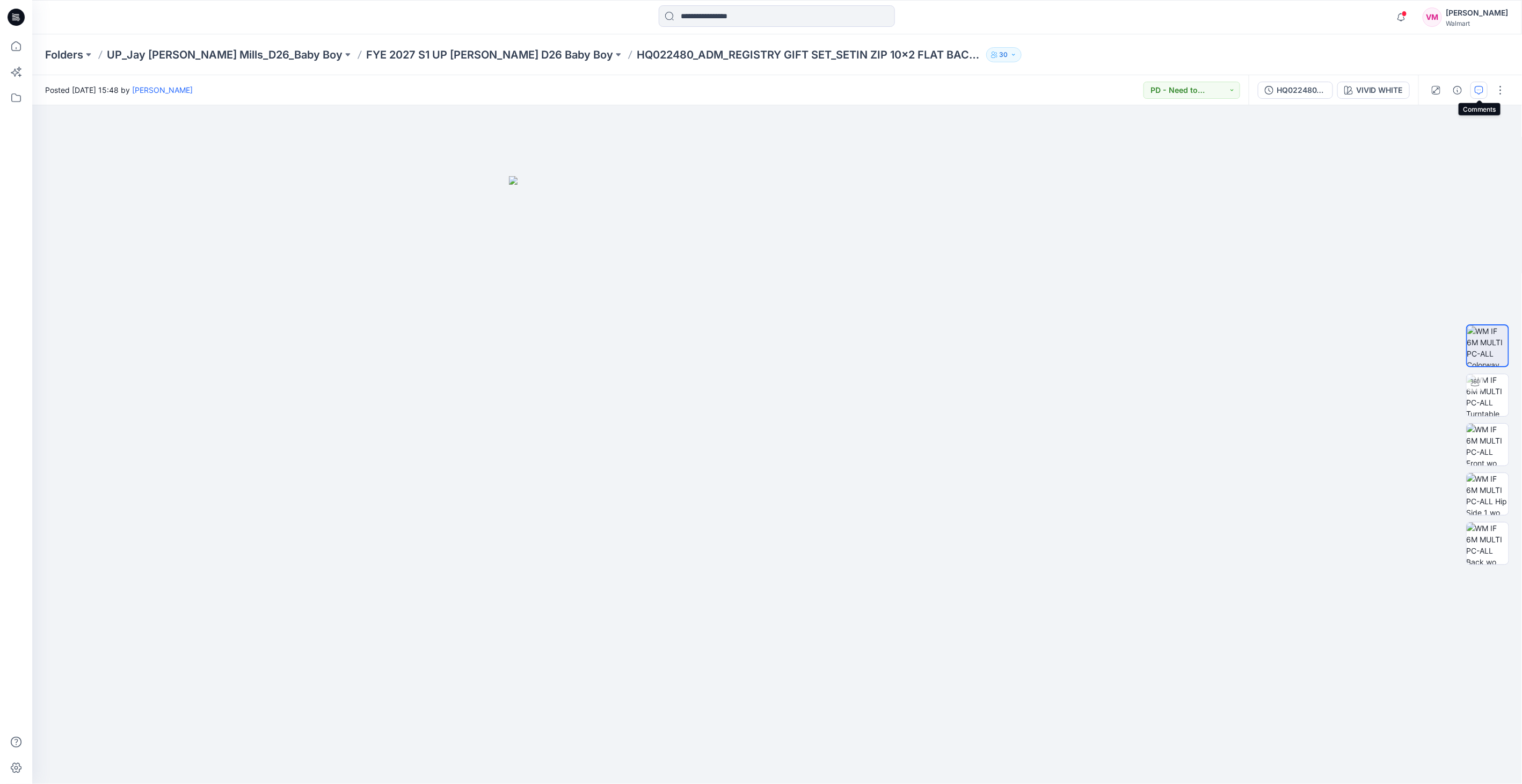
click at [1481, 89] on icon "button" at bounding box center [1479, 89] width 3 height 1
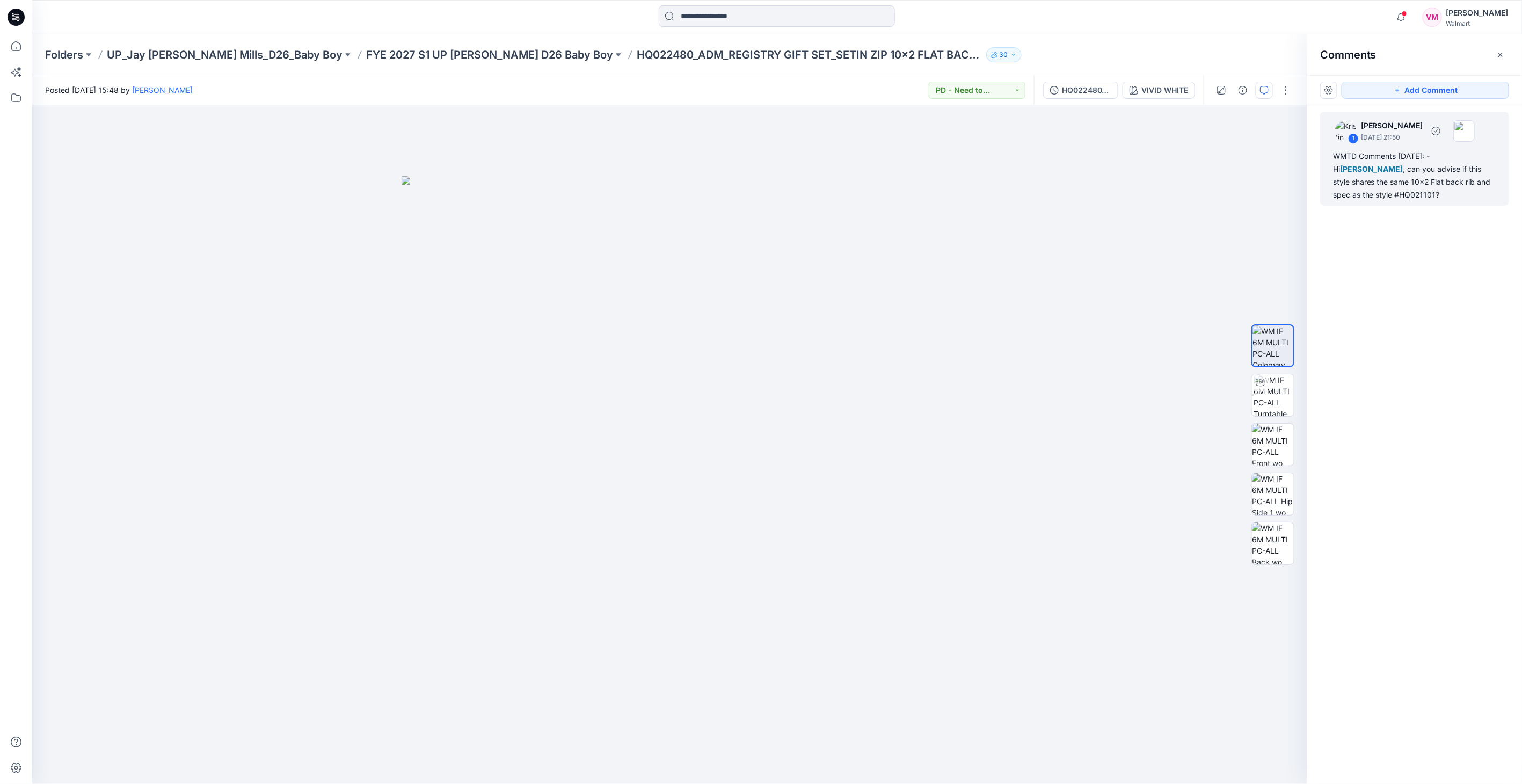
click at [1359, 132] on div "1 [PERSON_NAME] [DATE] 21:50" at bounding box center [1401, 130] width 148 height 29
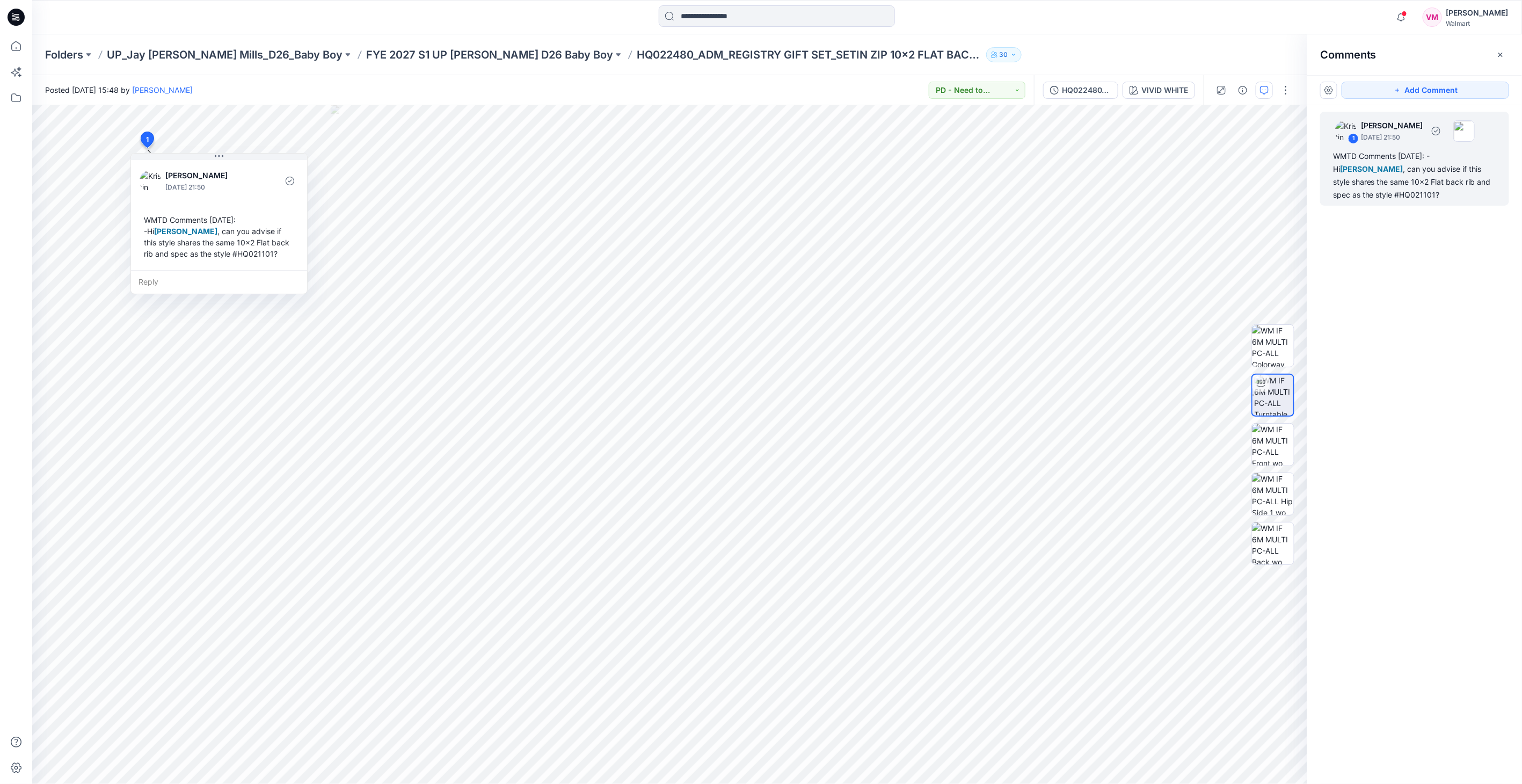
click at [1356, 132] on img at bounding box center [1346, 131] width 22 height 22
click at [488, 58] on p "FYE 2027 S1 UP [PERSON_NAME] D26 Baby Boy" at bounding box center [490, 55] width 247 height 15
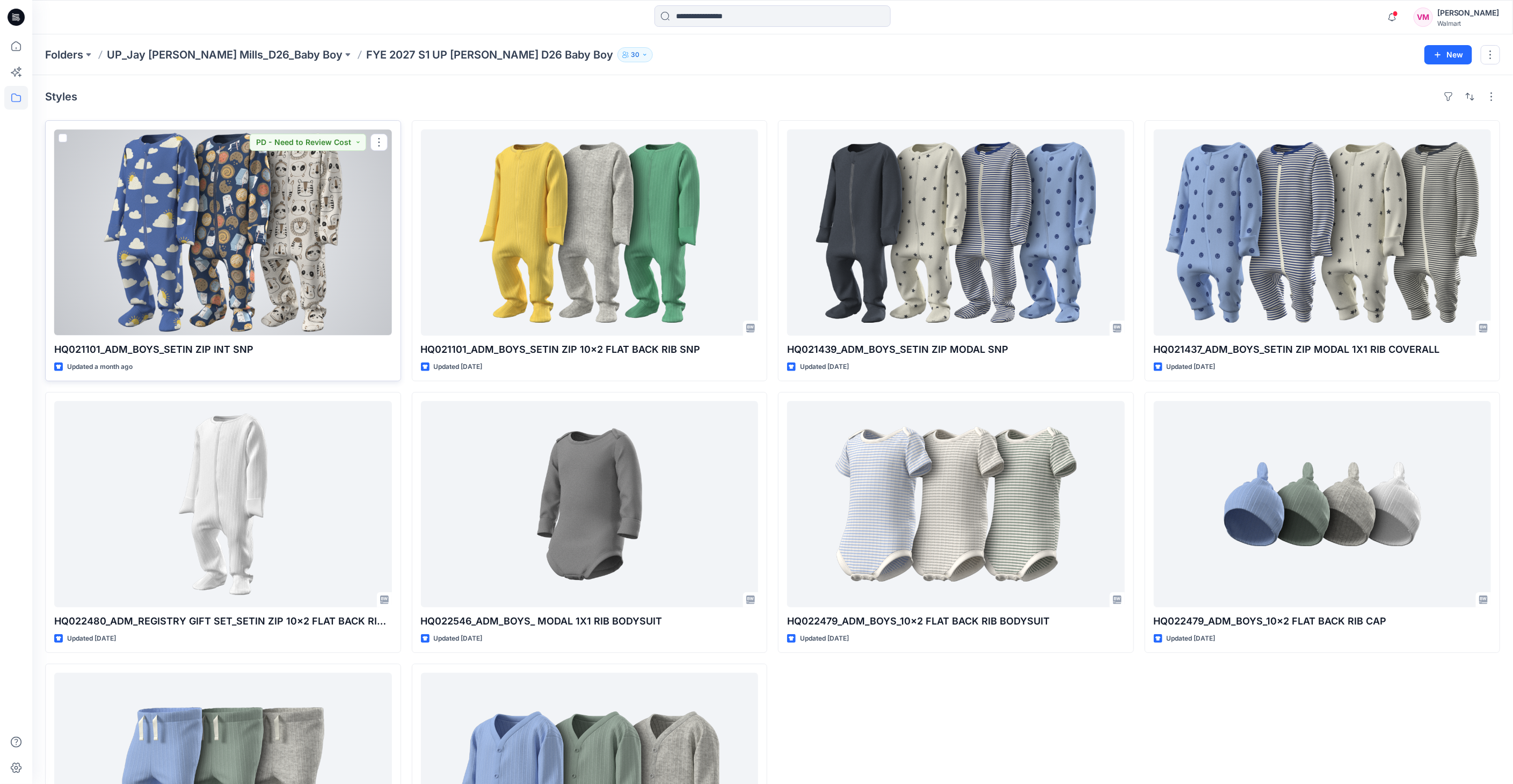
click at [259, 237] on div at bounding box center [224, 232] width 338 height 206
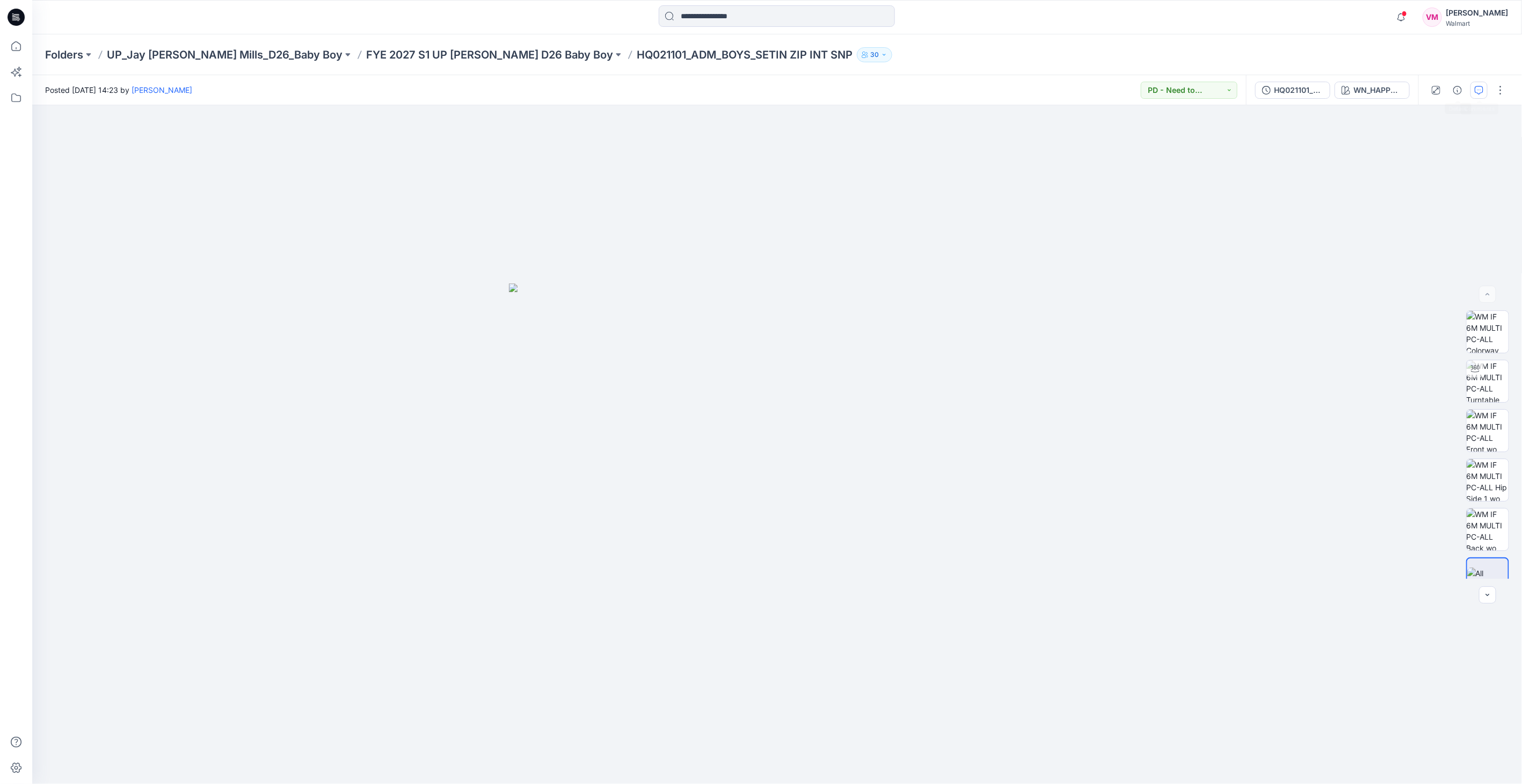
click at [1473, 88] on button "button" at bounding box center [1479, 90] width 17 height 17
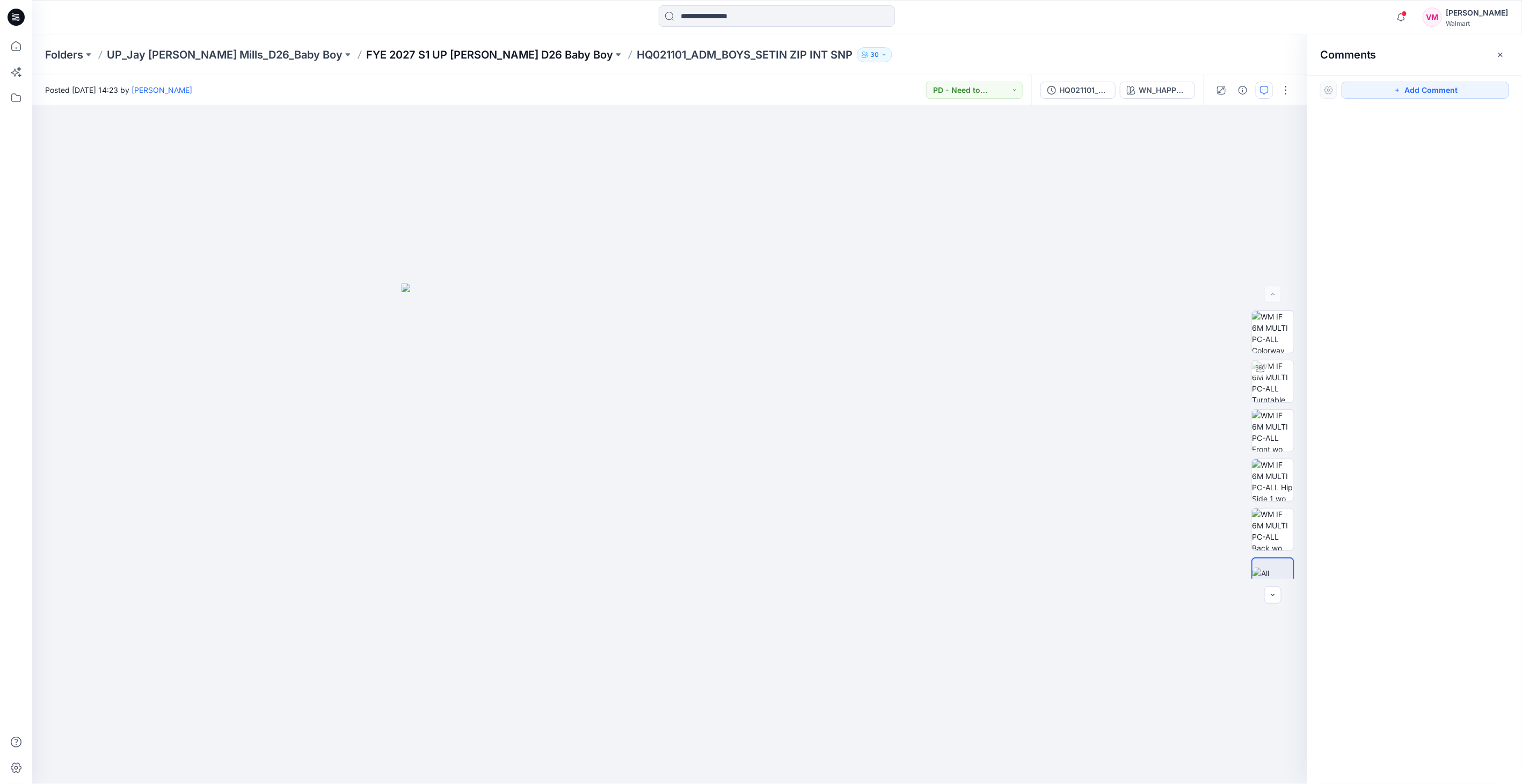
click at [454, 55] on p "FYE 2027 S1 UP [PERSON_NAME] D26 Baby Boy" at bounding box center [490, 55] width 247 height 15
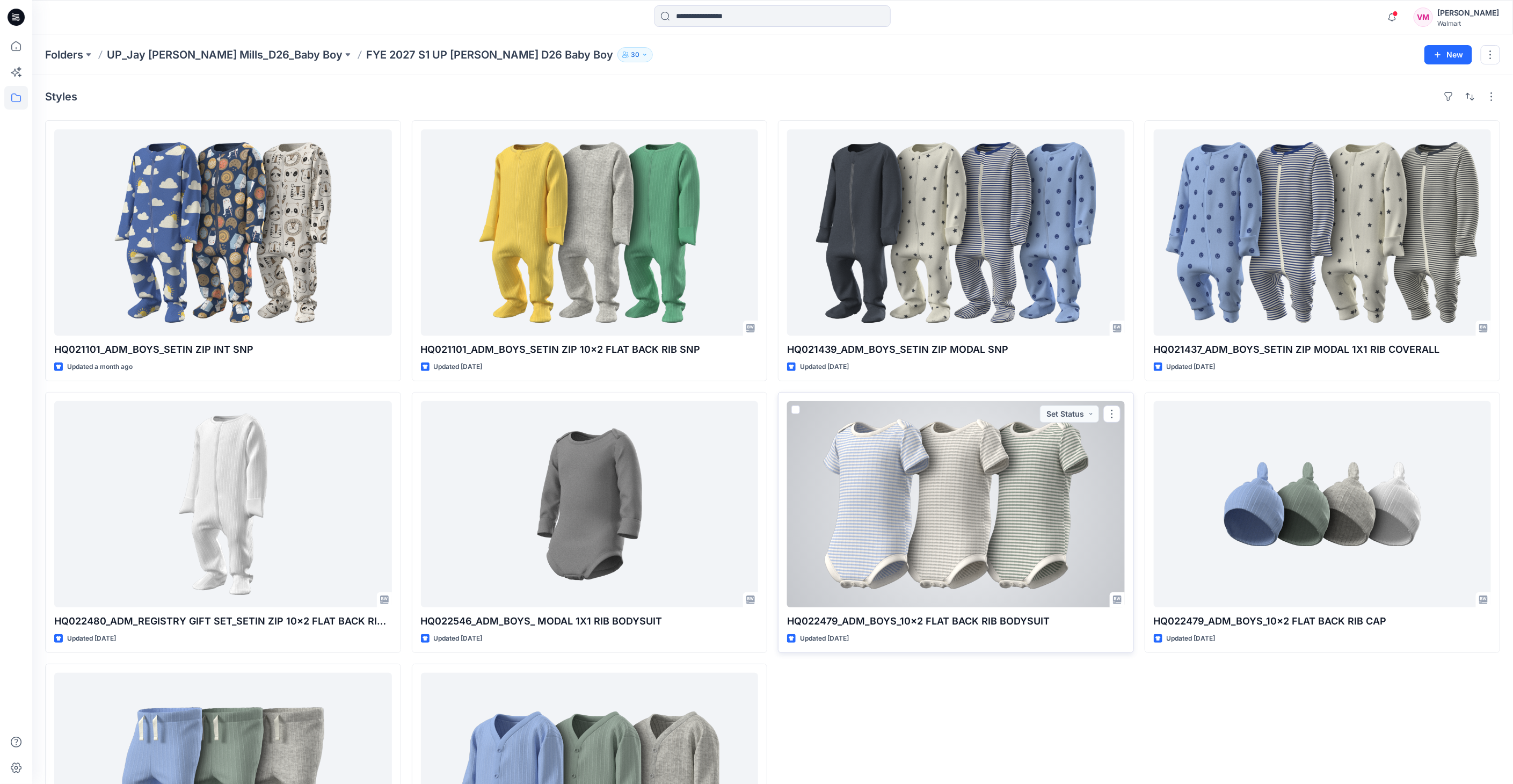
scroll to position [119, 0]
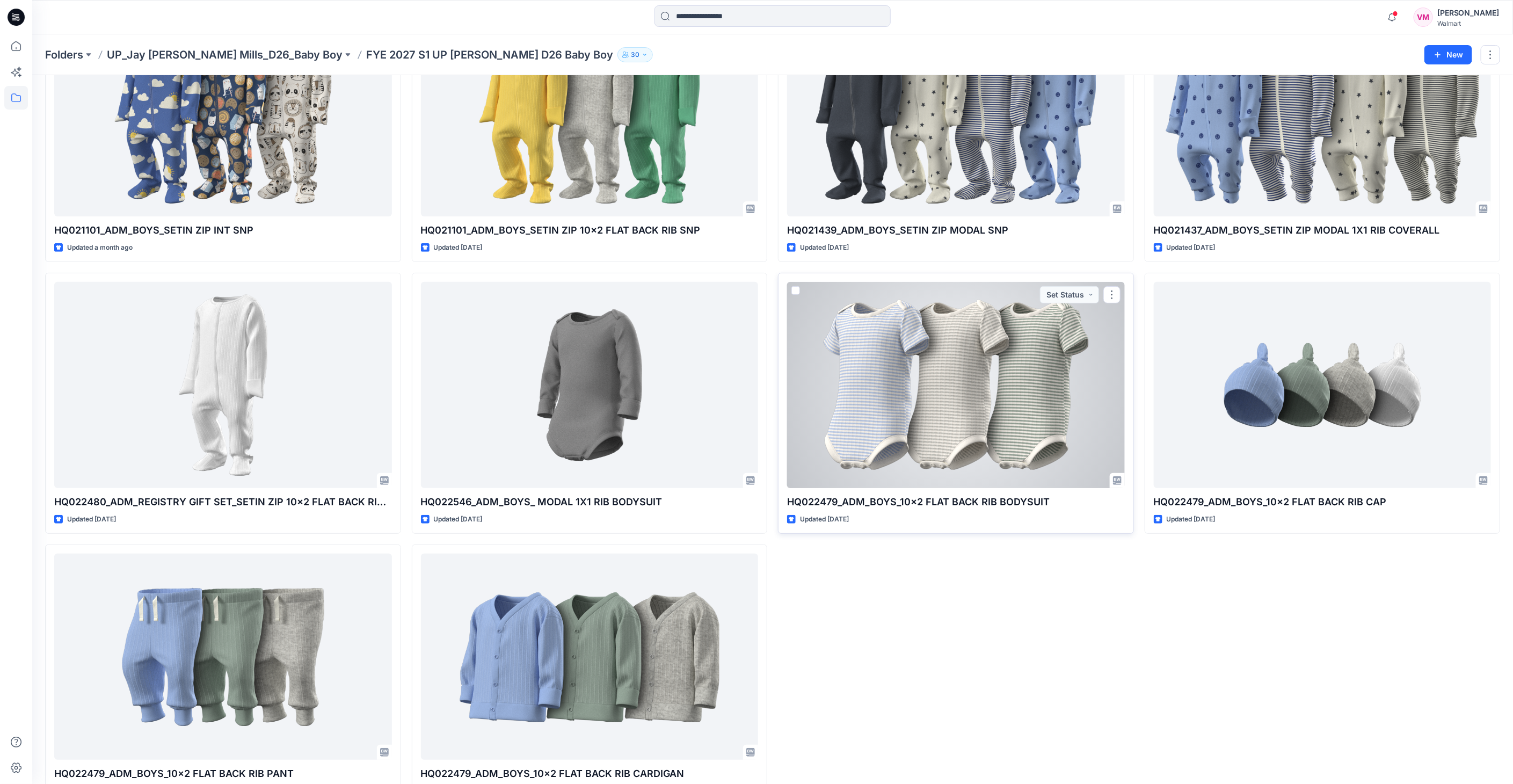
click at [985, 345] on div at bounding box center [957, 384] width 338 height 206
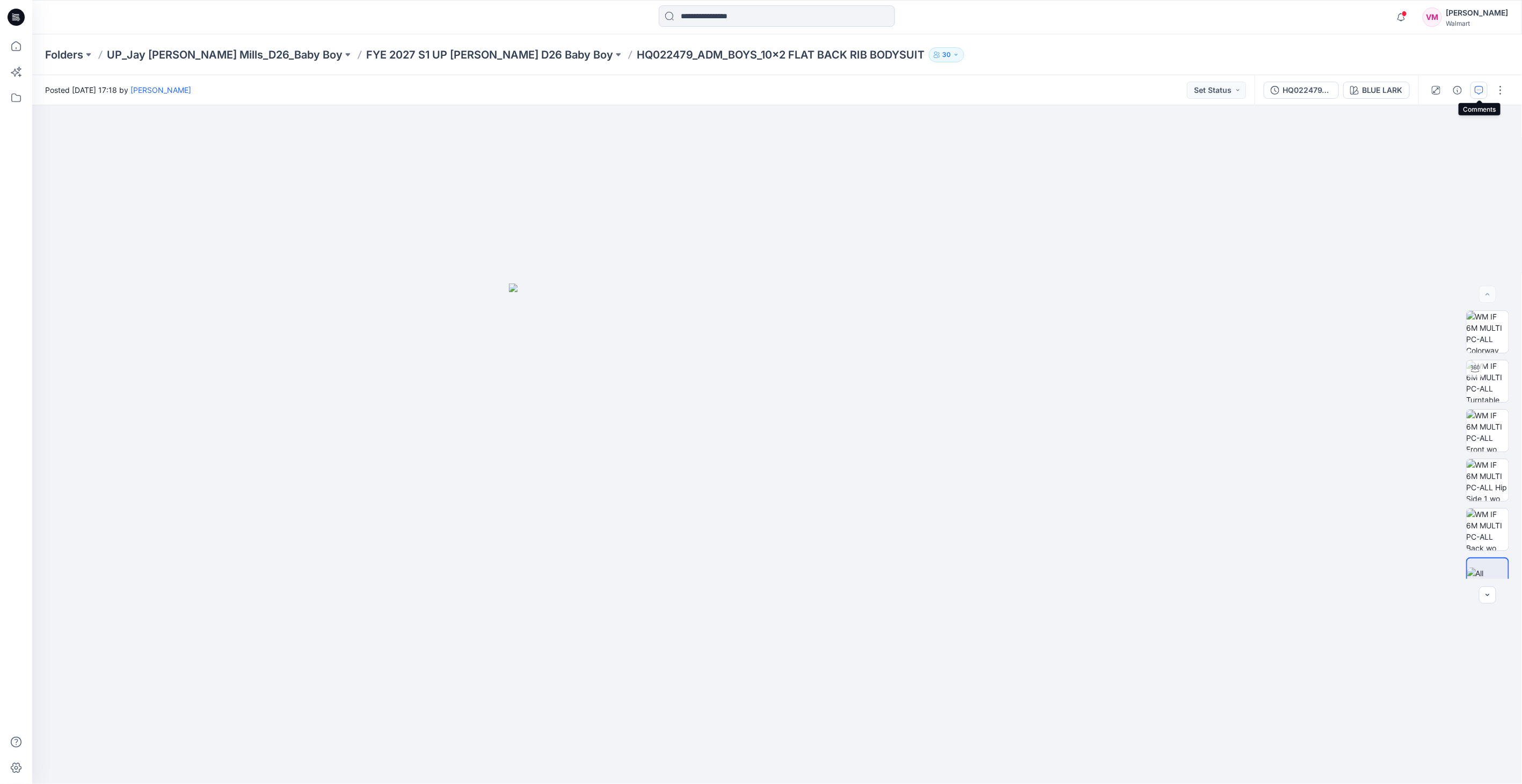
click at [1475, 92] on icon "button" at bounding box center [1479, 90] width 8 height 8
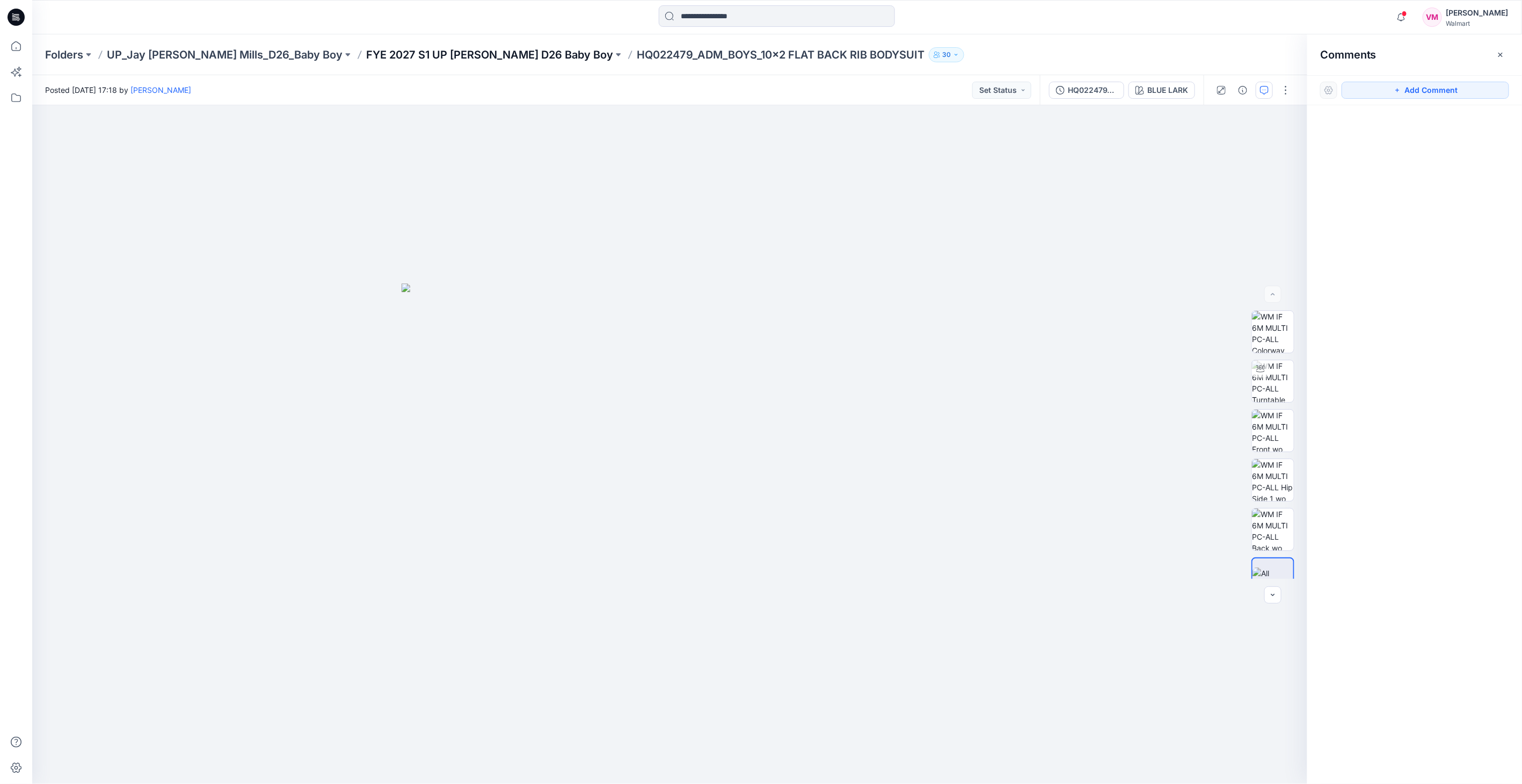
click at [449, 56] on p "FYE 2027 S1 UP [PERSON_NAME] D26 Baby Boy" at bounding box center [490, 55] width 247 height 15
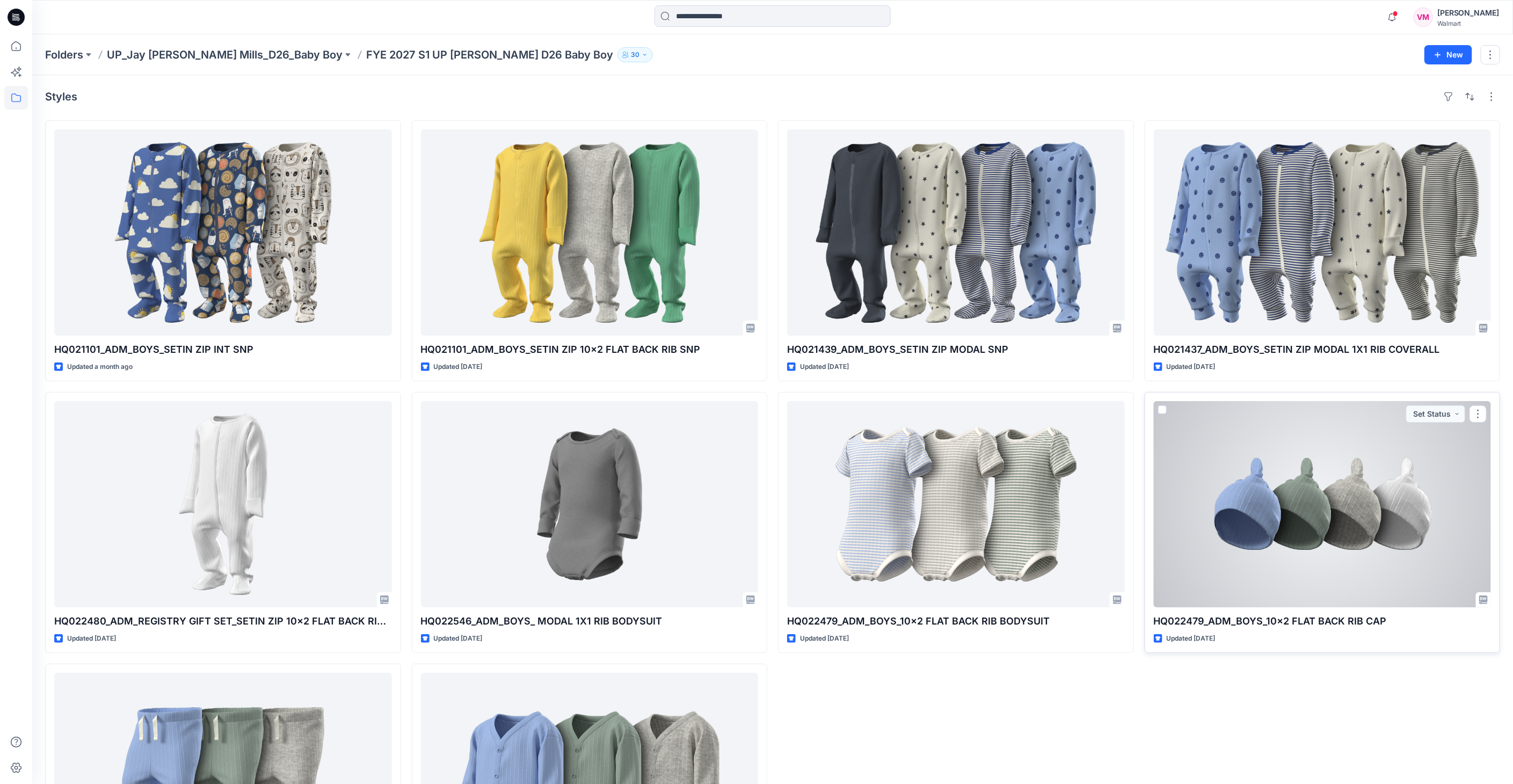
click at [1273, 495] on div at bounding box center [1323, 503] width 338 height 206
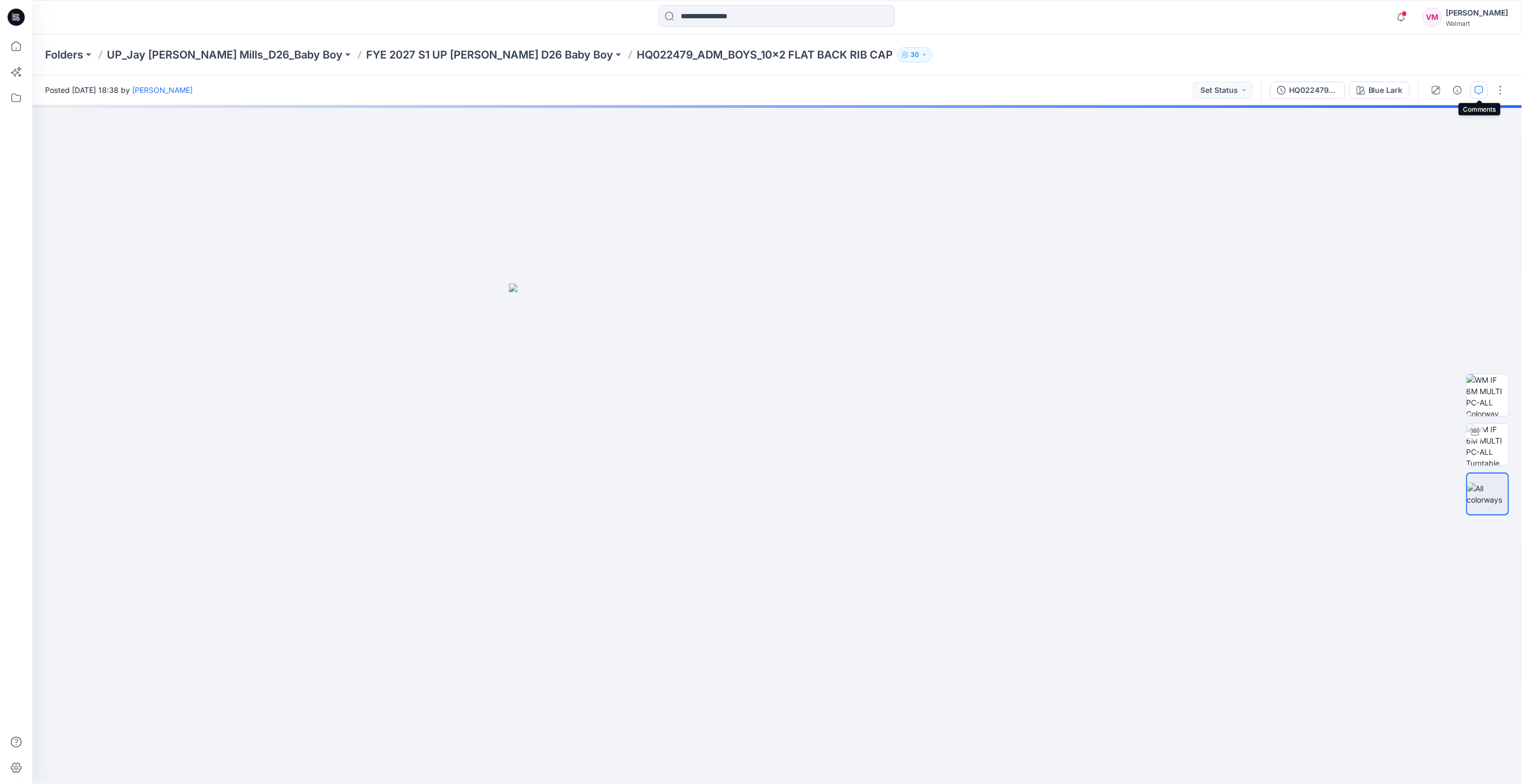
click at [1478, 90] on icon "button" at bounding box center [1479, 90] width 8 height 8
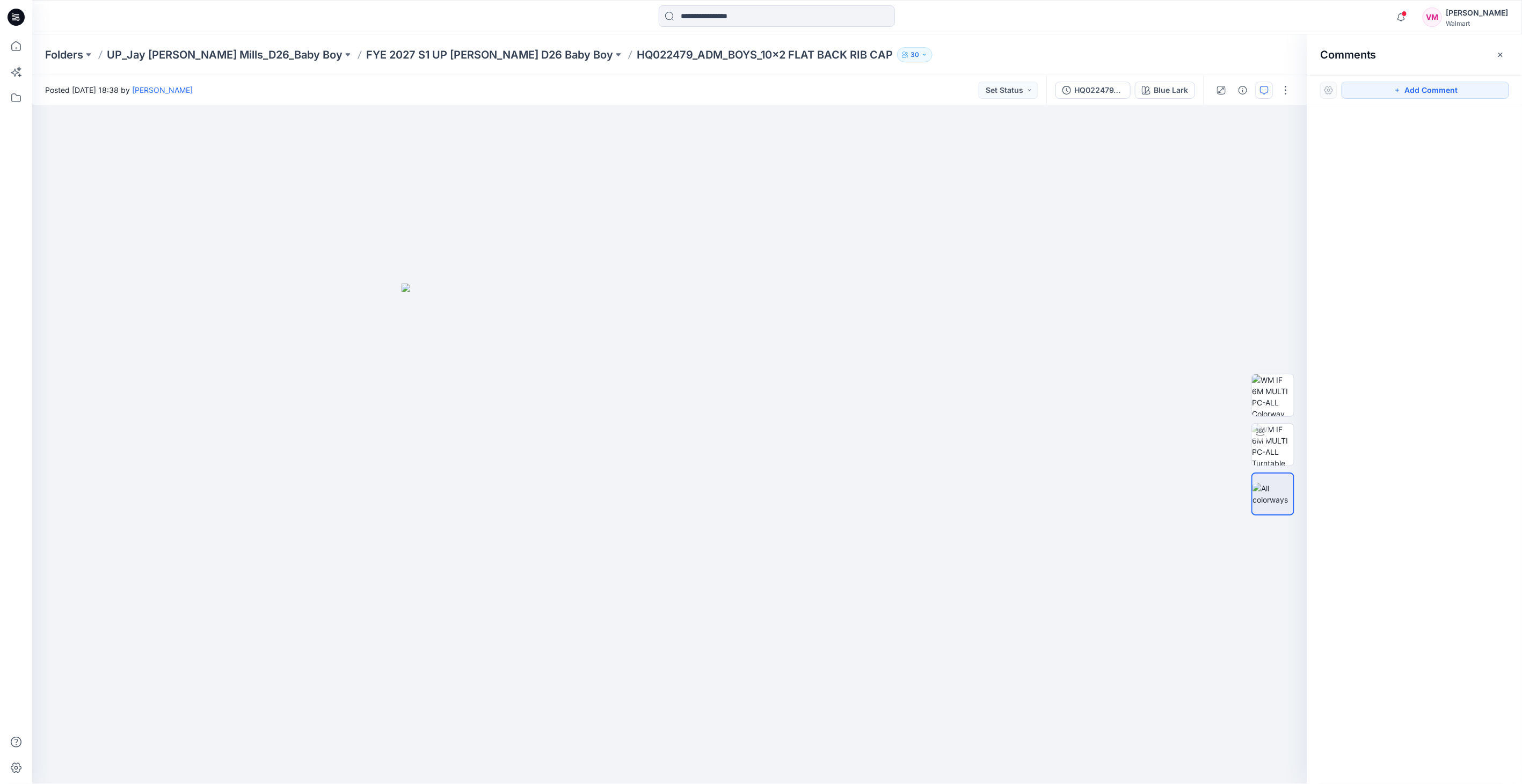
click at [468, 46] on div "Folders UP_Jay [PERSON_NAME] Mills_D26_Baby Boy FYE 2027 S1 UP [PERSON_NAME] D2…" at bounding box center [777, 55] width 1490 height 41
click at [445, 51] on p "FYE 2027 S1 UP [PERSON_NAME] D26 Baby Boy" at bounding box center [490, 55] width 247 height 15
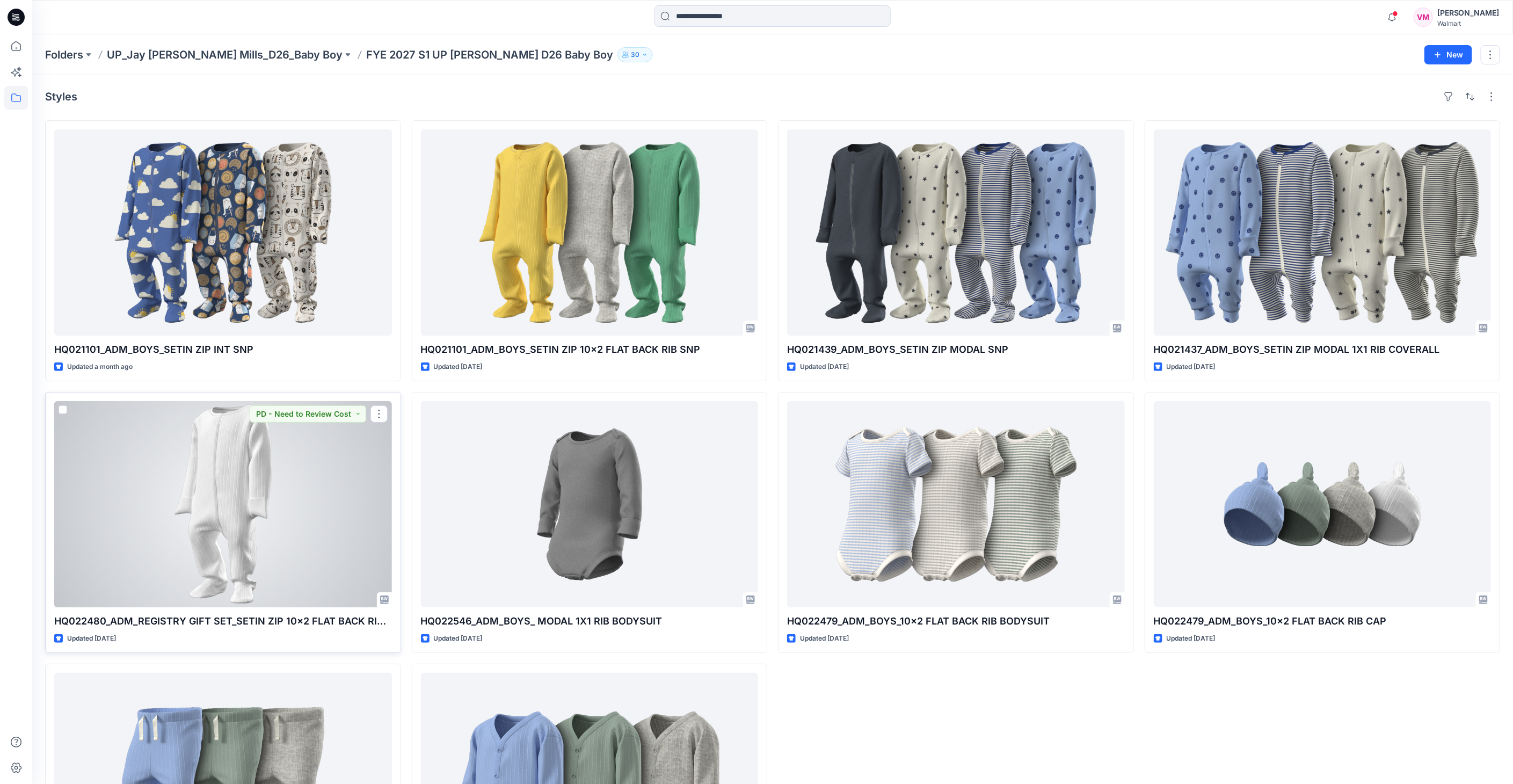
scroll to position [153, 0]
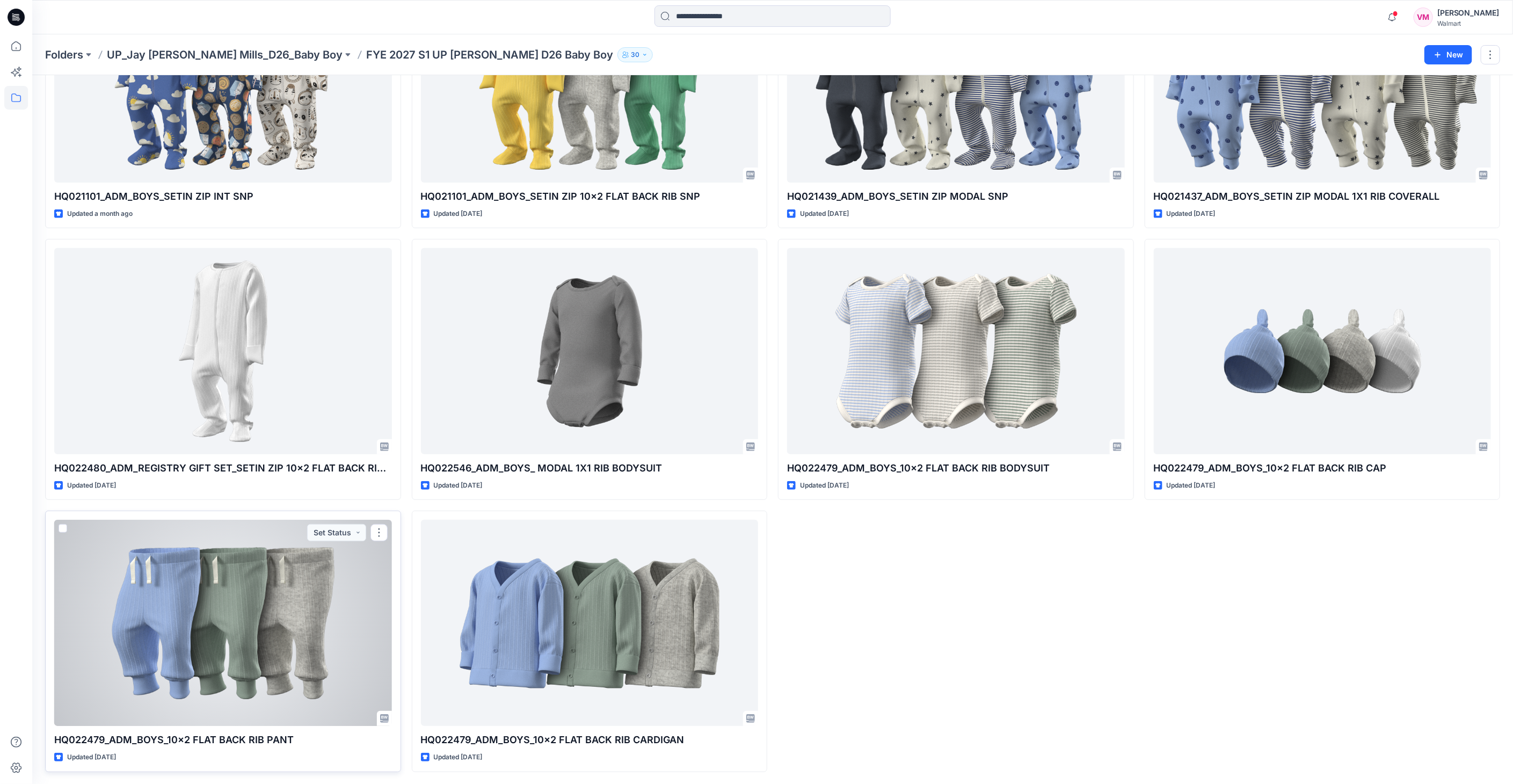
click at [235, 548] on div at bounding box center [224, 622] width 338 height 206
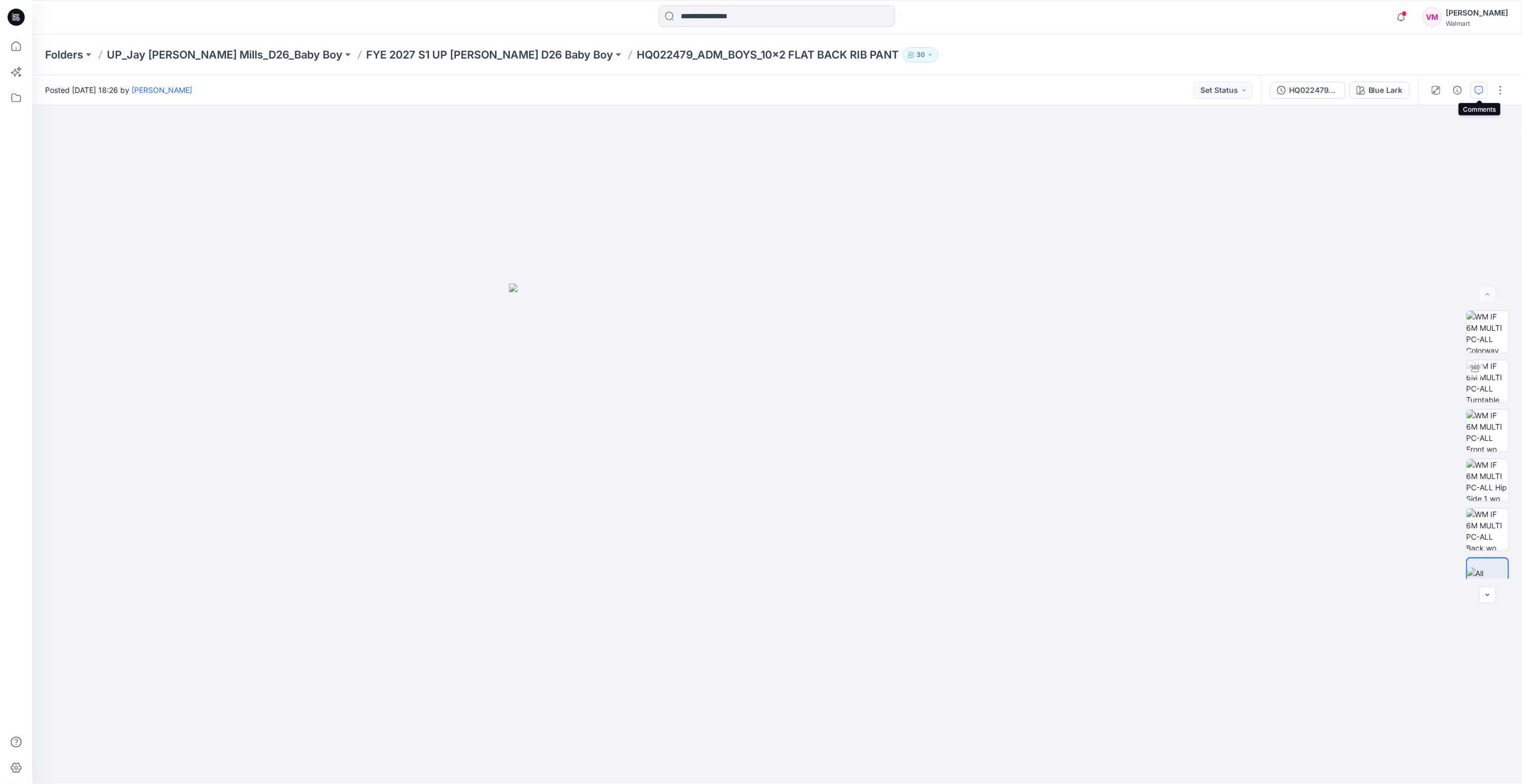
click at [1484, 92] on button "button" at bounding box center [1479, 90] width 17 height 17
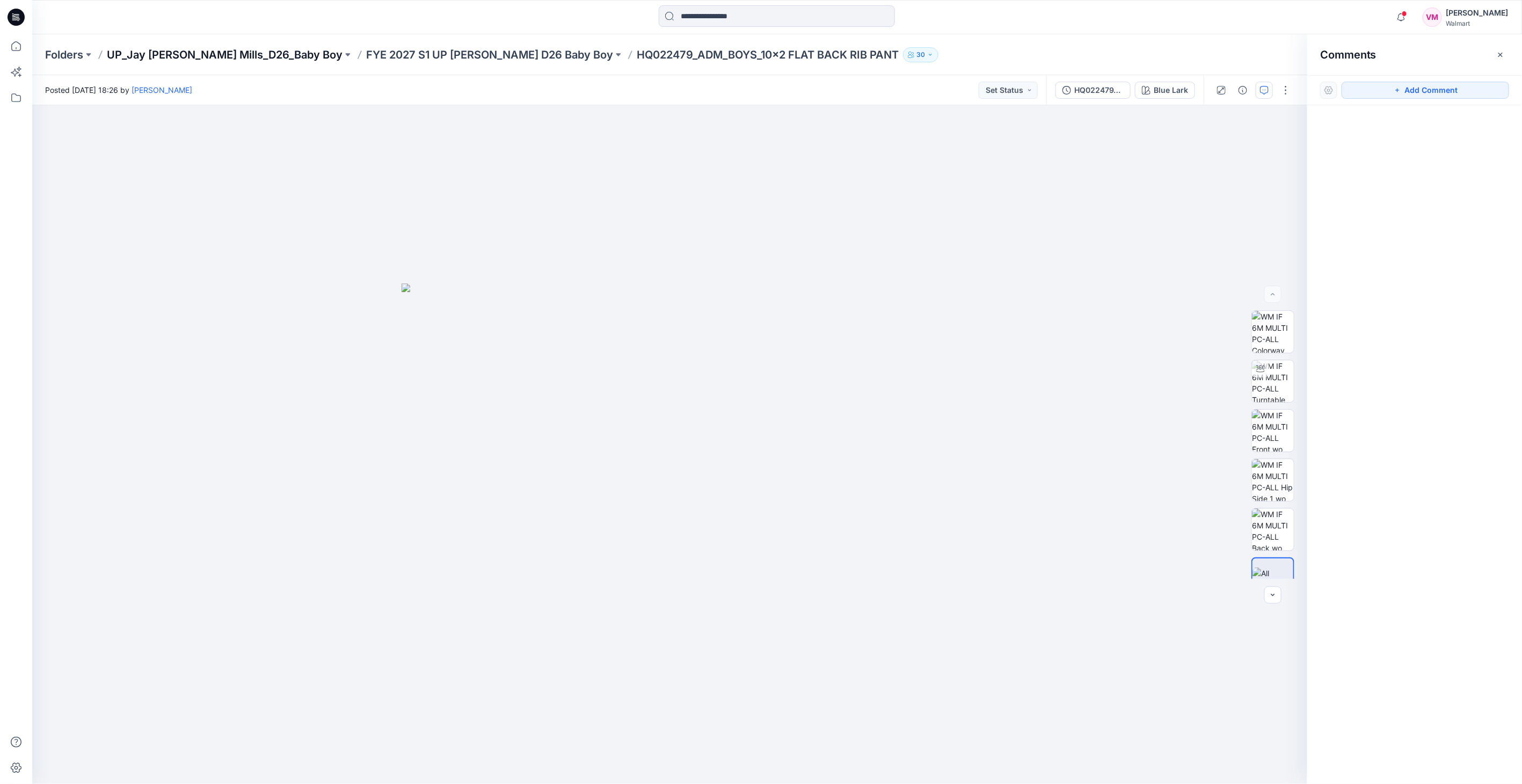
click at [161, 54] on p "UP_Jay [PERSON_NAME] Mills_D26_Baby Boy" at bounding box center [224, 55] width 235 height 15
